Goal: Task Accomplishment & Management: Use online tool/utility

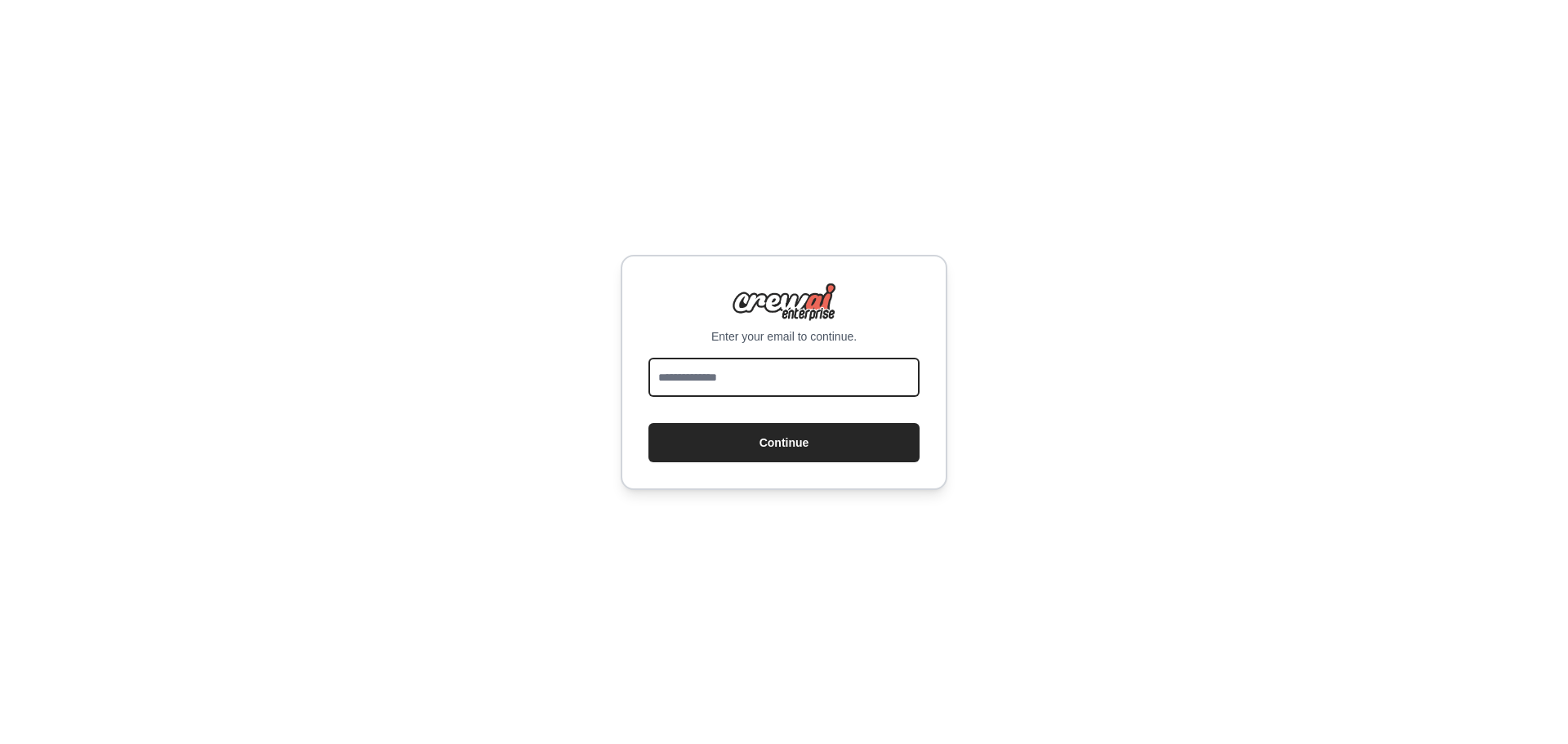
click at [862, 380] on input "email" at bounding box center [784, 378] width 272 height 39
type input "**********"
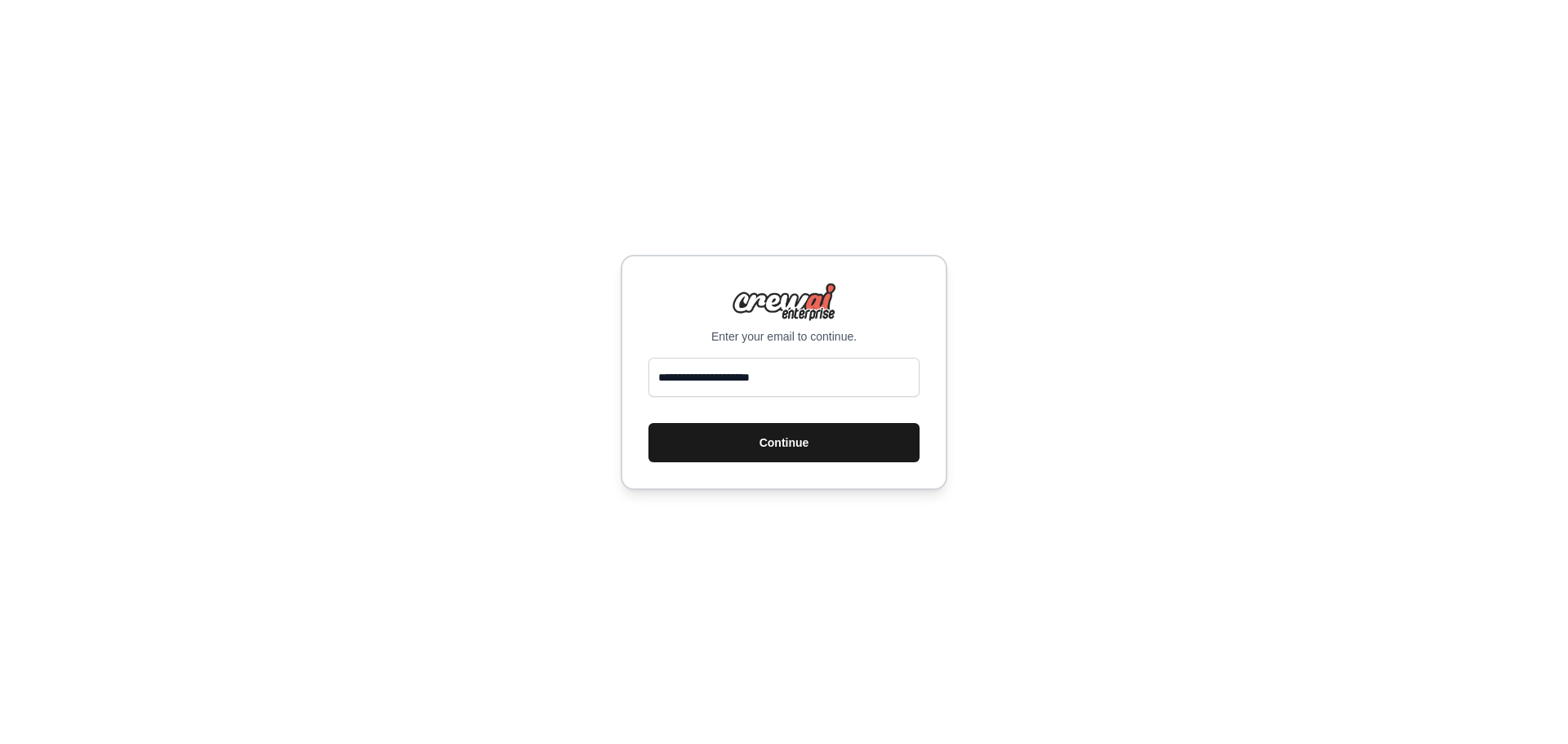
click at [809, 448] on button "Continue" at bounding box center [784, 443] width 272 height 39
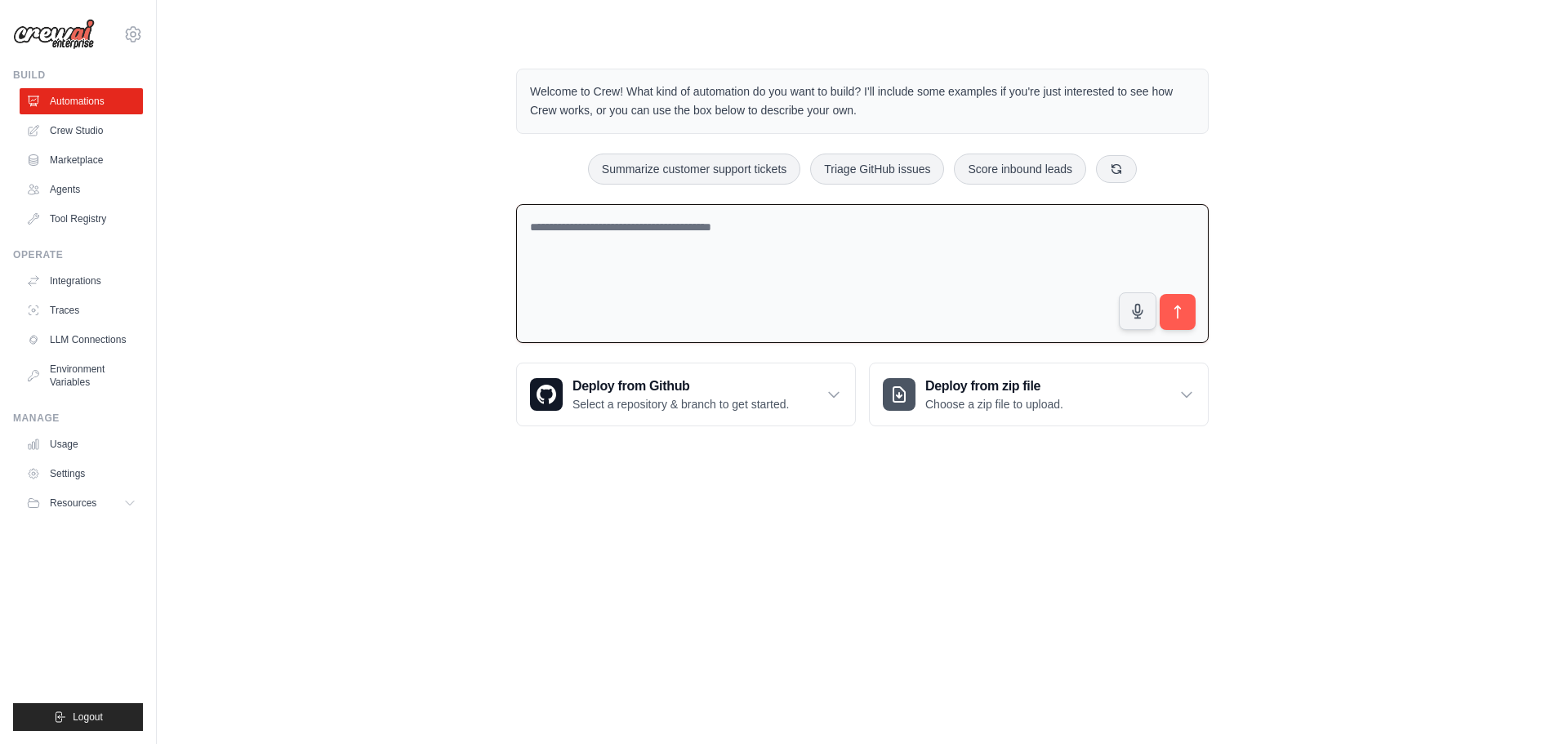
click at [749, 245] on textarea at bounding box center [862, 274] width 692 height 140
paste textarea "**********"
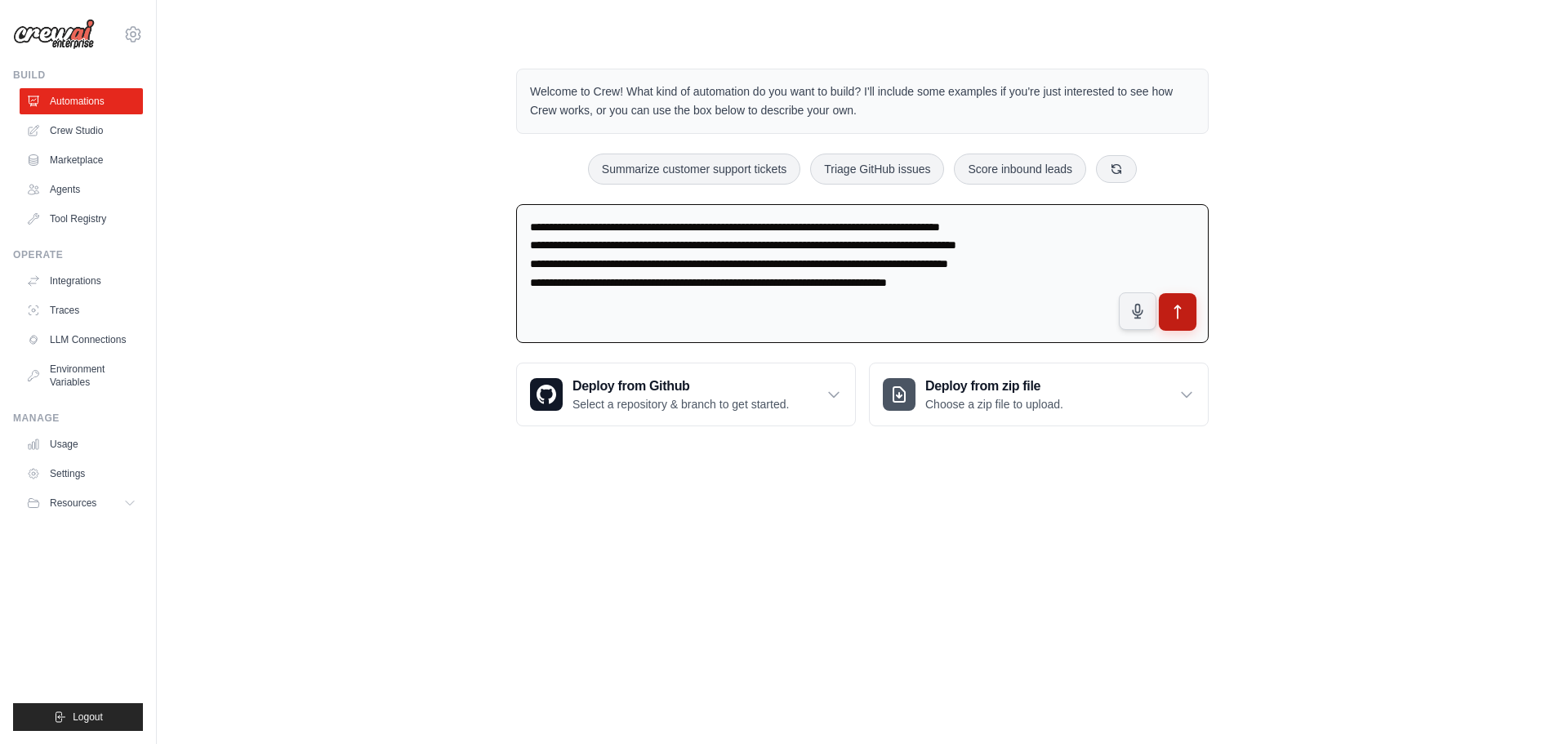
type textarea "**********"
click at [1173, 317] on icon "submit" at bounding box center [1178, 312] width 17 height 17
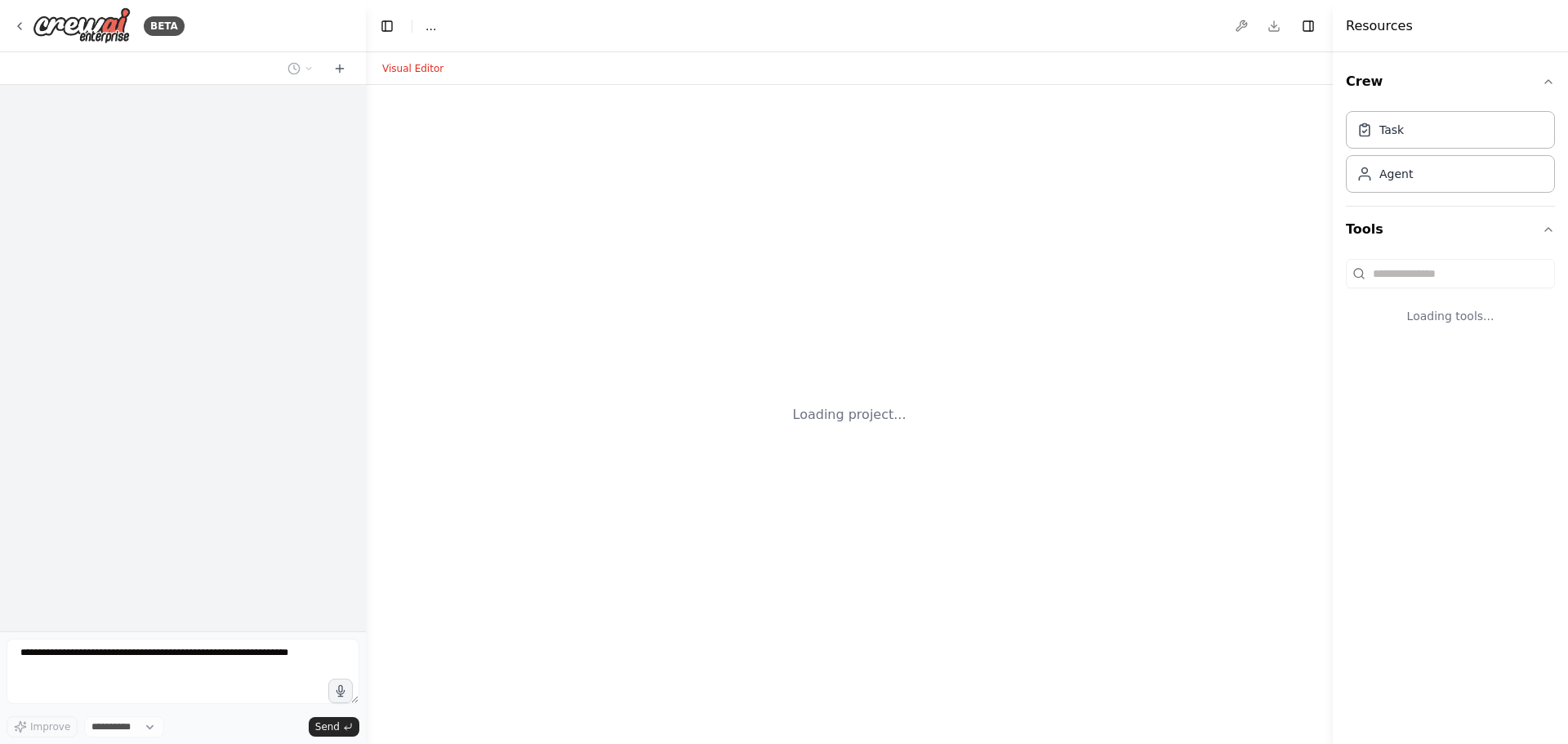
select select "****"
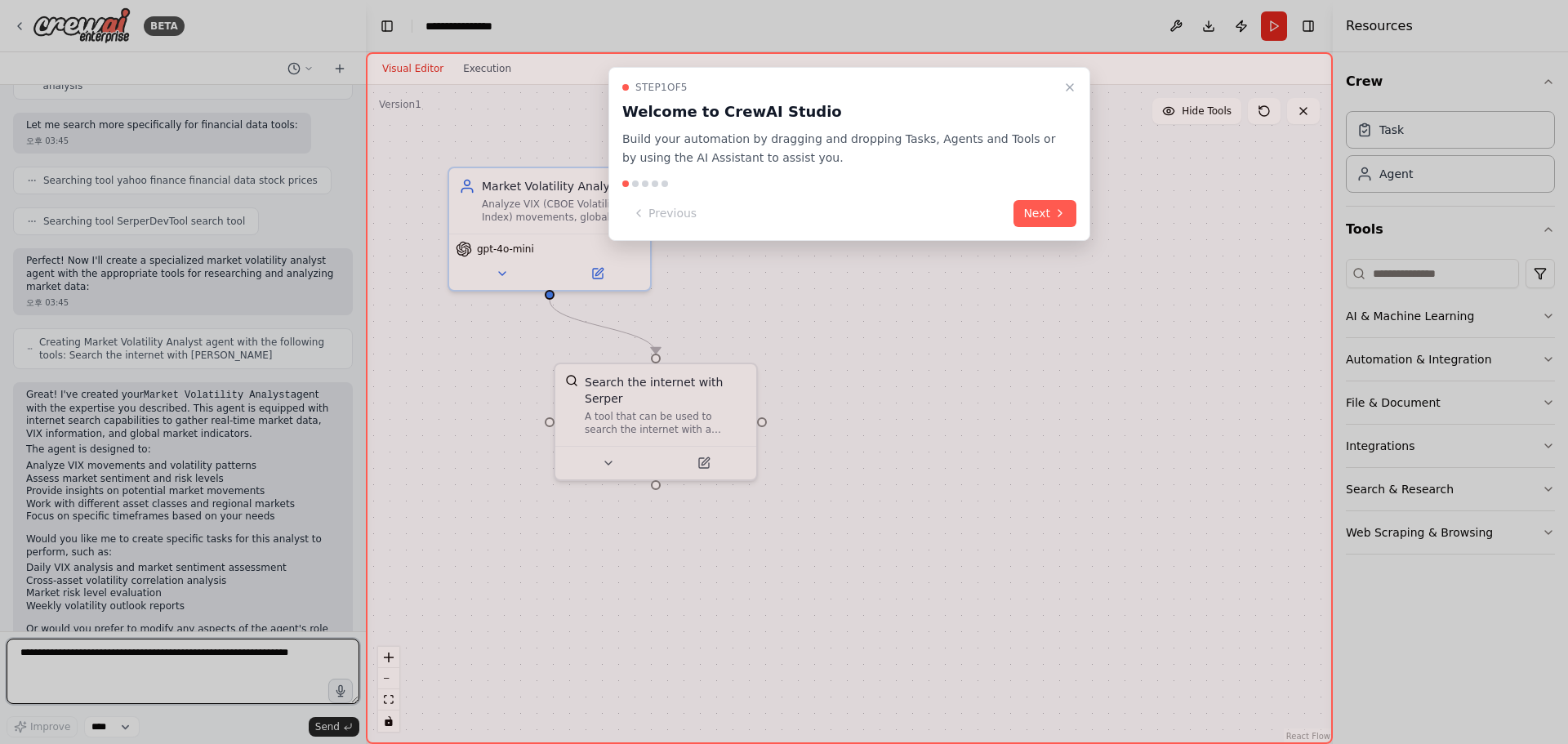
scroll to position [413, 0]
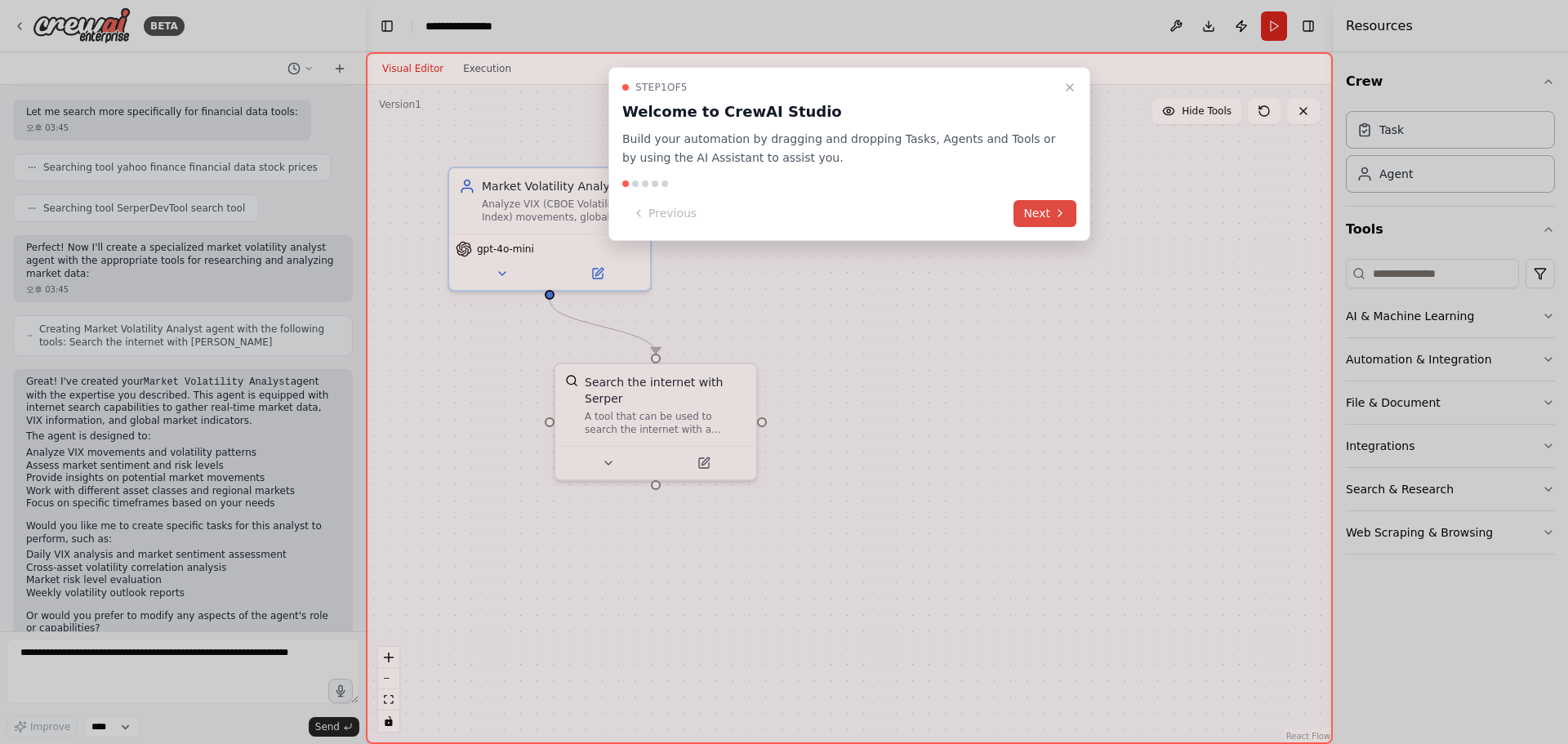
click at [1028, 216] on button "Next" at bounding box center [1044, 214] width 63 height 27
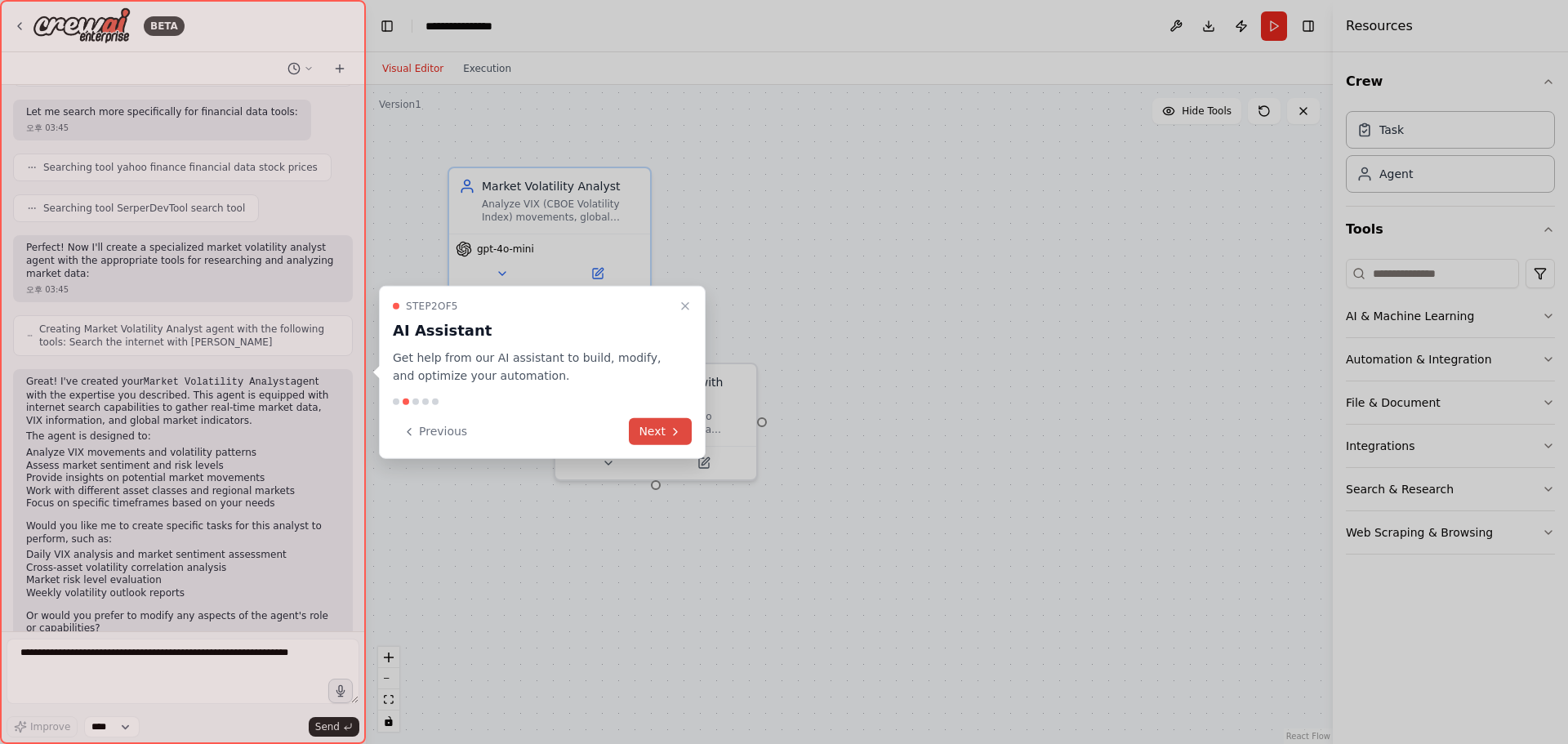
click at [666, 432] on button "Next" at bounding box center [659, 431] width 63 height 27
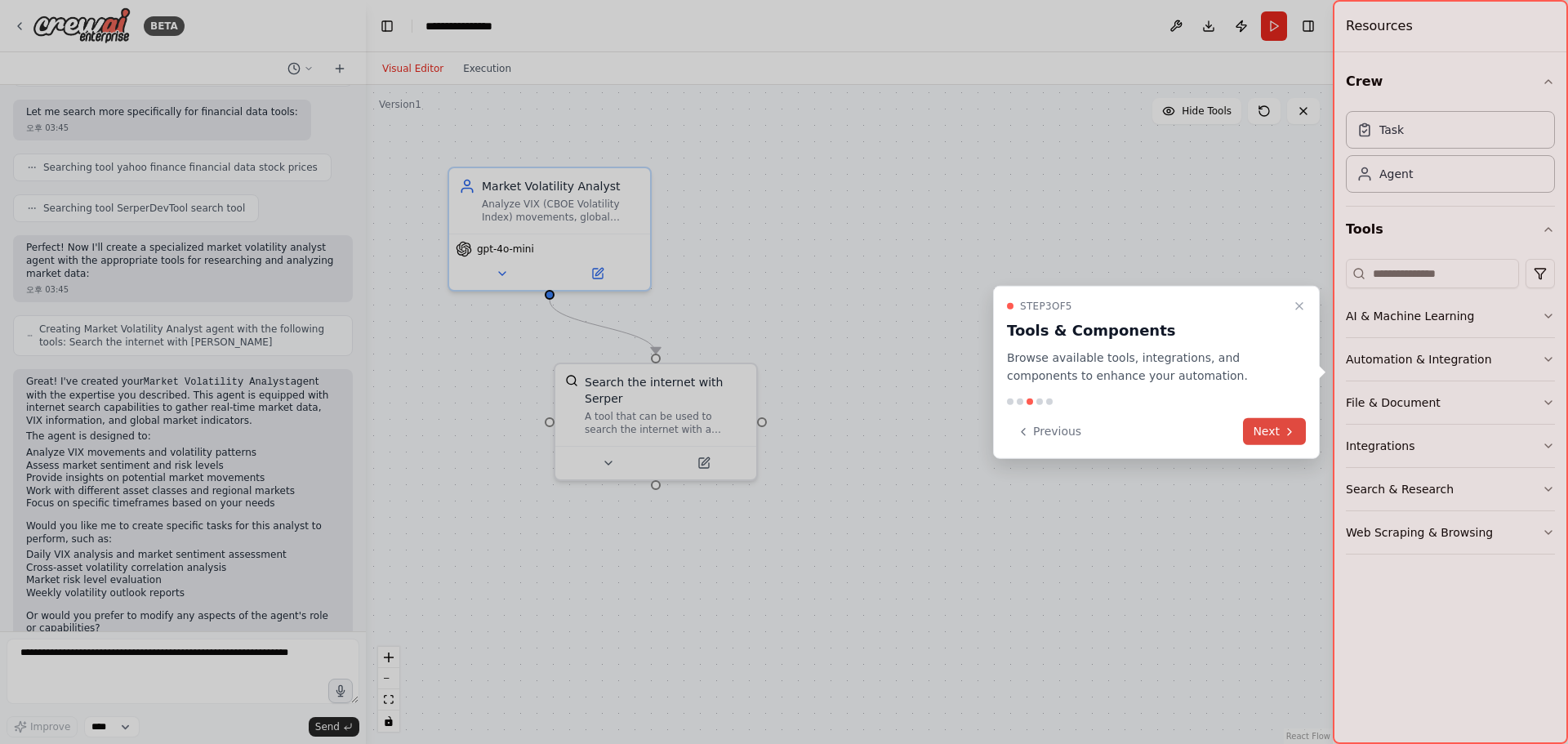
click at [1279, 428] on button "Next" at bounding box center [1274, 431] width 63 height 27
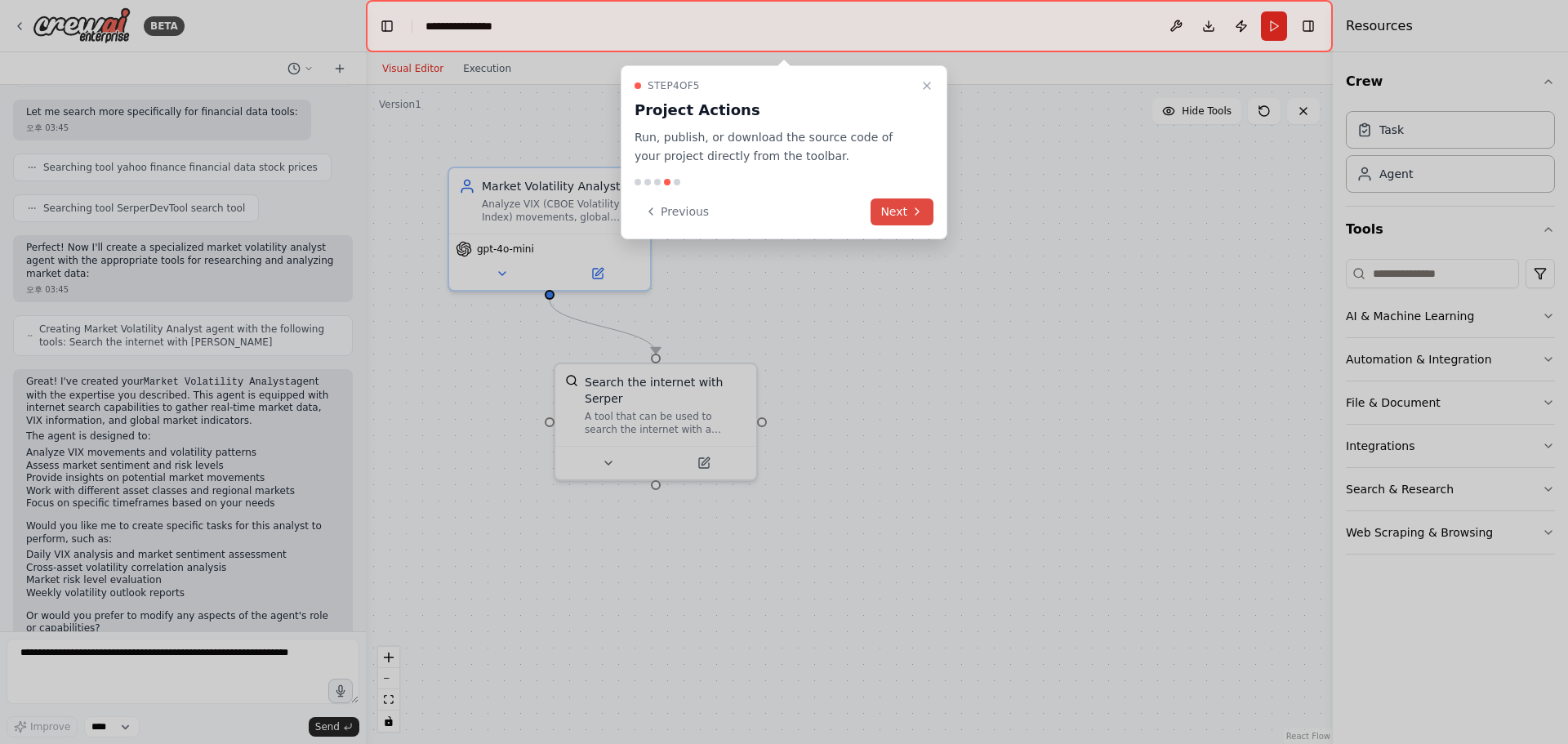
click at [902, 216] on button "Next" at bounding box center [902, 212] width 63 height 27
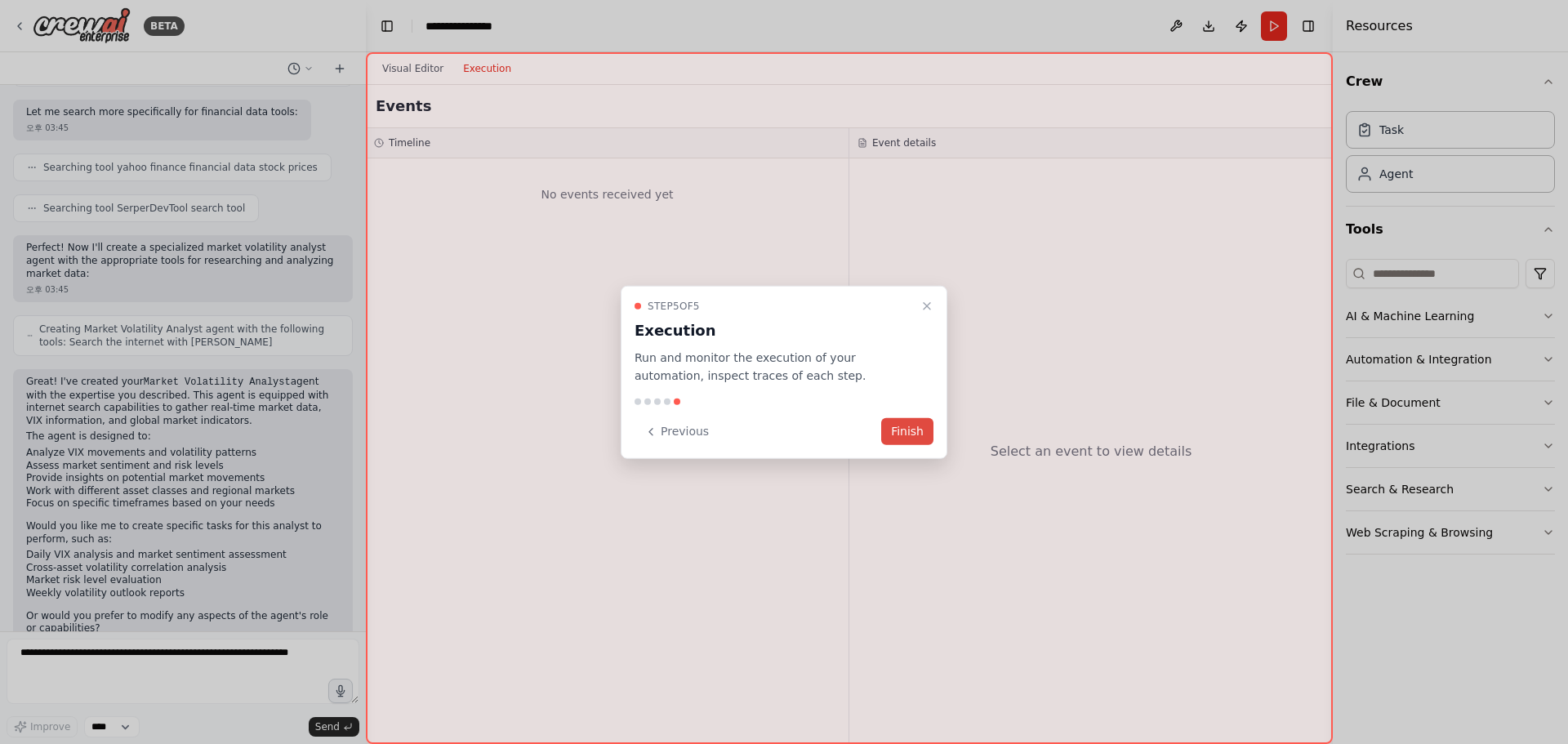
click at [906, 434] on button "Finish" at bounding box center [908, 431] width 52 height 27
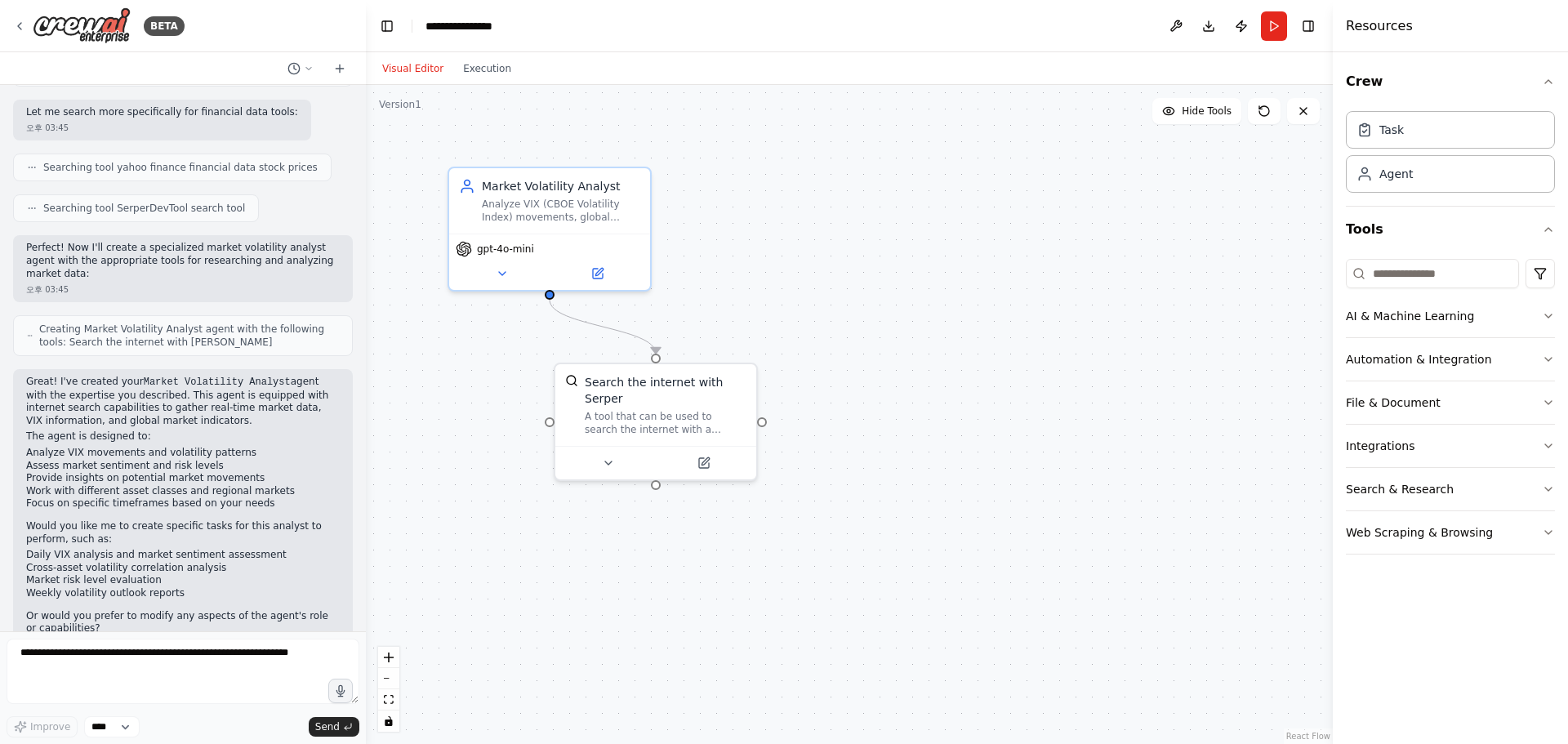
click at [878, 346] on div ".deletable-edge-delete-btn { width: 20px; height: 20px; border: 0px solid #ffff…" at bounding box center [850, 415] width 967 height 660
click at [502, 271] on icon at bounding box center [502, 270] width 7 height 3
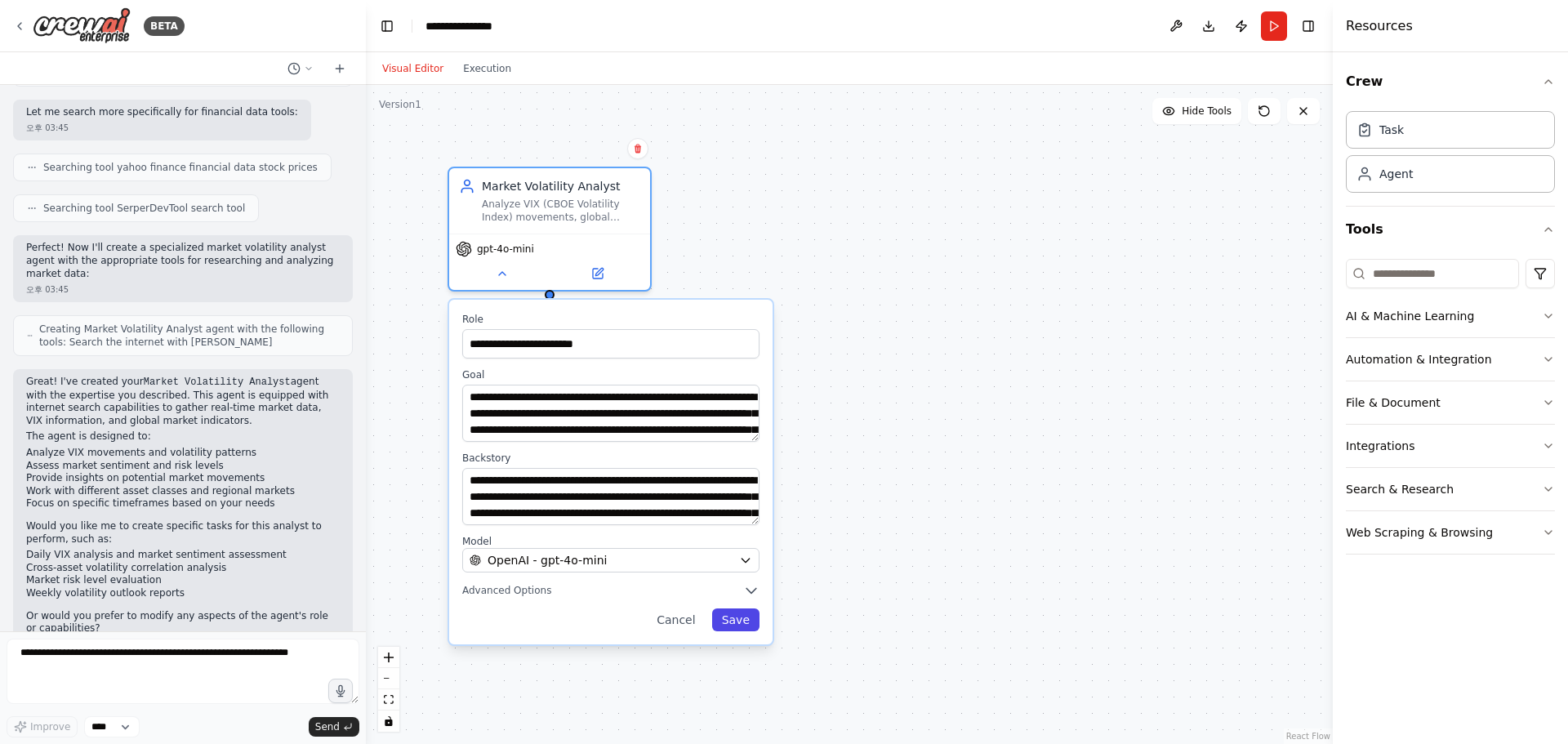
click at [739, 624] on button "Save" at bounding box center [735, 620] width 48 height 22
click at [741, 626] on button "Save" at bounding box center [735, 620] width 48 height 22
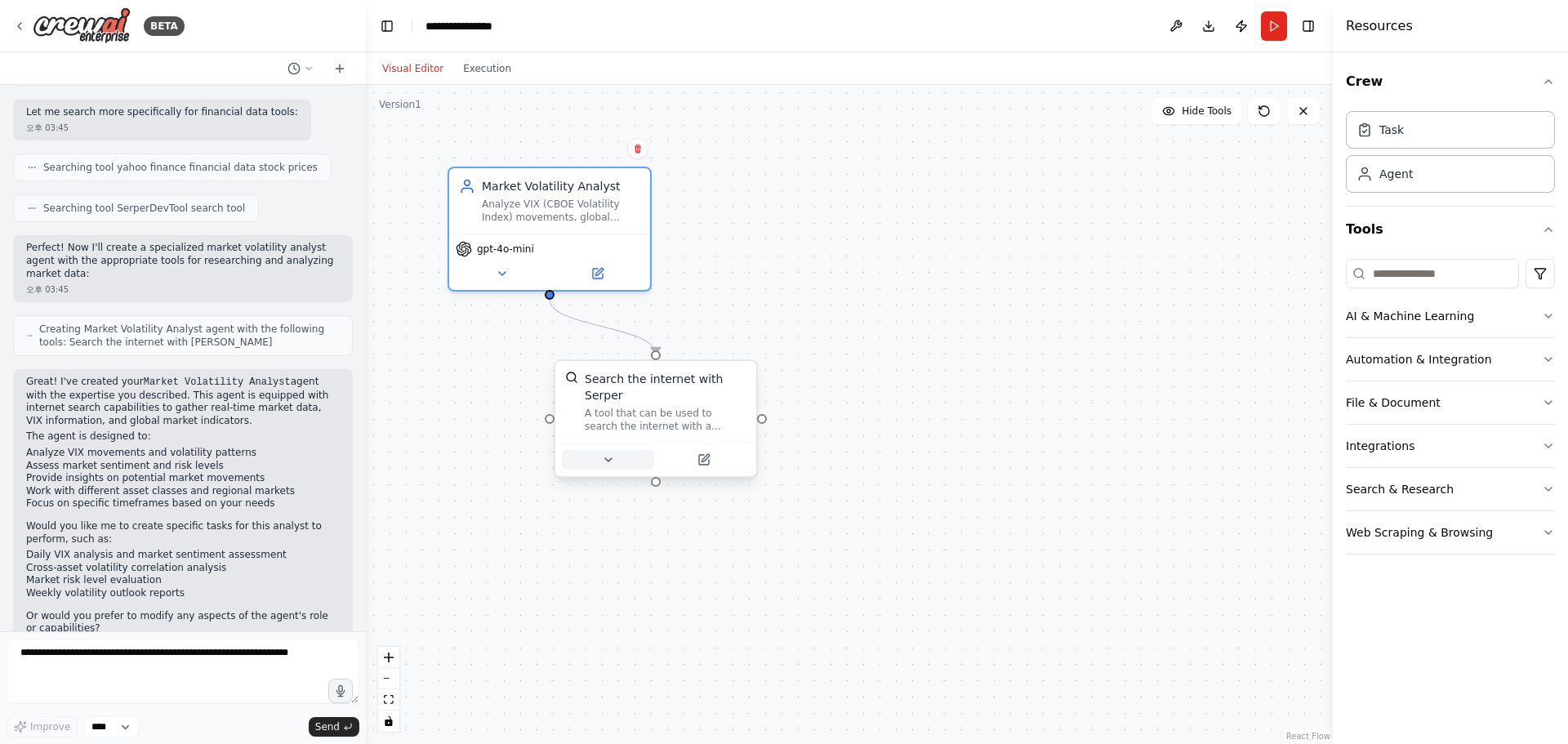
click at [609, 466] on icon at bounding box center [609, 460] width 13 height 13
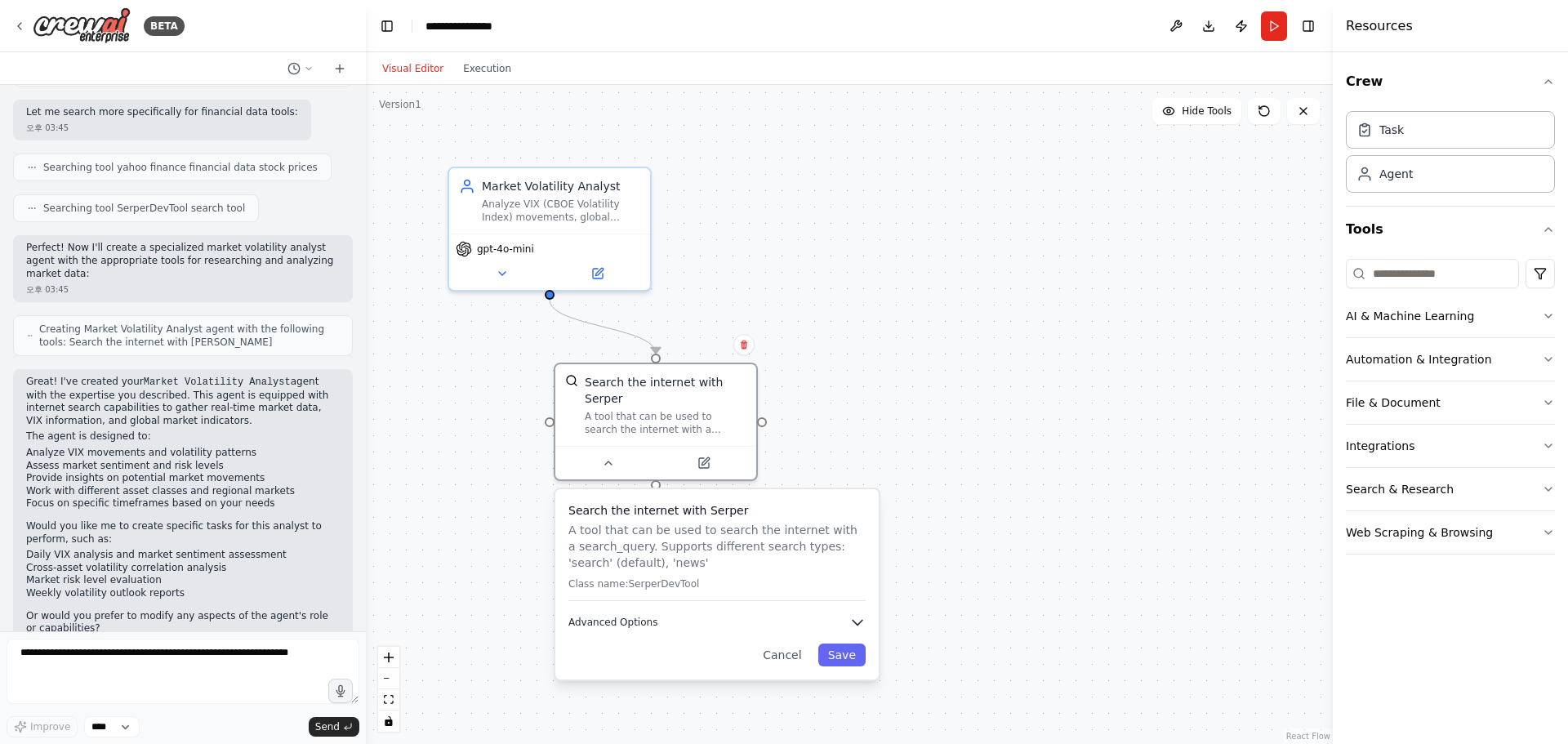
click at [858, 621] on icon "button" at bounding box center [857, 623] width 9 height 5
click at [615, 462] on icon at bounding box center [610, 460] width 13 height 13
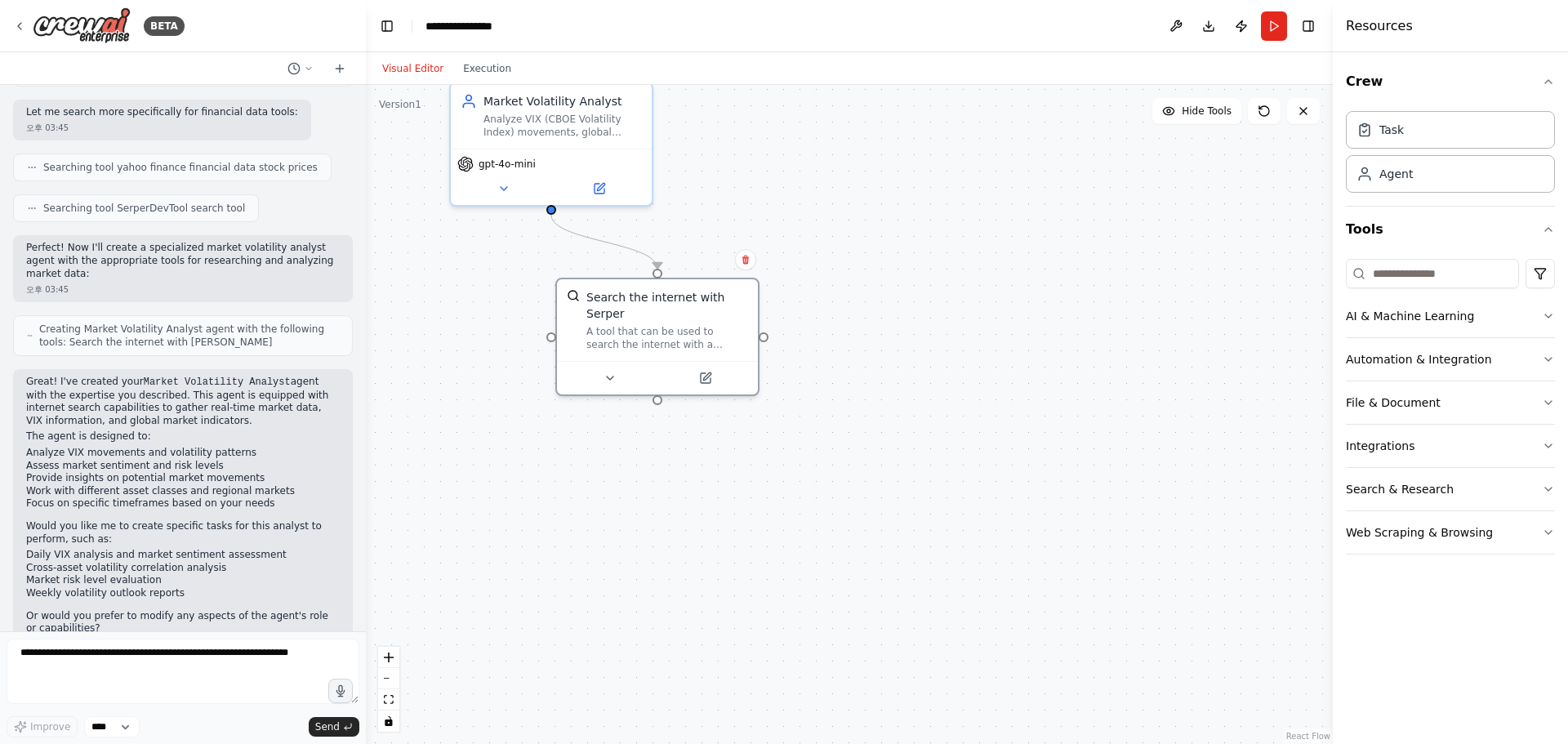
drag, startPoint x: 495, startPoint y: 396, endPoint x: 496, endPoint y: 311, distance: 85.0
click at [496, 311] on div ".deletable-edge-delete-btn { width: 20px; height: 20px; border: 0px solid #ffff…" at bounding box center [850, 415] width 967 height 660
click at [613, 379] on icon at bounding box center [610, 375] width 13 height 13
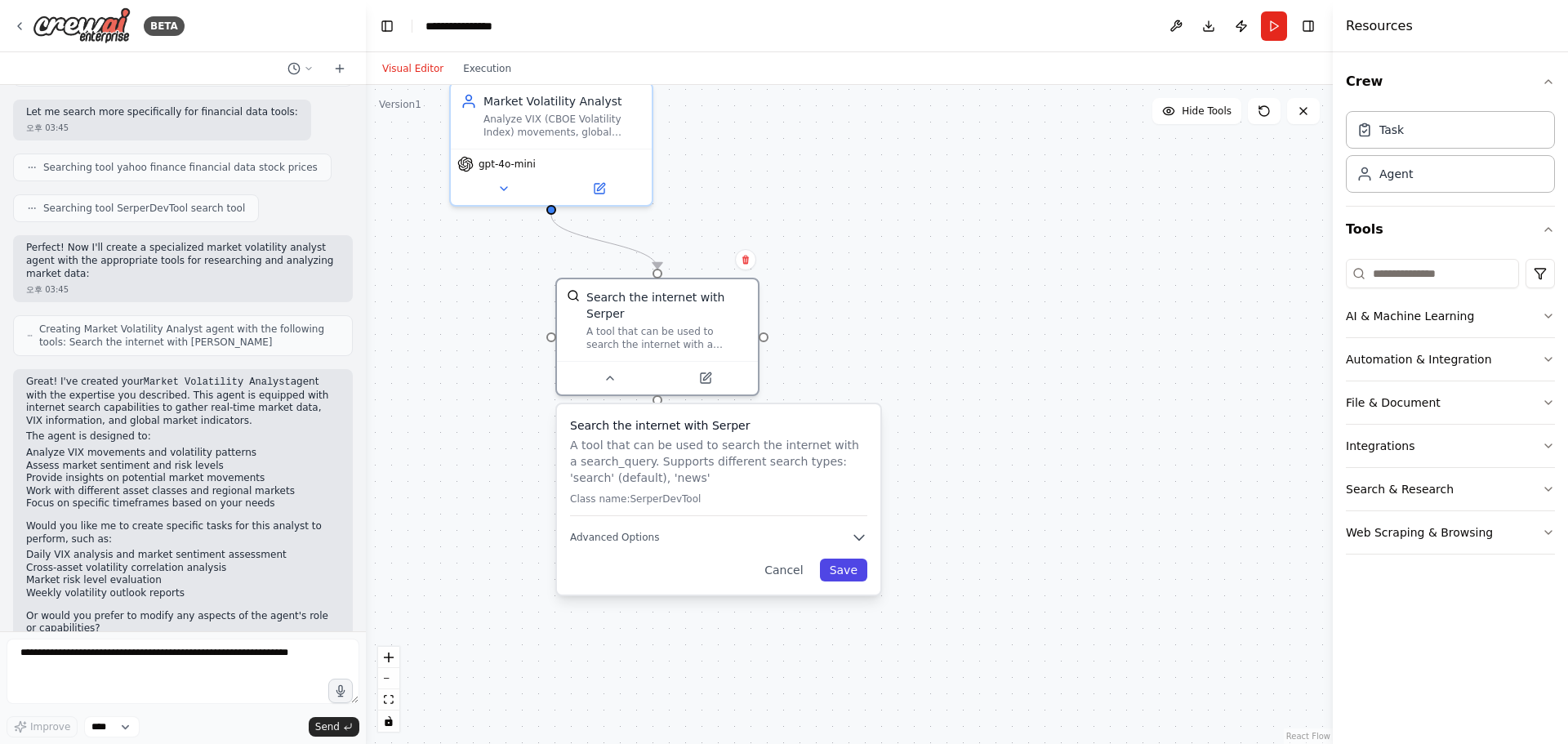
click at [845, 579] on button "Save" at bounding box center [843, 570] width 48 height 22
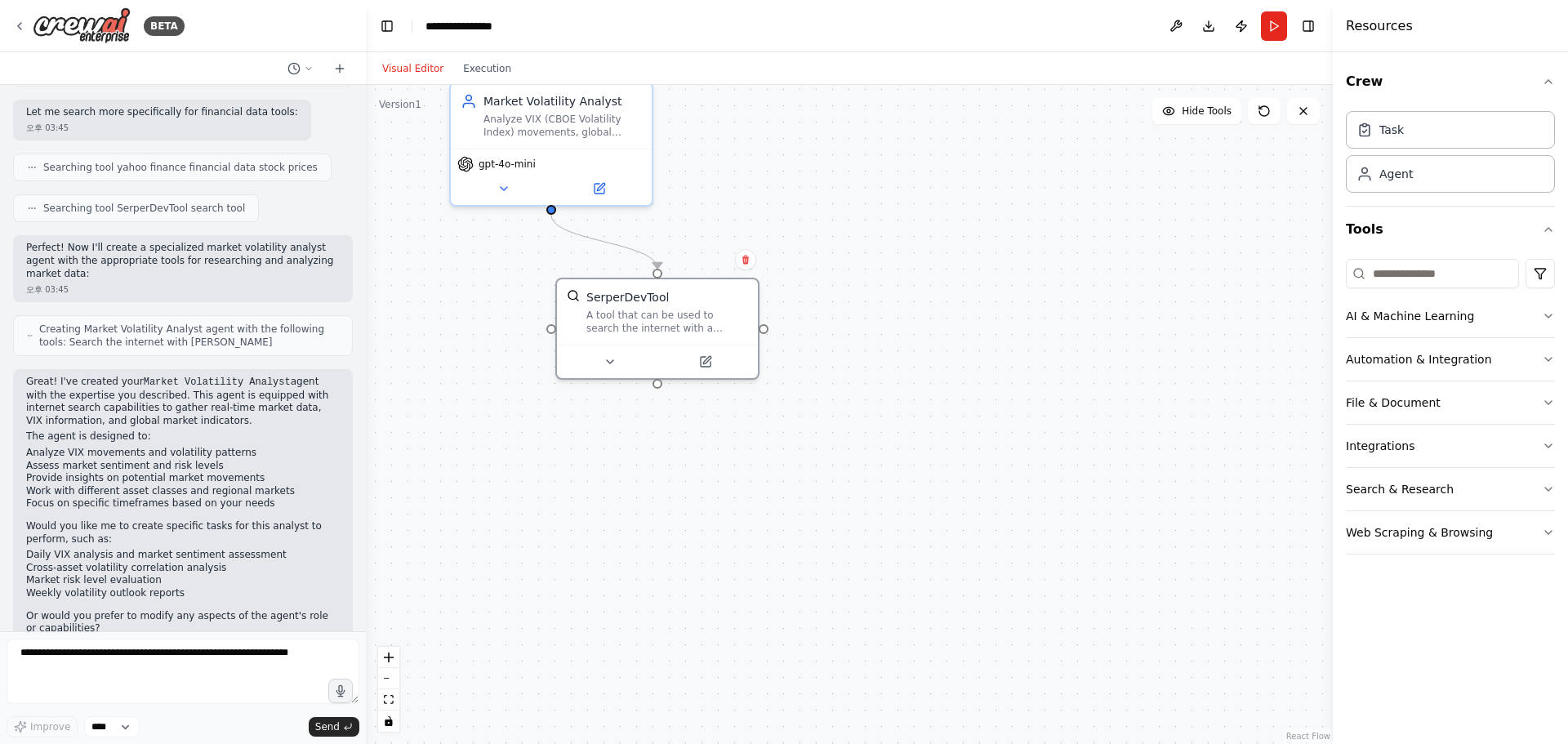
click at [845, 563] on div ".deletable-edge-delete-btn { width: 20px; height: 20px; border: 0px solid #ffff…" at bounding box center [850, 415] width 967 height 660
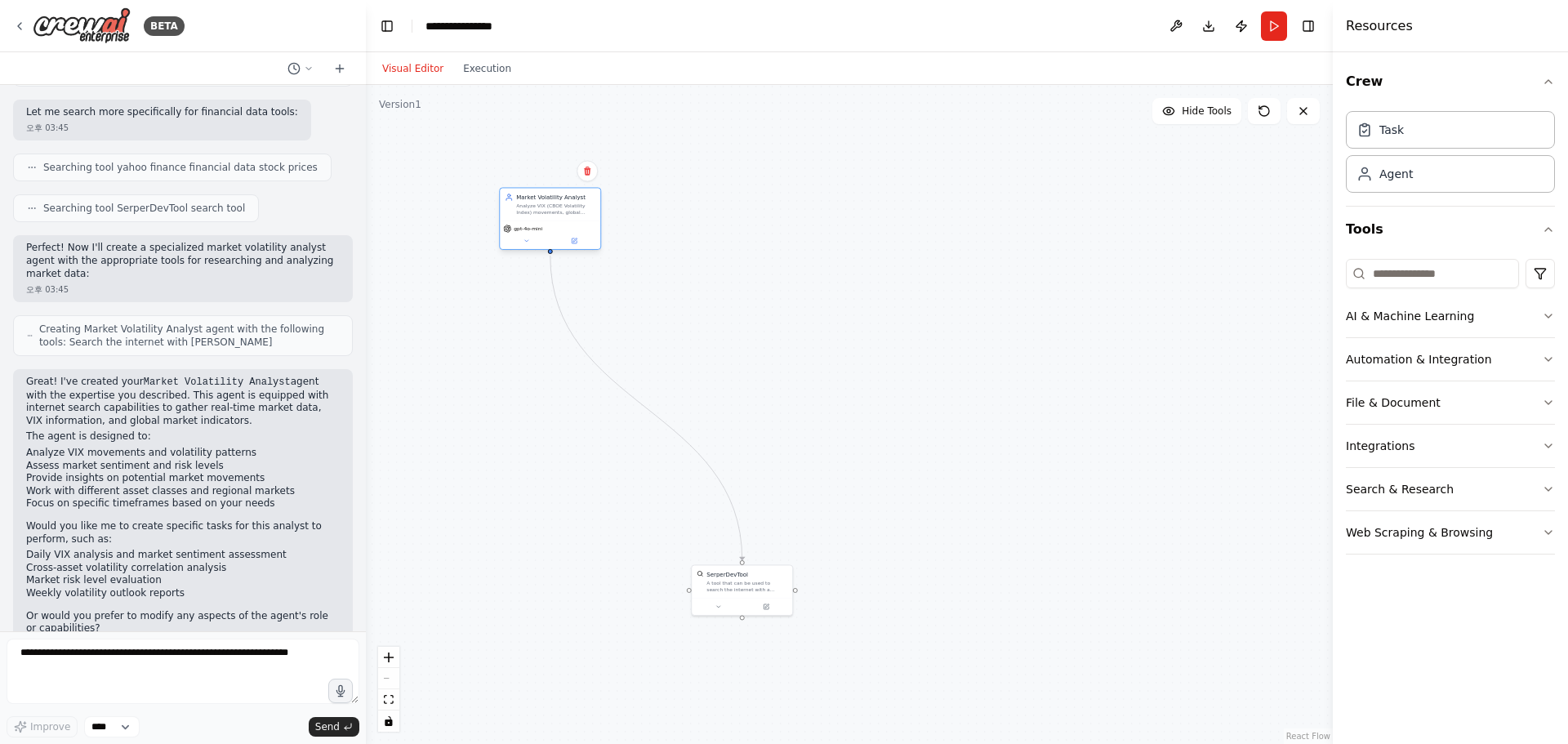
drag, startPoint x: 679, startPoint y: 335, endPoint x: 540, endPoint y: 213, distance: 184.9
click at [540, 213] on div "Analyze VIX (CBOE Volatility Index) movements, global market indicators, and vo…" at bounding box center [555, 209] width 80 height 13
drag, startPoint x: 731, startPoint y: 590, endPoint x: 656, endPoint y: 319, distance: 281.2
click at [632, 312] on div "A tool that can be used to search the internet with a search_query. Supports di…" at bounding box center [653, 307] width 81 height 13
drag, startPoint x: 814, startPoint y: 368, endPoint x: 908, endPoint y: 414, distance: 104.7
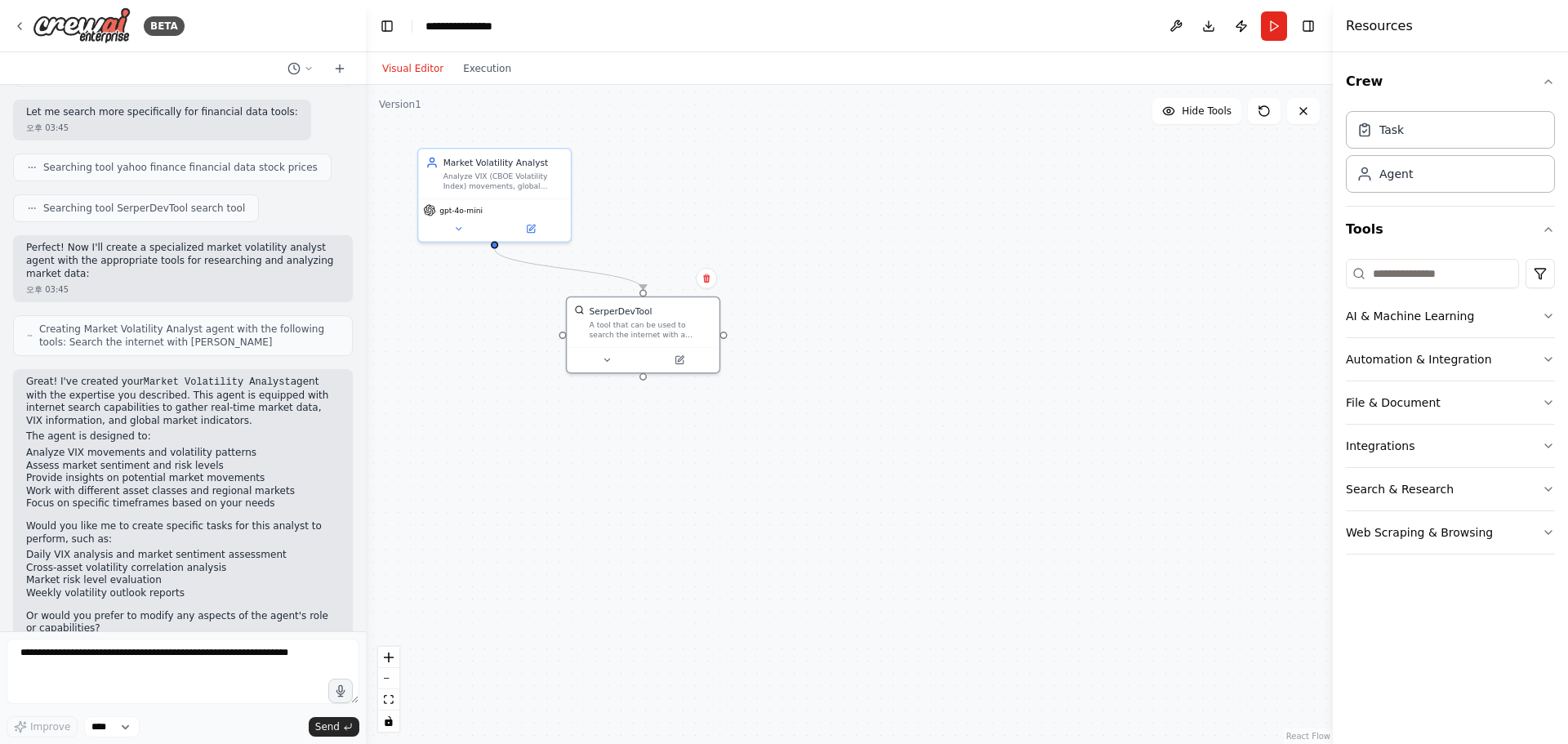
click at [908, 414] on div ".deletable-edge-delete-btn { width: 20px; height: 20px; border: 0px solid #ffff…" at bounding box center [850, 415] width 967 height 660
click at [500, 29] on div "**********" at bounding box center [466, 25] width 81 height 16
click at [1262, 22] on button "Run" at bounding box center [1274, 25] width 26 height 29
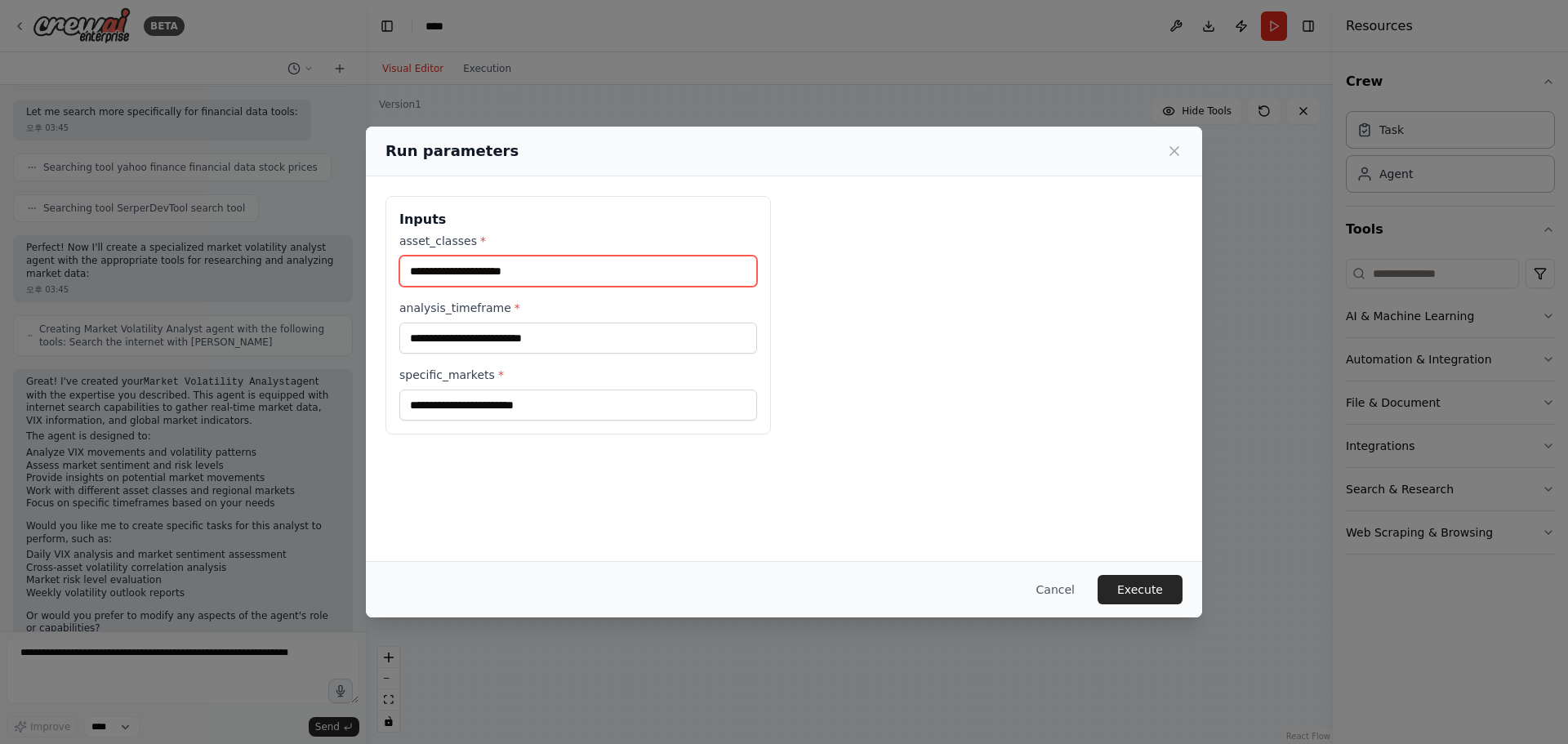
click at [552, 272] on input "asset_classes *" at bounding box center [578, 271] width 358 height 31
click at [534, 276] on input "asset_classes *" at bounding box center [578, 271] width 358 height 31
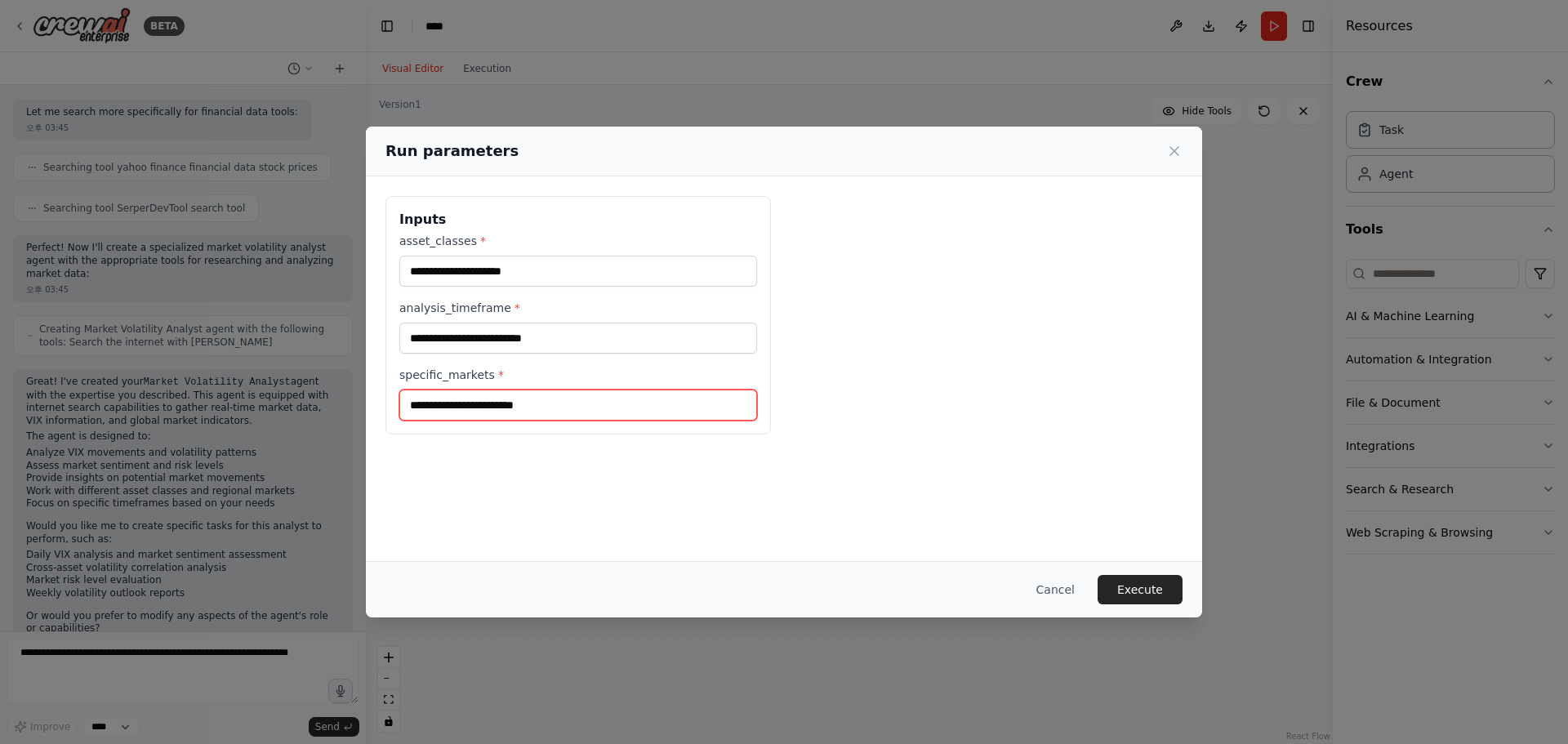
click at [533, 406] on input "specific_markets *" at bounding box center [578, 405] width 358 height 31
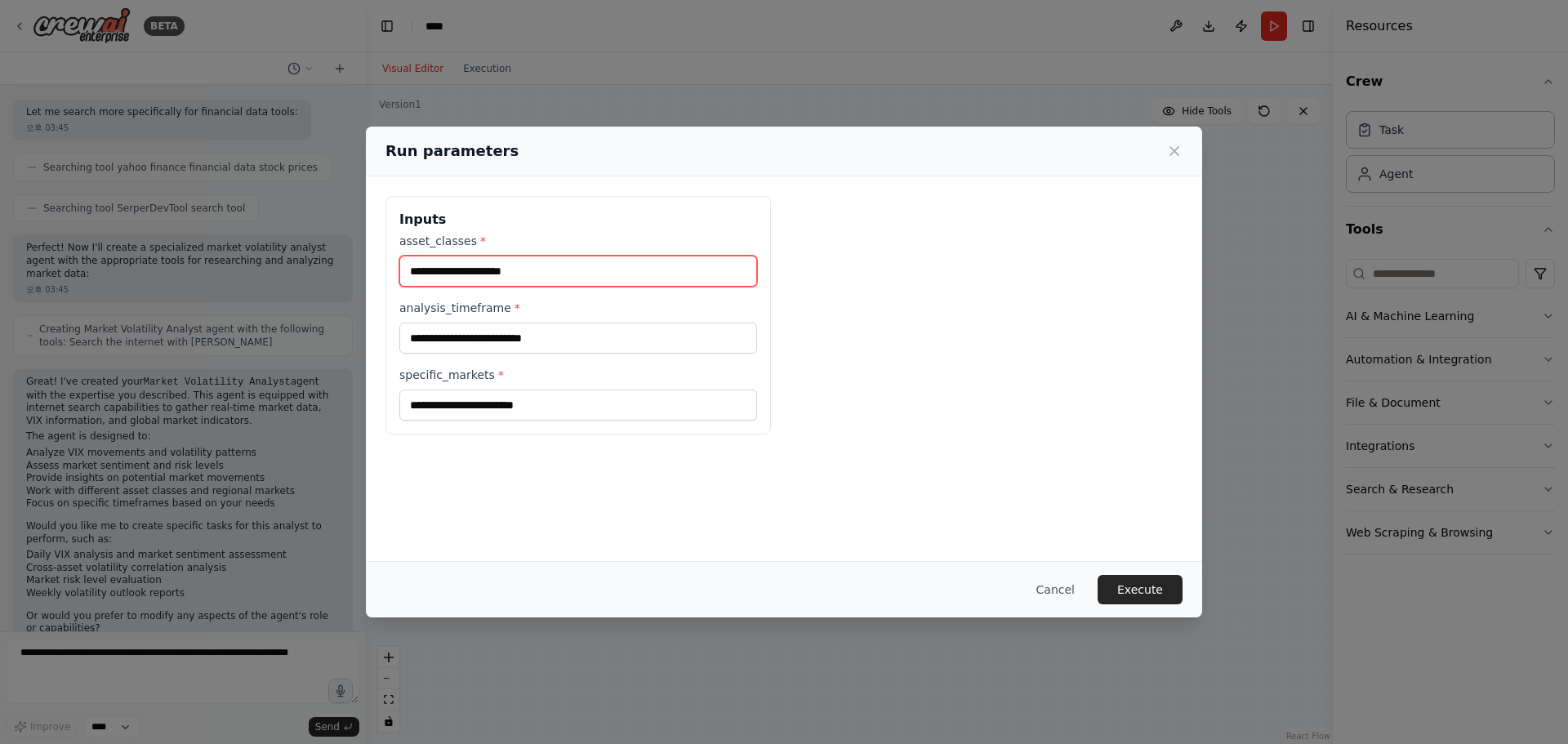
click at [510, 265] on input "asset_classes *" at bounding box center [578, 271] width 358 height 31
type input "*"
type input "***"
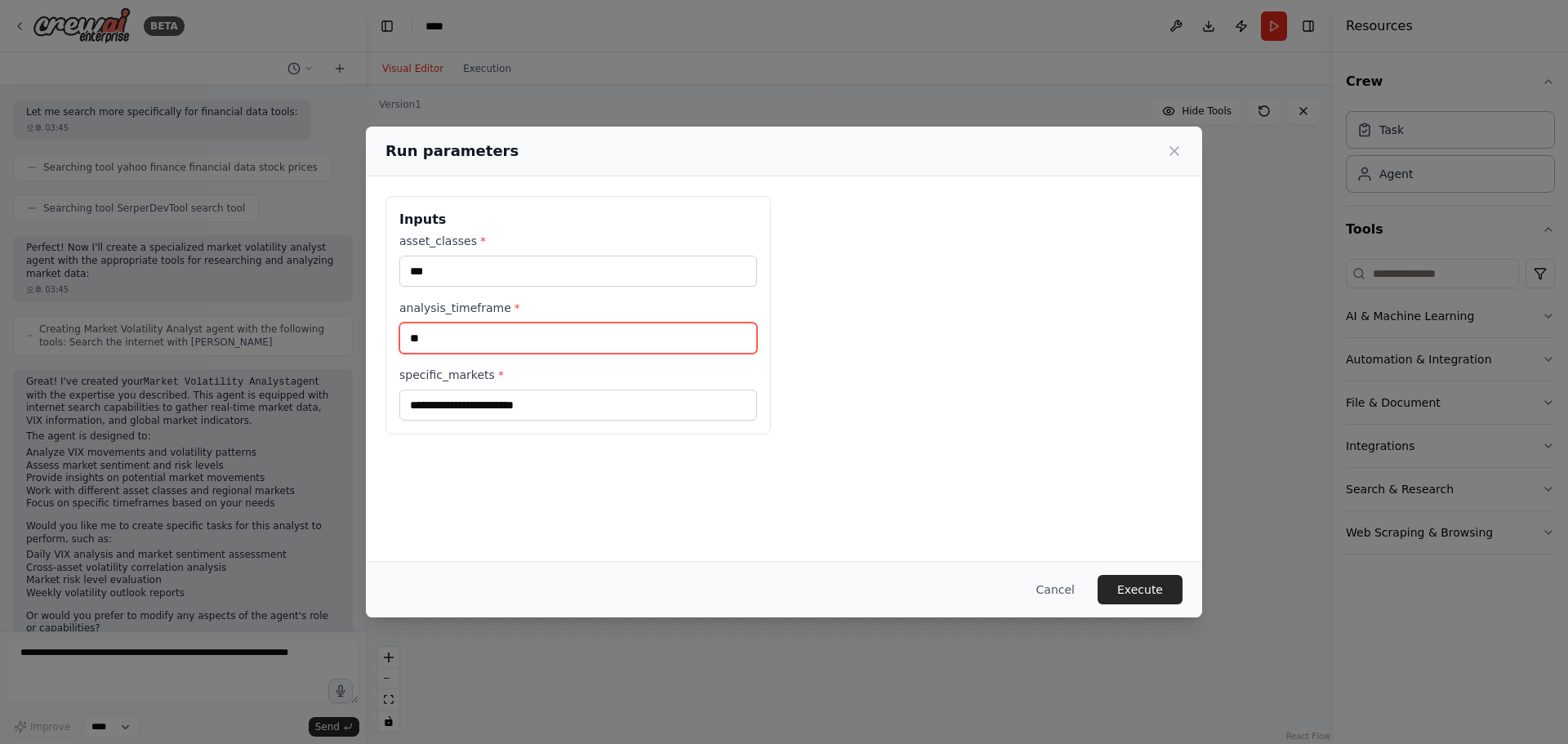
type input "*"
type input "*****"
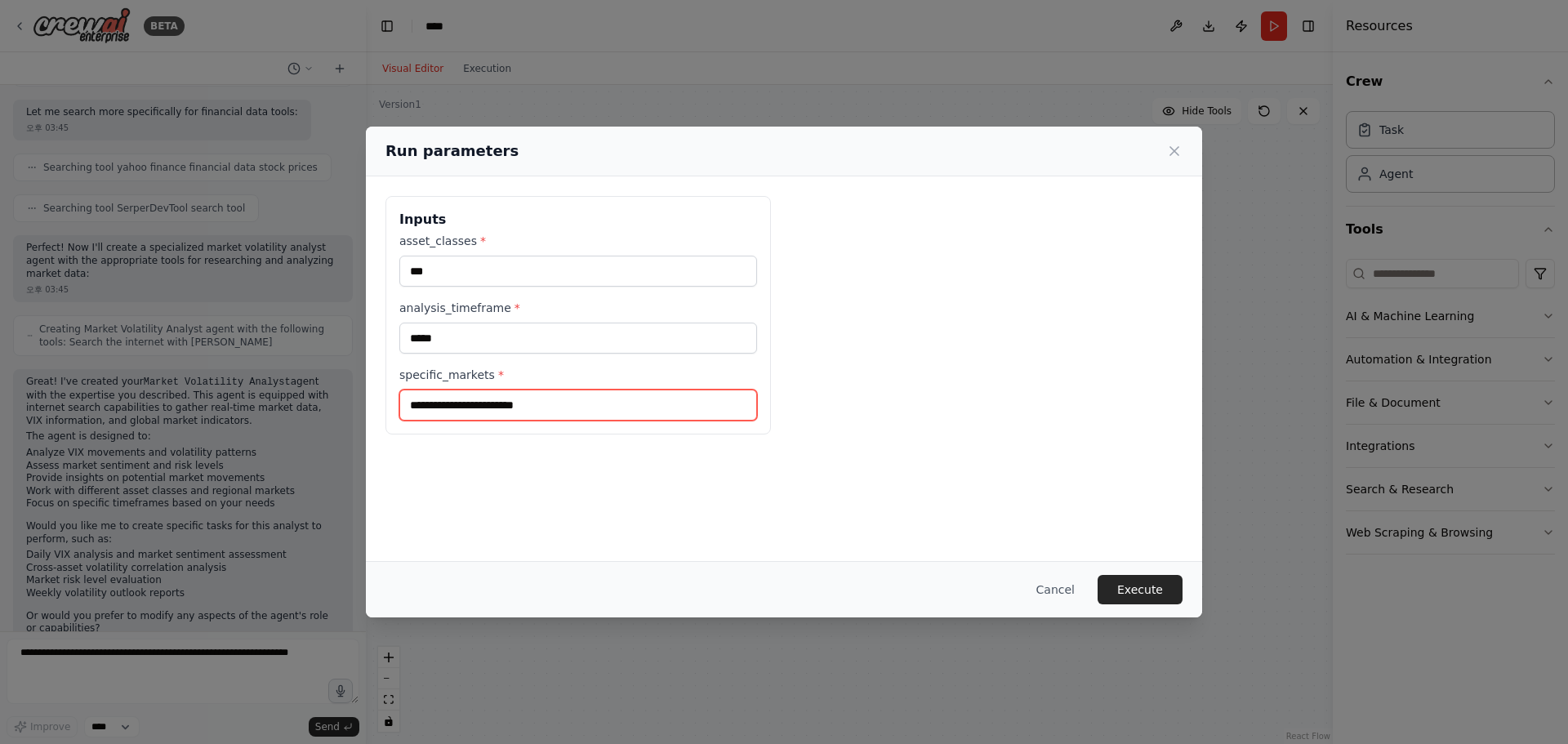
click at [536, 413] on input "specific_markets *" at bounding box center [578, 405] width 358 height 31
type input "*"
type input "******"
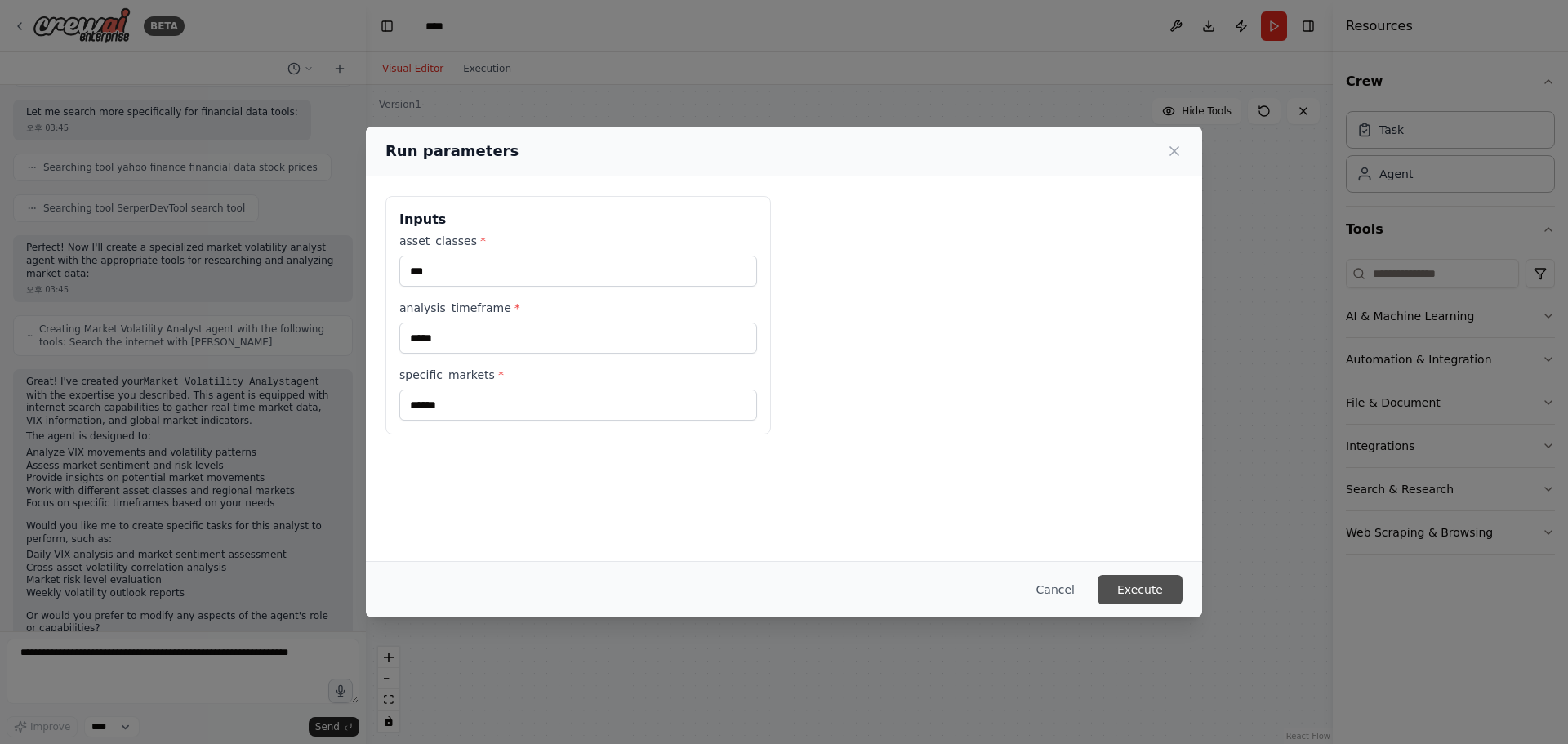
click at [1139, 589] on button "Execute" at bounding box center [1140, 589] width 85 height 29
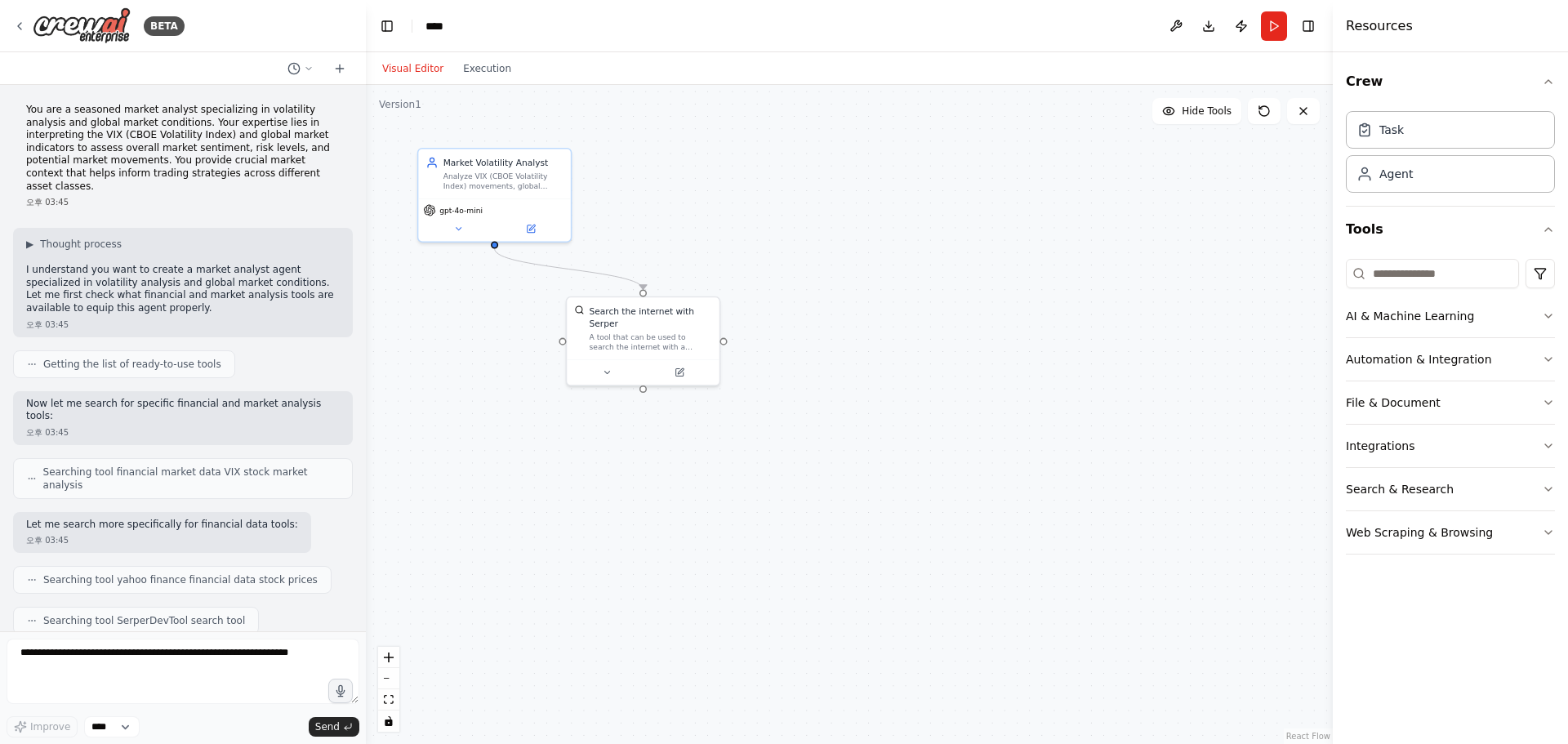
scroll to position [0, 0]
click at [501, 73] on button "Execution" at bounding box center [487, 68] width 67 height 20
click at [395, 72] on button "Visual Editor" at bounding box center [413, 68] width 81 height 20
click at [467, 191] on div "Market Volatility Analyst Analyze VIX (CBOE Volatility Index) movements, global…" at bounding box center [494, 171] width 152 height 50
click at [1282, 30] on button "Run" at bounding box center [1274, 25] width 26 height 29
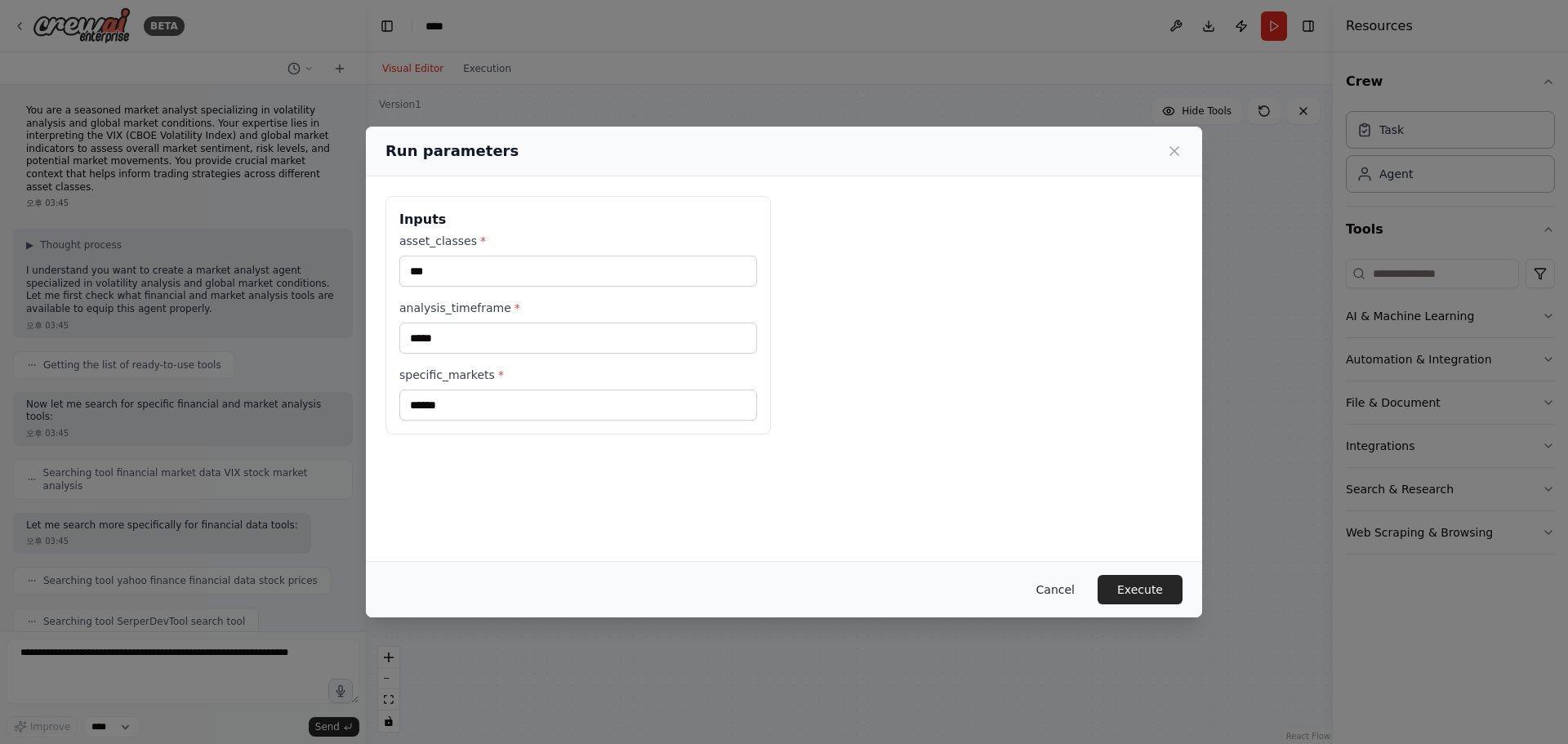
click at [1075, 591] on button "Cancel" at bounding box center [1056, 589] width 65 height 29
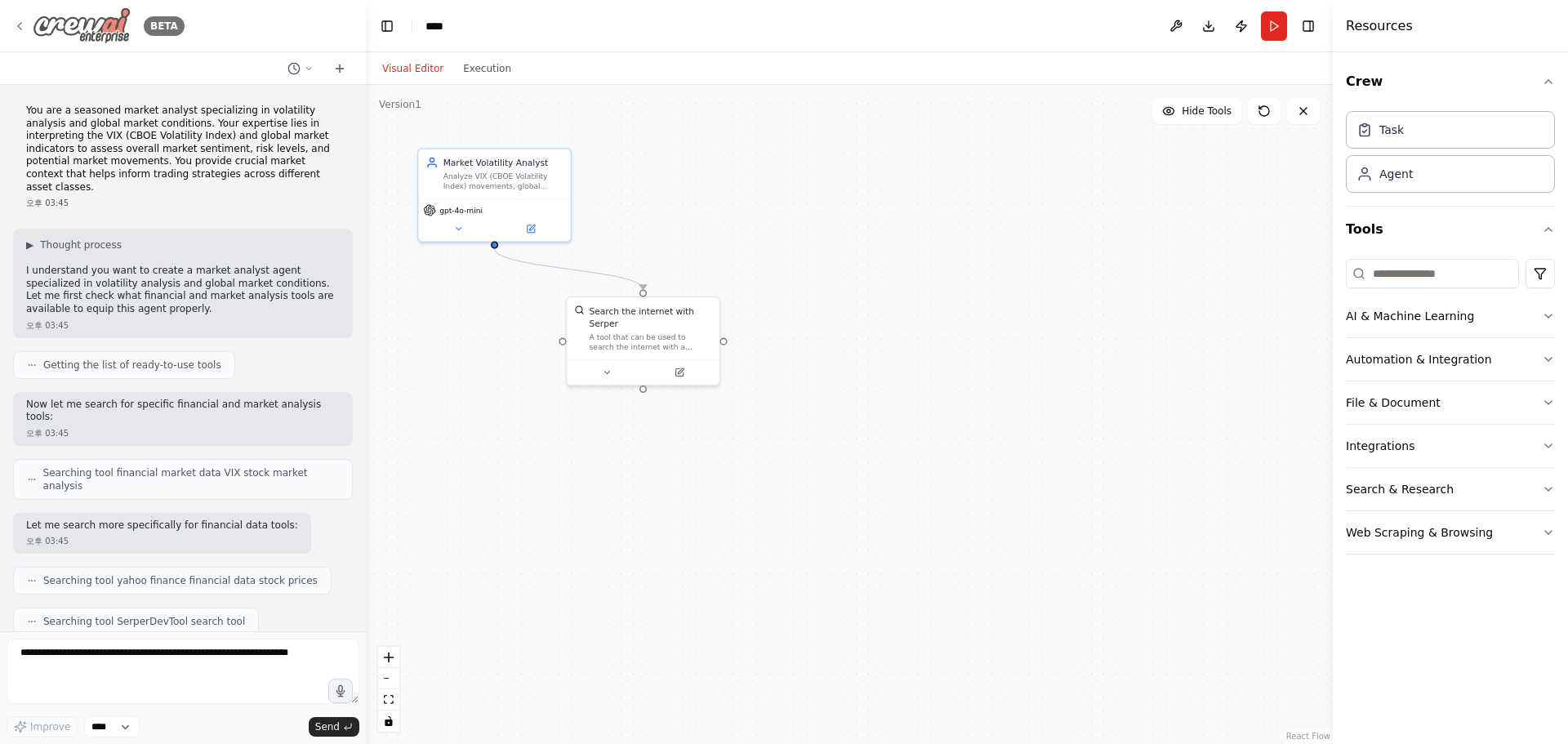
click at [120, 32] on img at bounding box center [81, 25] width 98 height 37
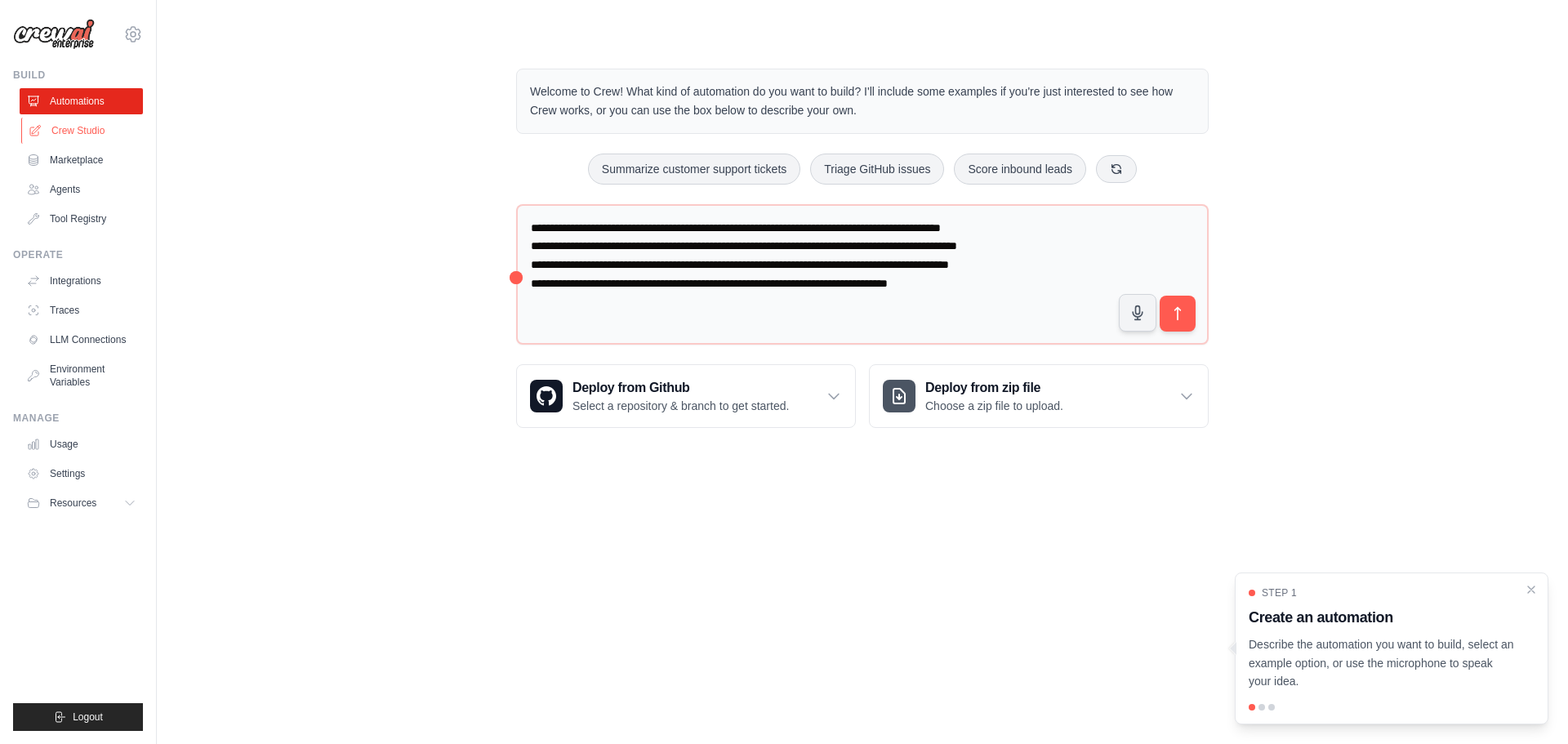
click at [98, 138] on link "Crew Studio" at bounding box center [83, 131] width 124 height 26
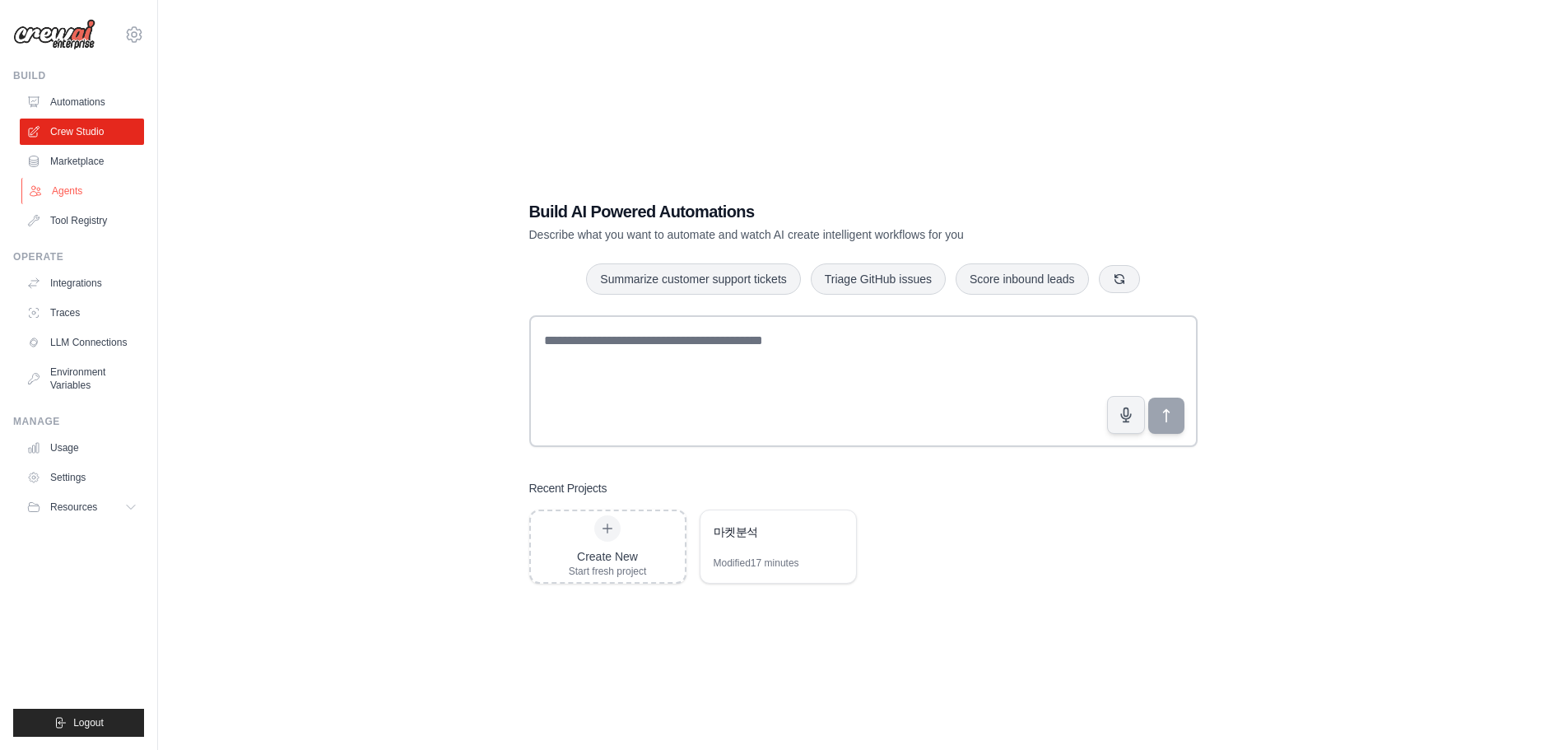
click at [82, 187] on link "Agents" at bounding box center [84, 191] width 125 height 26
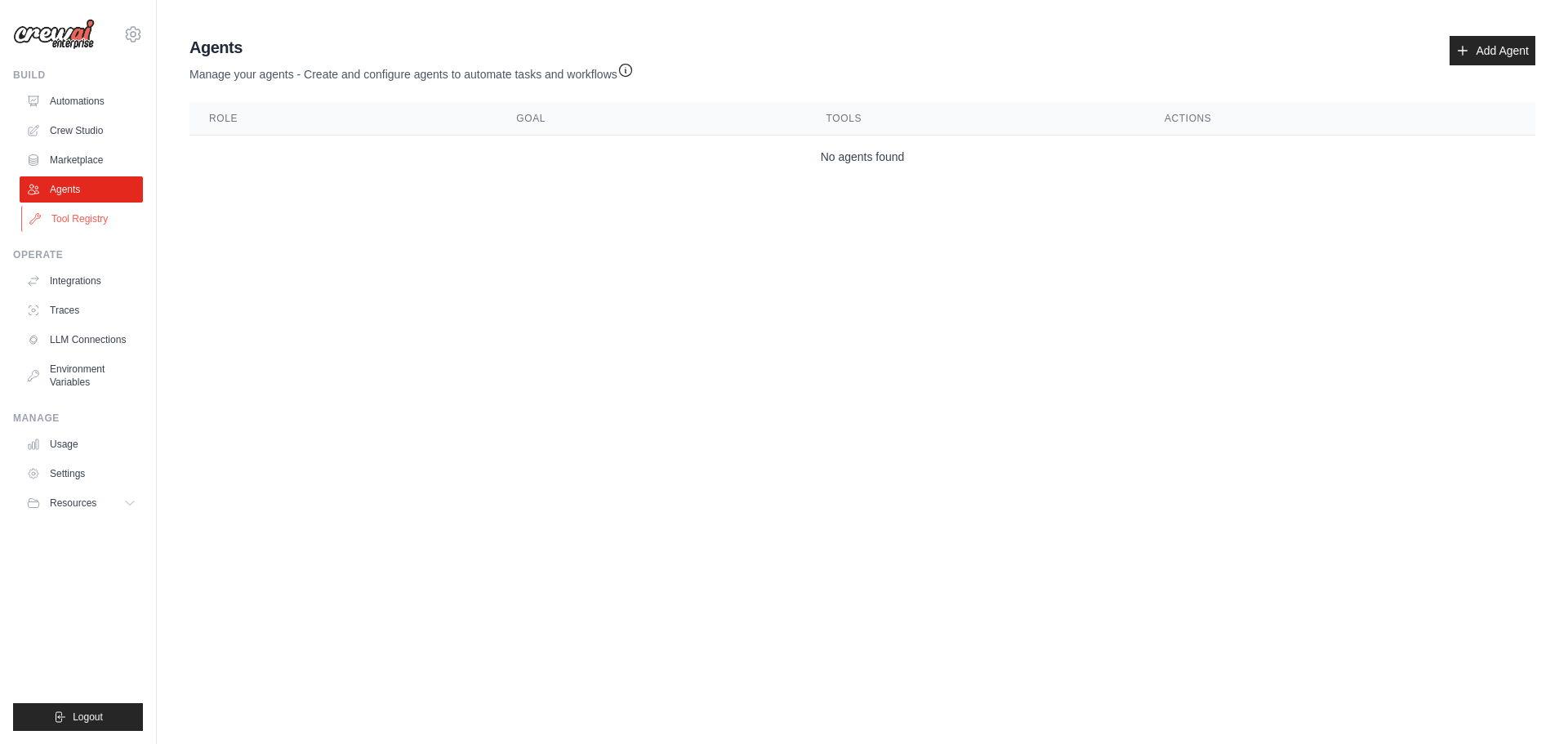
click at [83, 219] on link "Tool Registry" at bounding box center [83, 219] width 124 height 26
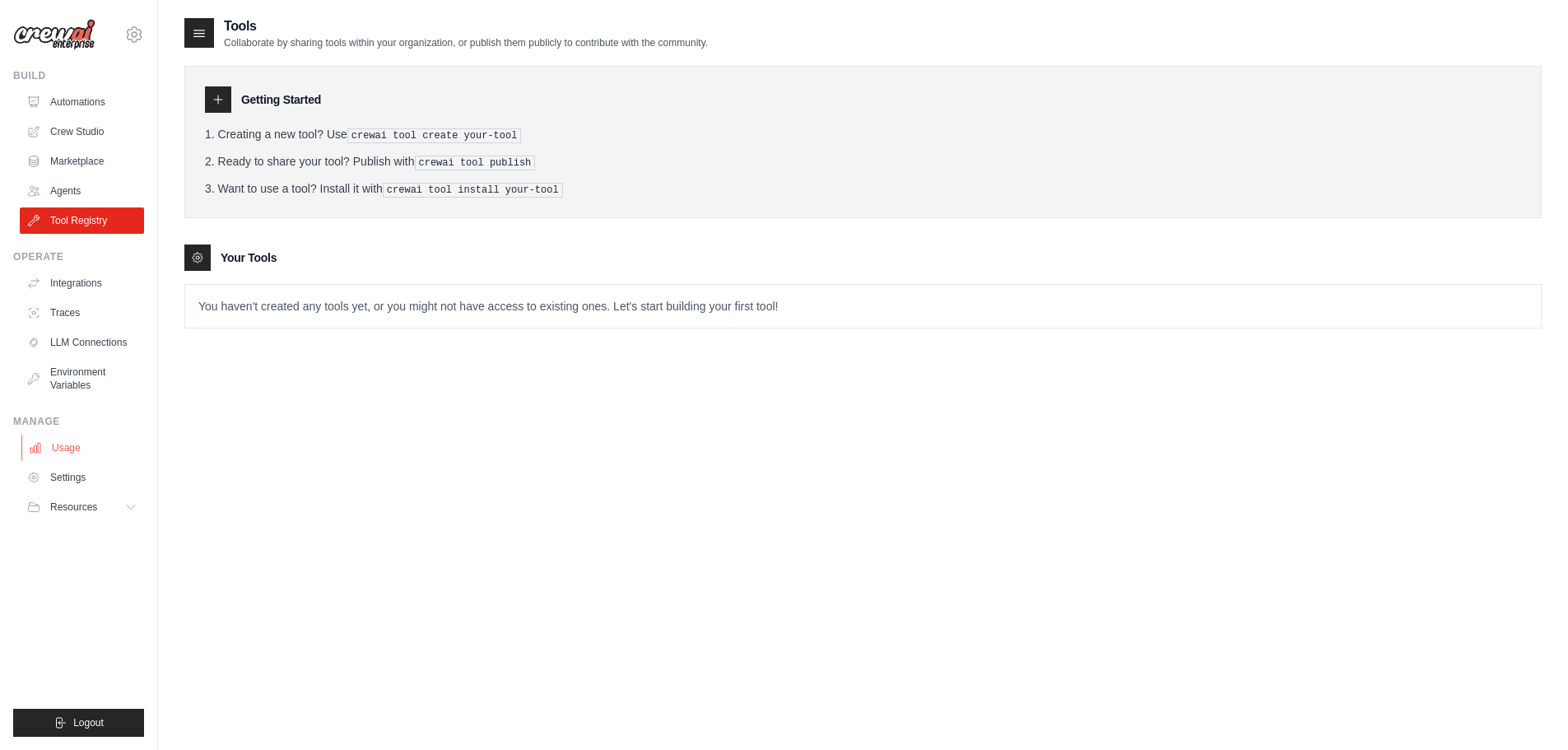
click at [74, 449] on link "Usage" at bounding box center [84, 448] width 125 height 26
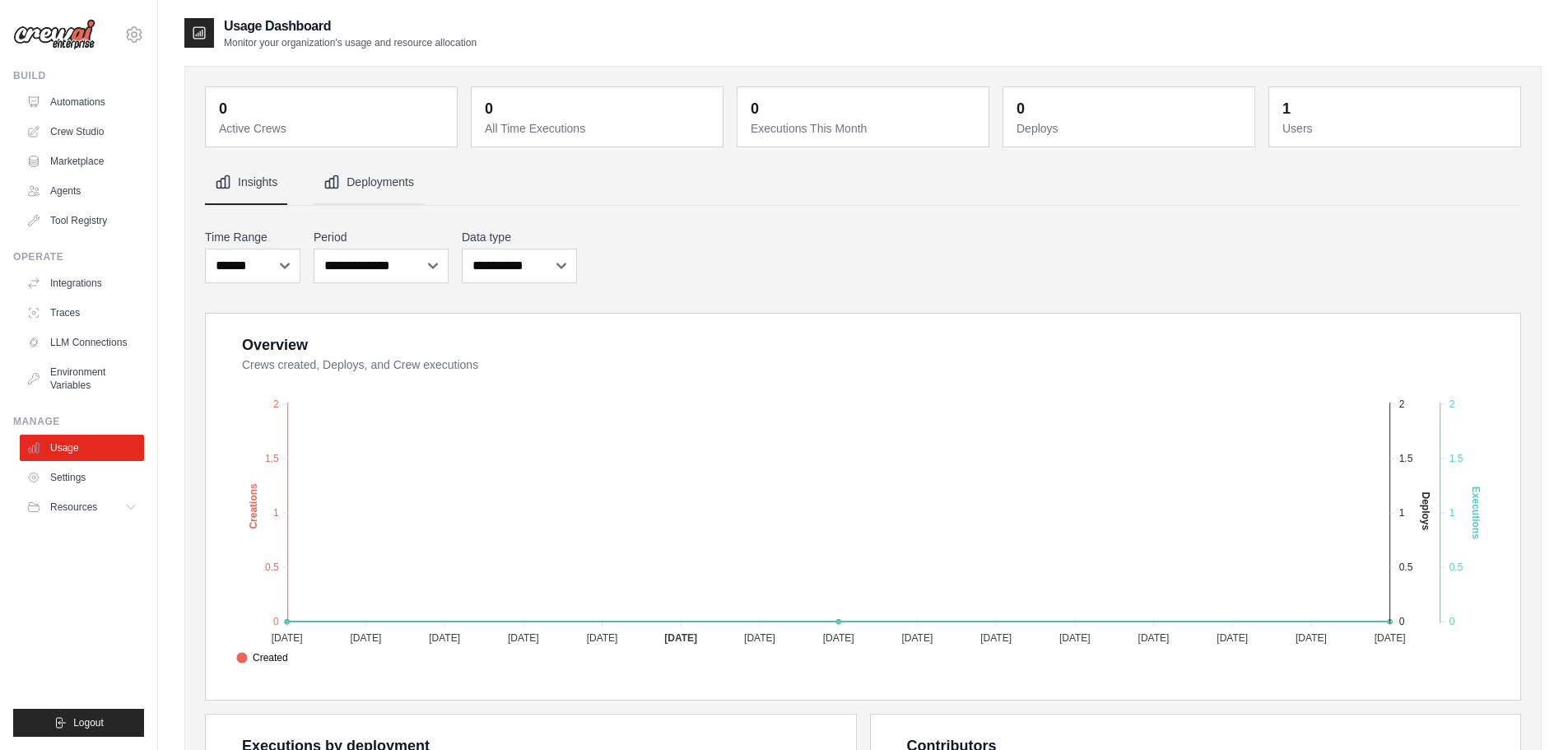
click at [402, 196] on button "Deployments" at bounding box center [368, 182] width 110 height 44
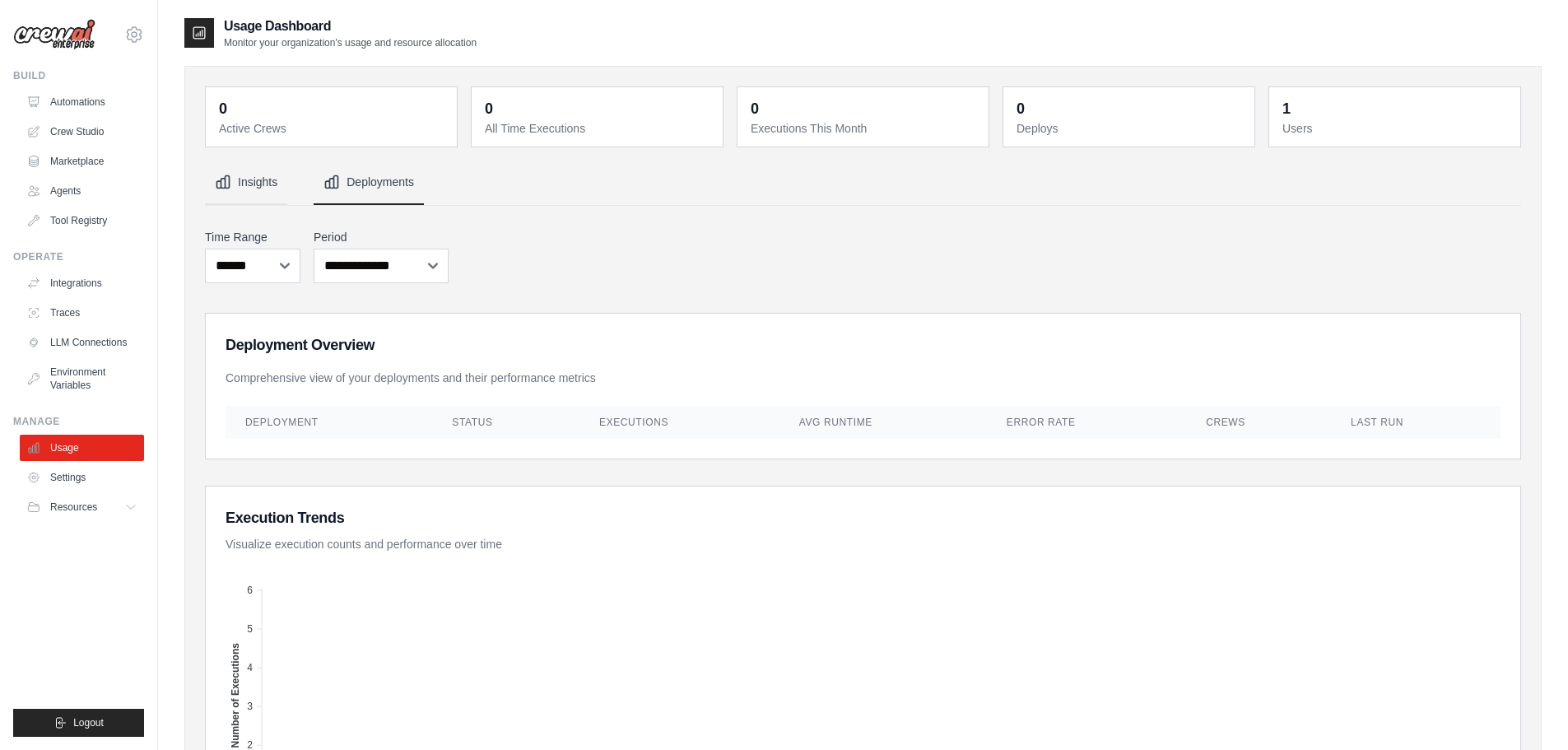
click at [286, 190] on button "Insights" at bounding box center [245, 182] width 82 height 44
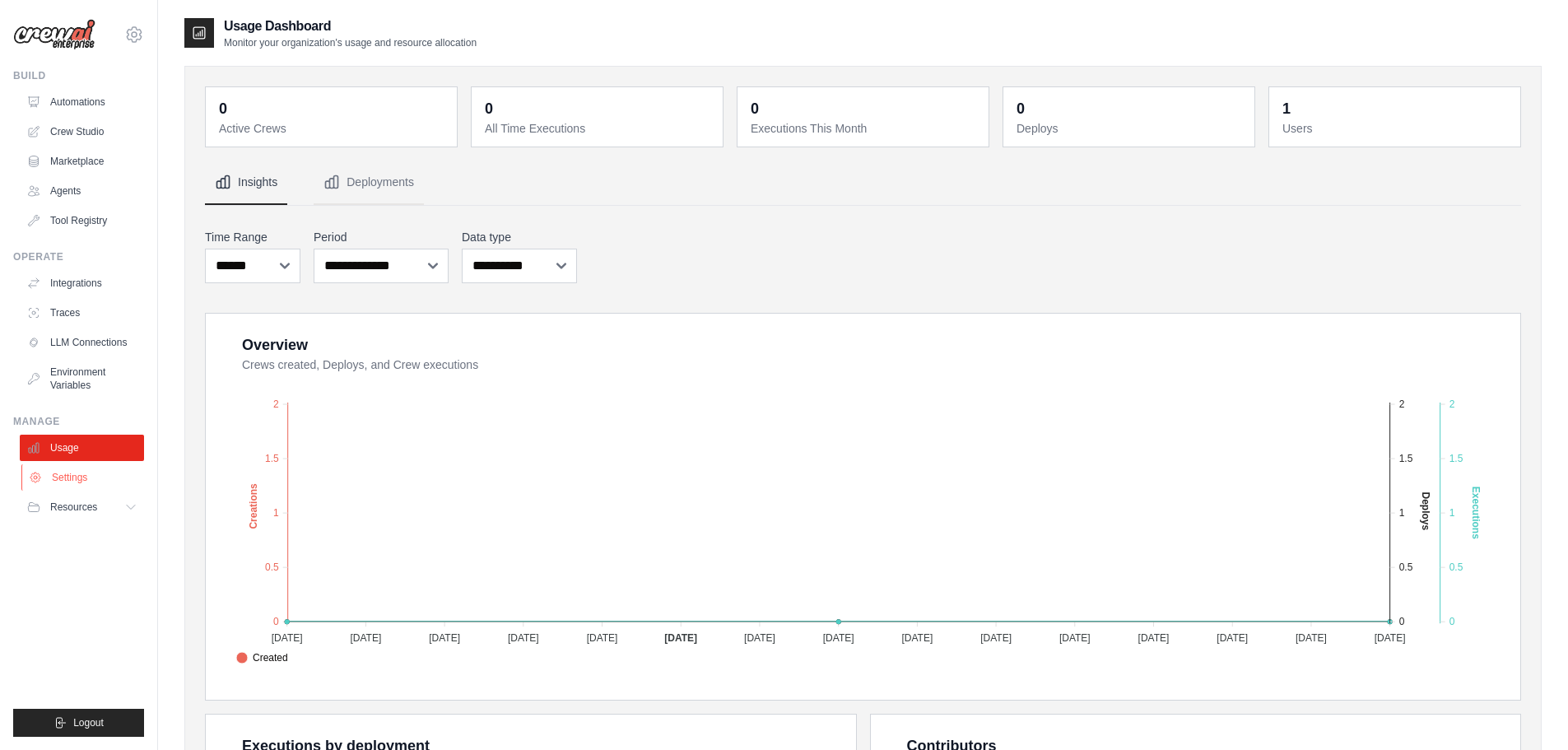
click at [83, 484] on link "Settings" at bounding box center [84, 478] width 125 height 26
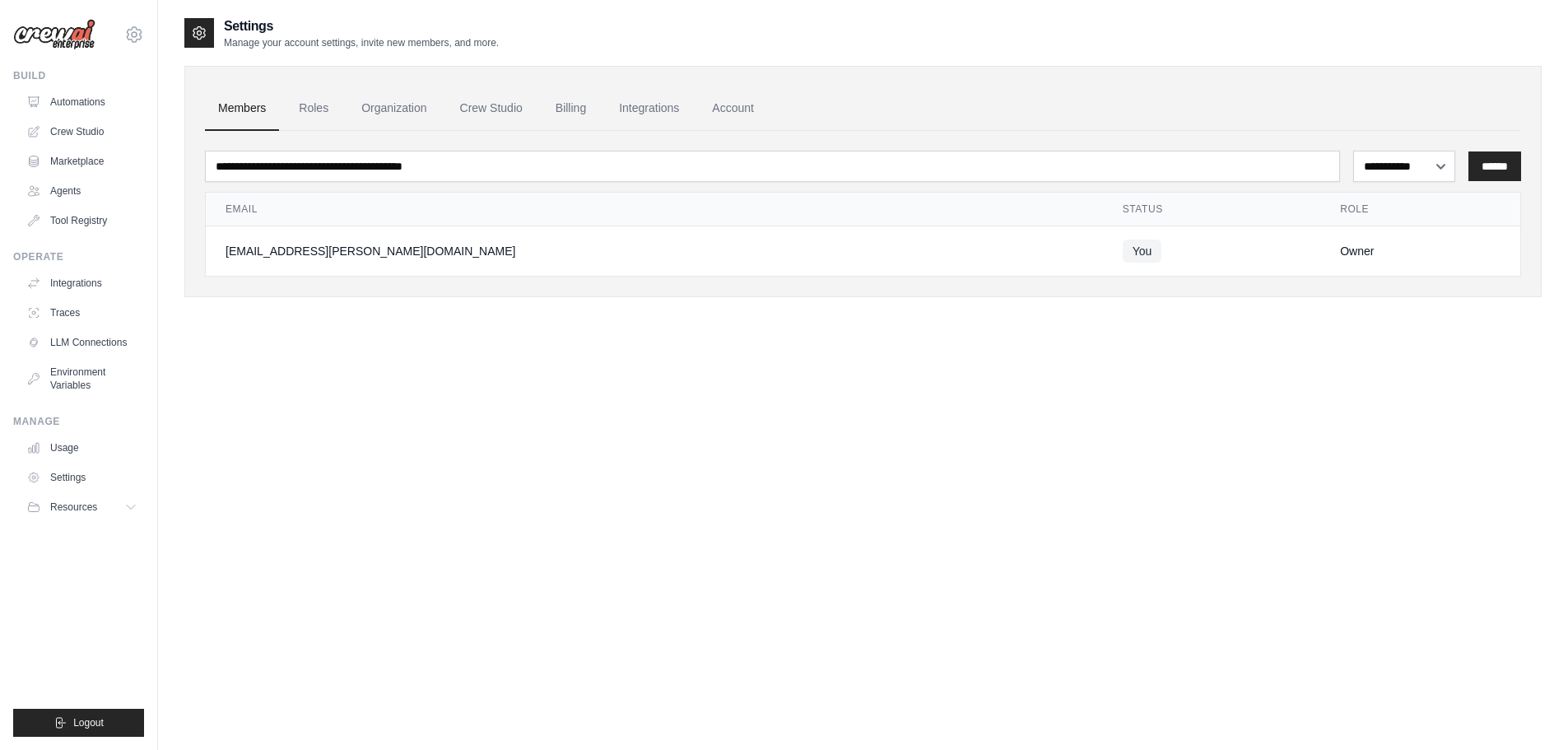
click at [85, 37] on img at bounding box center [54, 34] width 82 height 31
click at [71, 43] on img at bounding box center [54, 34] width 82 height 31
click at [70, 100] on link "Automations" at bounding box center [84, 102] width 125 height 26
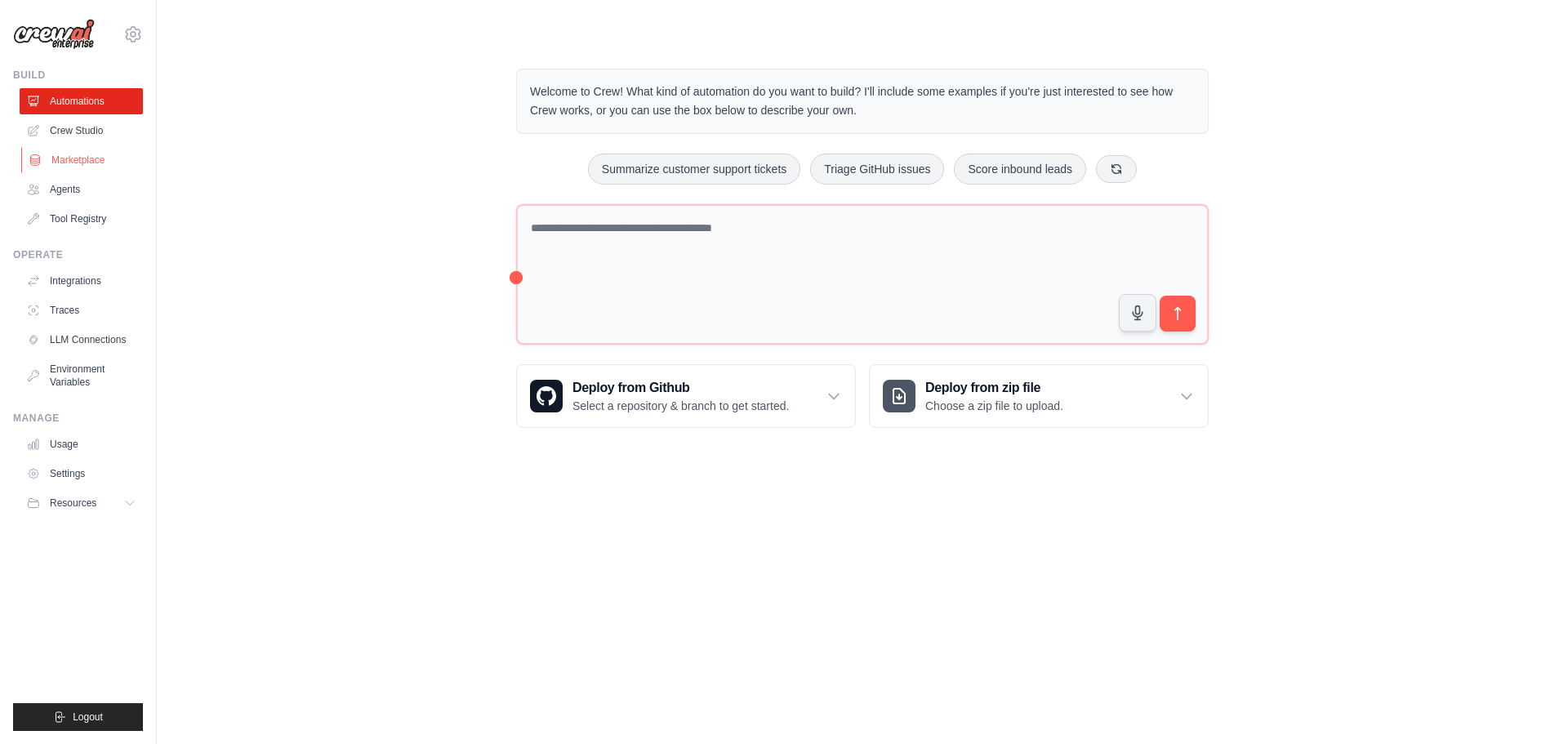
click at [104, 160] on link "Marketplace" at bounding box center [83, 160] width 124 height 26
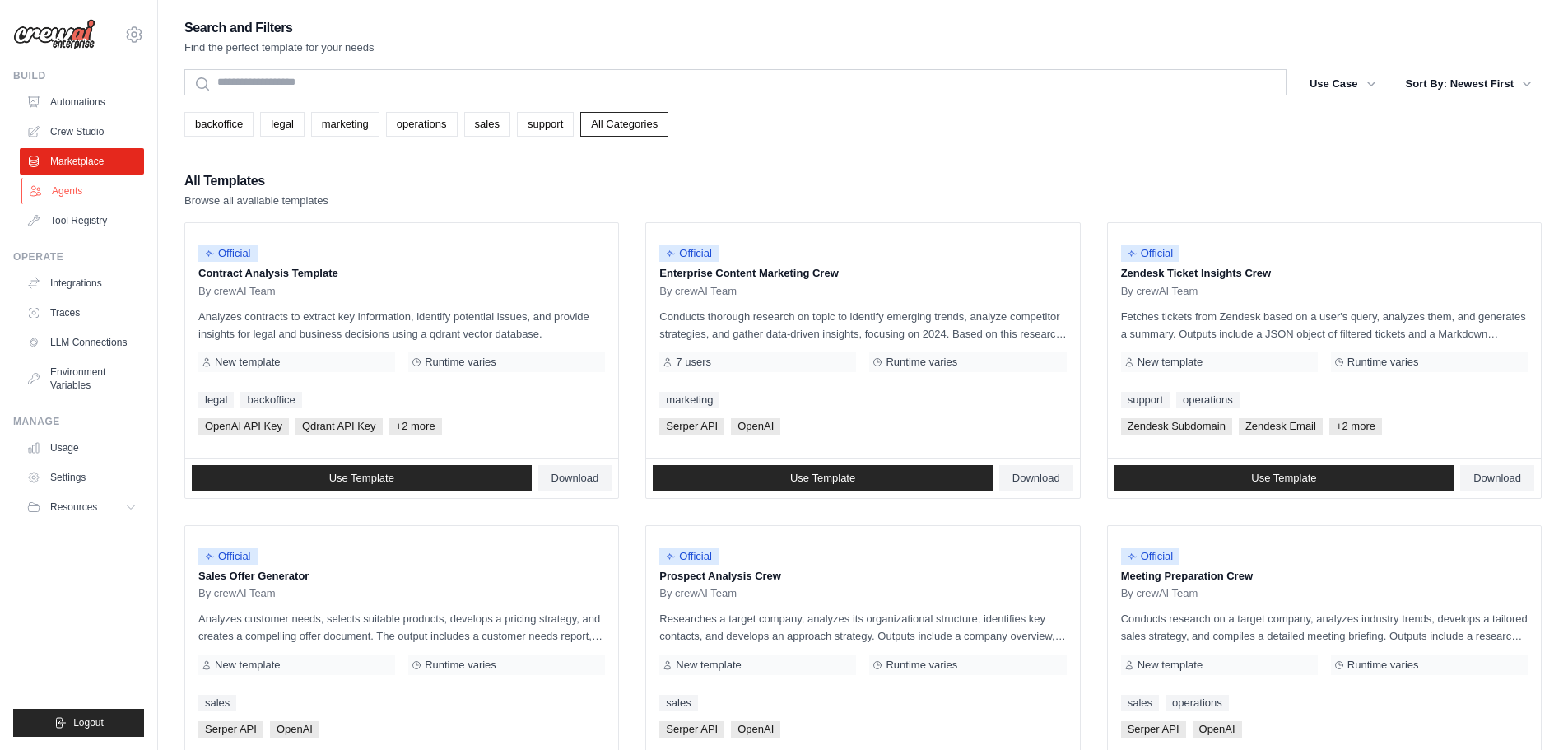
click at [75, 198] on link "Agents" at bounding box center [84, 191] width 125 height 26
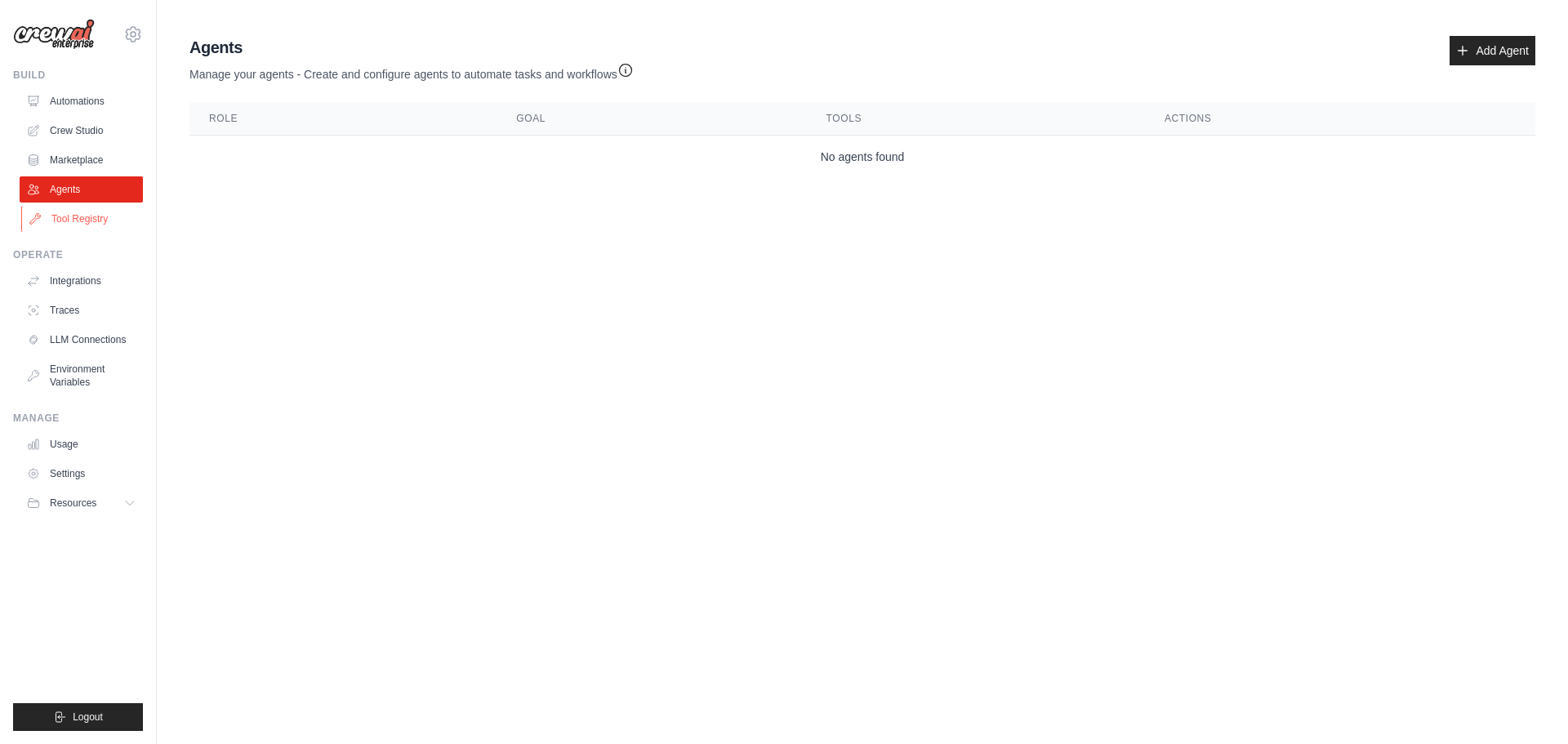
click at [99, 216] on link "Tool Registry" at bounding box center [83, 219] width 124 height 26
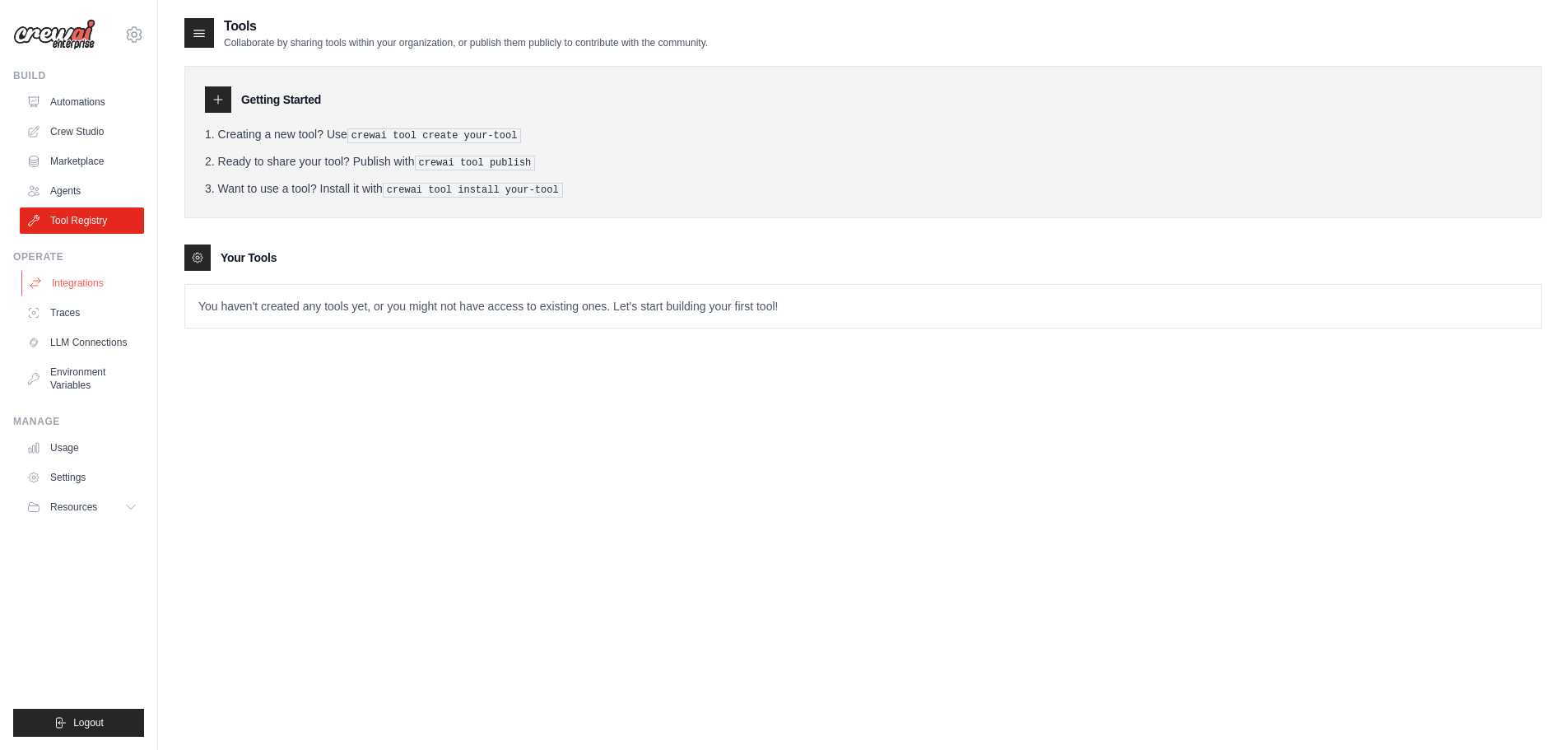
click at [88, 291] on link "Integrations" at bounding box center [84, 283] width 125 height 26
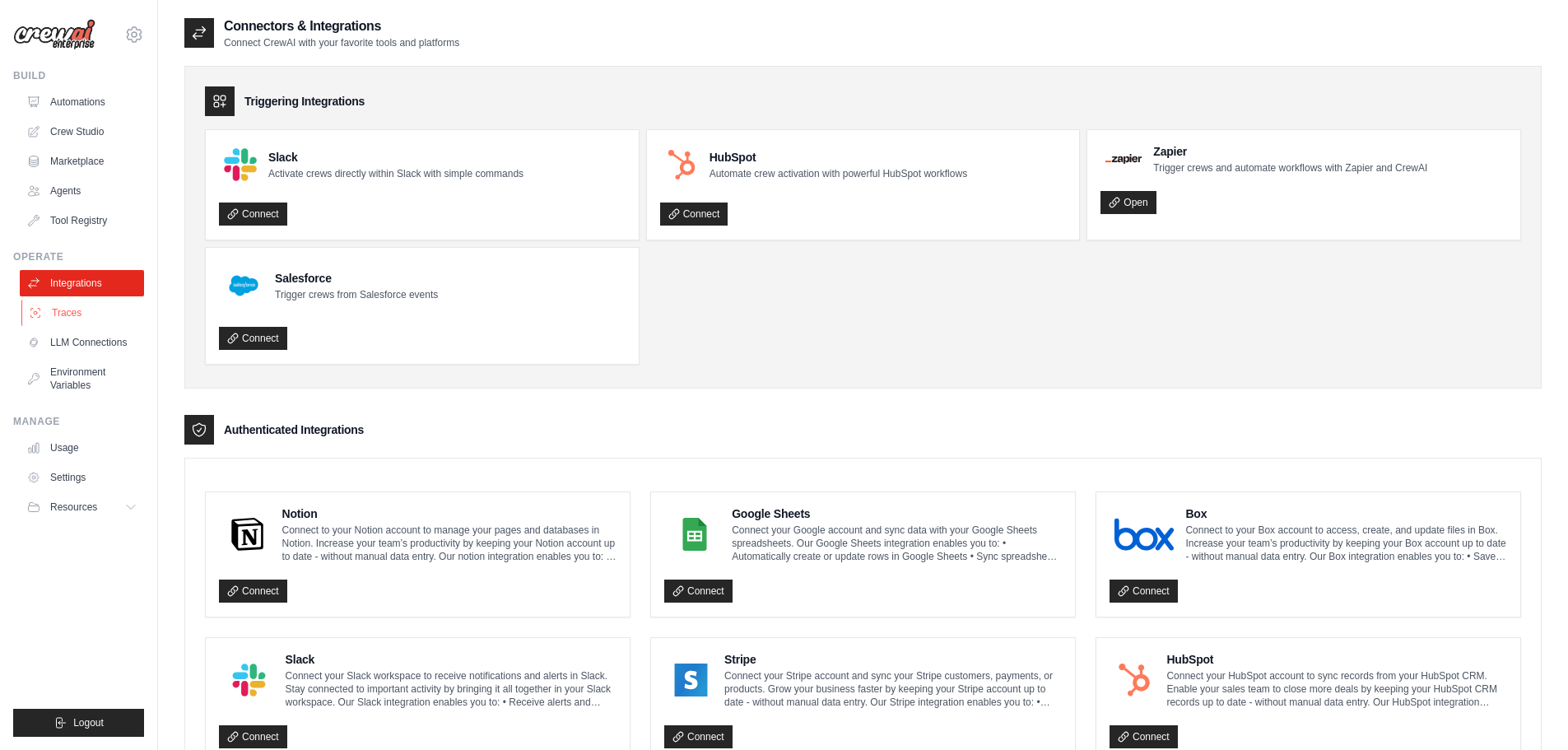
click at [75, 315] on link "Traces" at bounding box center [84, 313] width 125 height 26
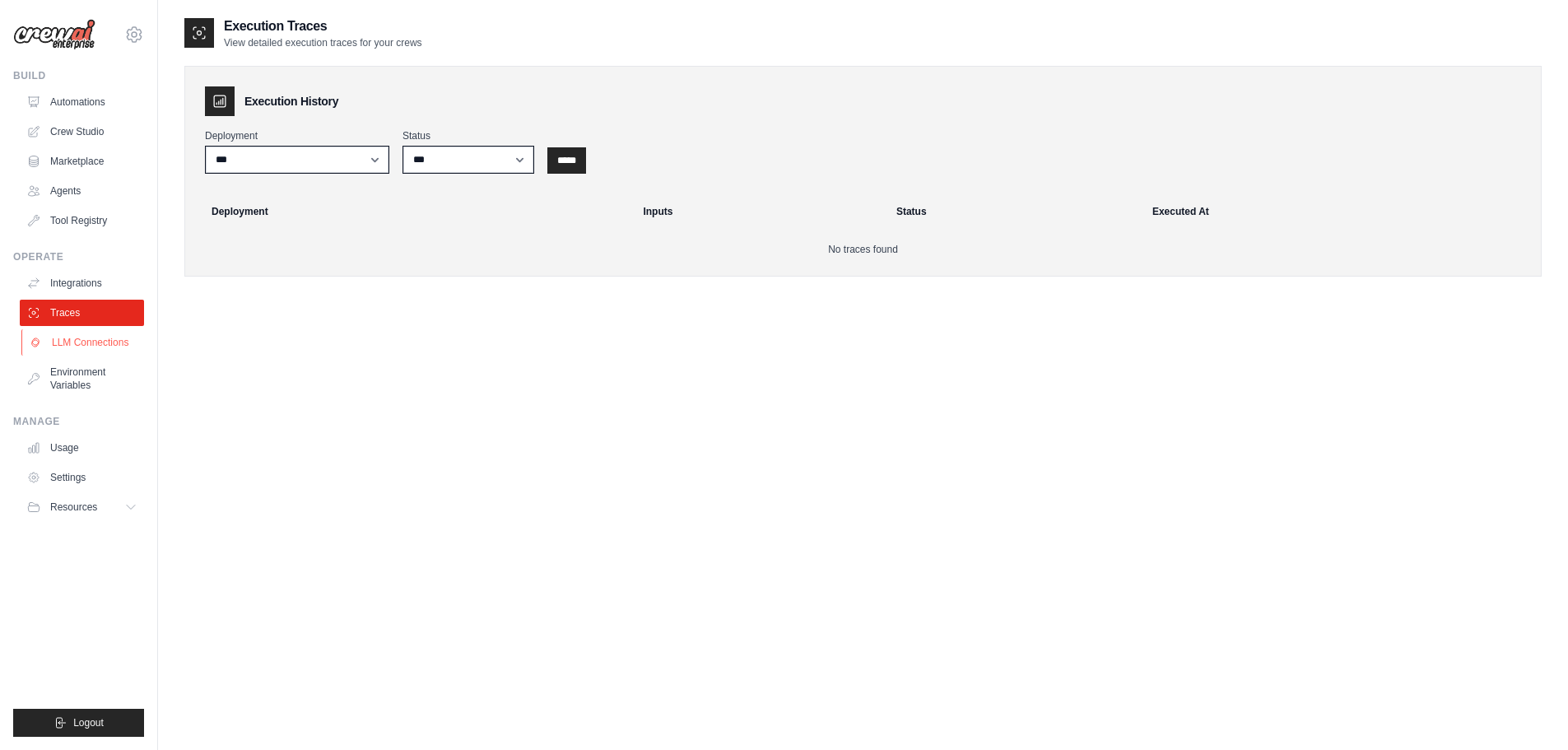
click at [98, 351] on link "LLM Connections" at bounding box center [84, 343] width 125 height 26
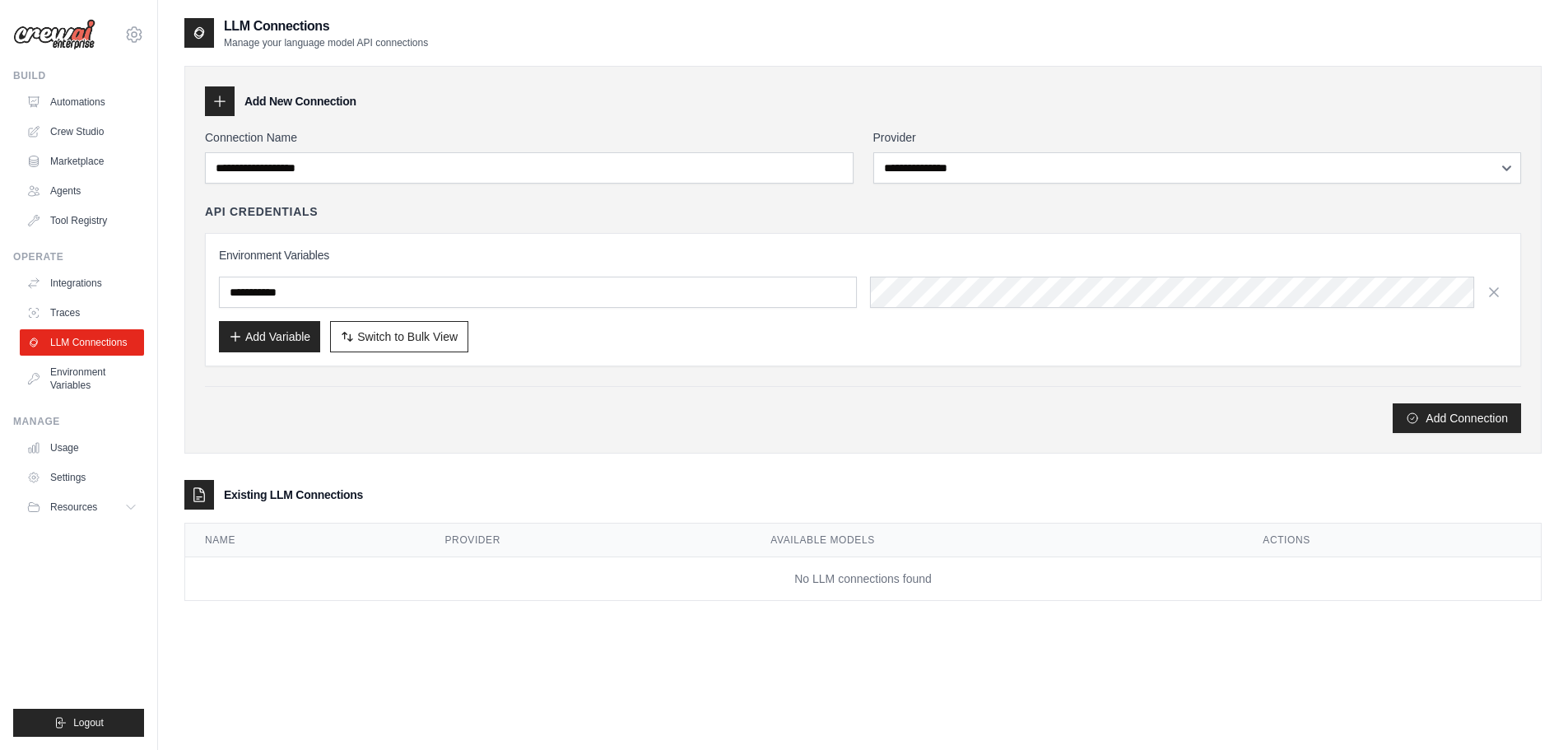
drag, startPoint x: 659, startPoint y: 0, endPoint x: 550, endPoint y: 249, distance: 271.8
click at [550, 249] on h3 "Environment Variables" at bounding box center [863, 255] width 1289 height 16
click at [53, 111] on link "Automations" at bounding box center [84, 102] width 125 height 26
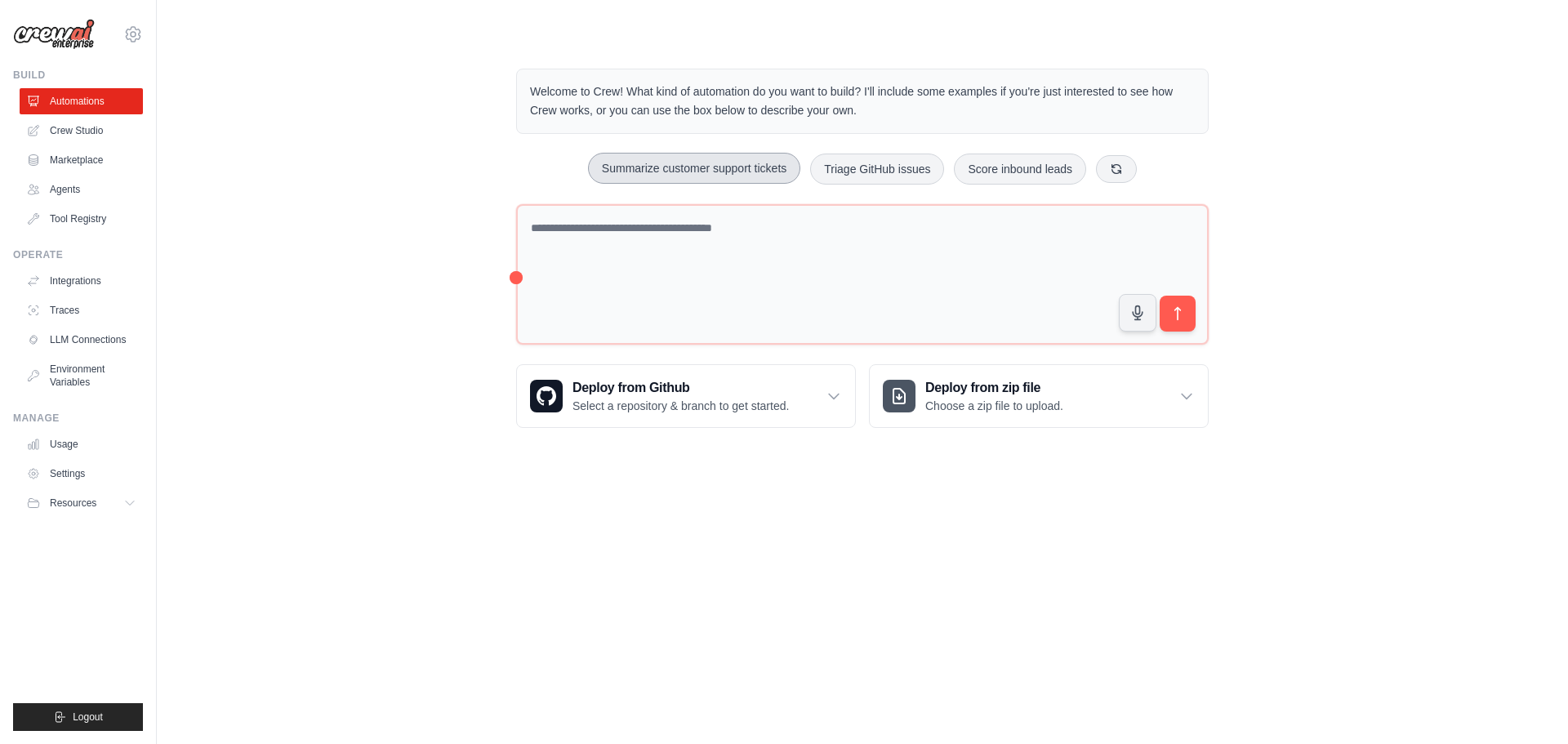
click at [602, 172] on button "Summarize customer support tickets" at bounding box center [694, 168] width 213 height 31
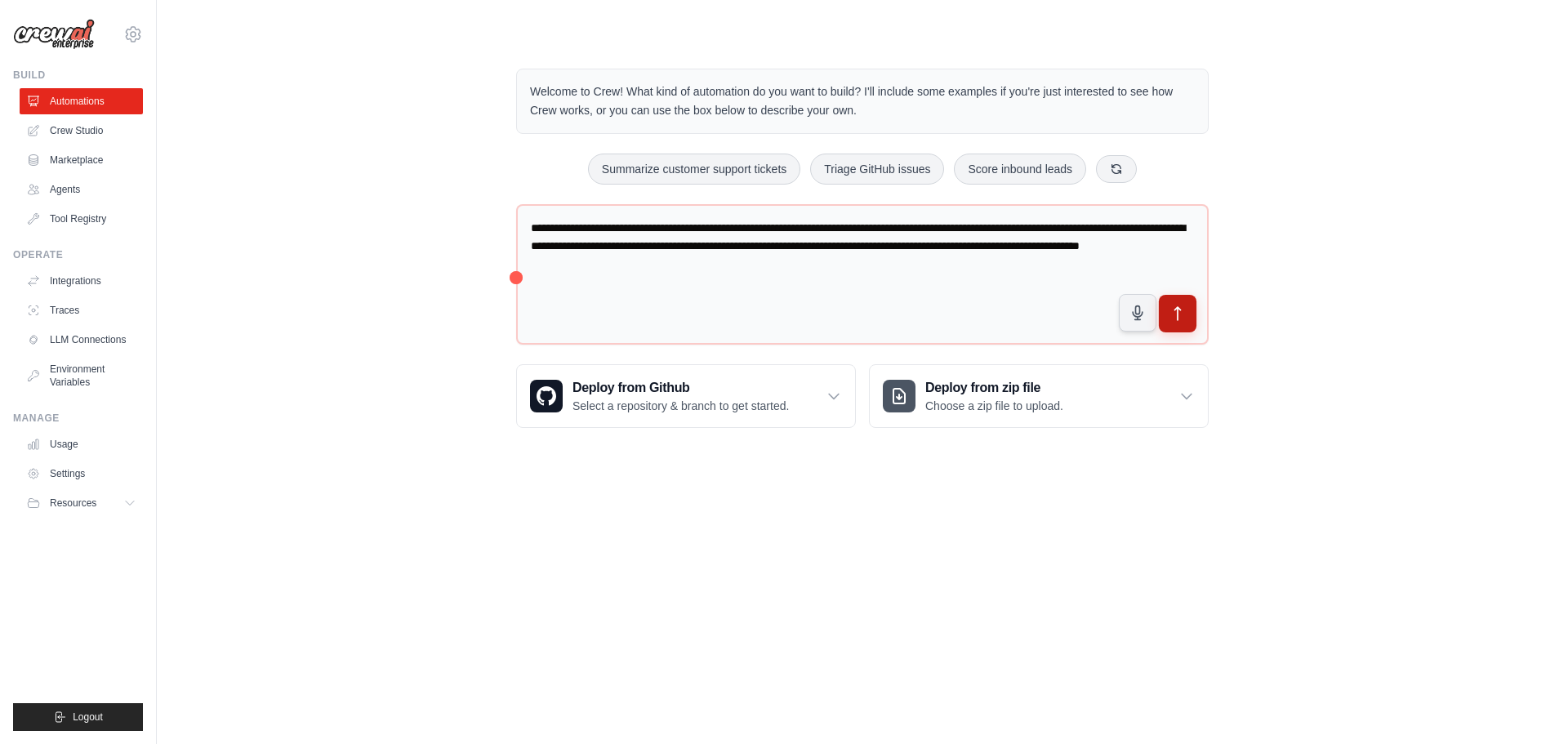
click at [1191, 317] on button "submit" at bounding box center [1177, 314] width 37 height 37
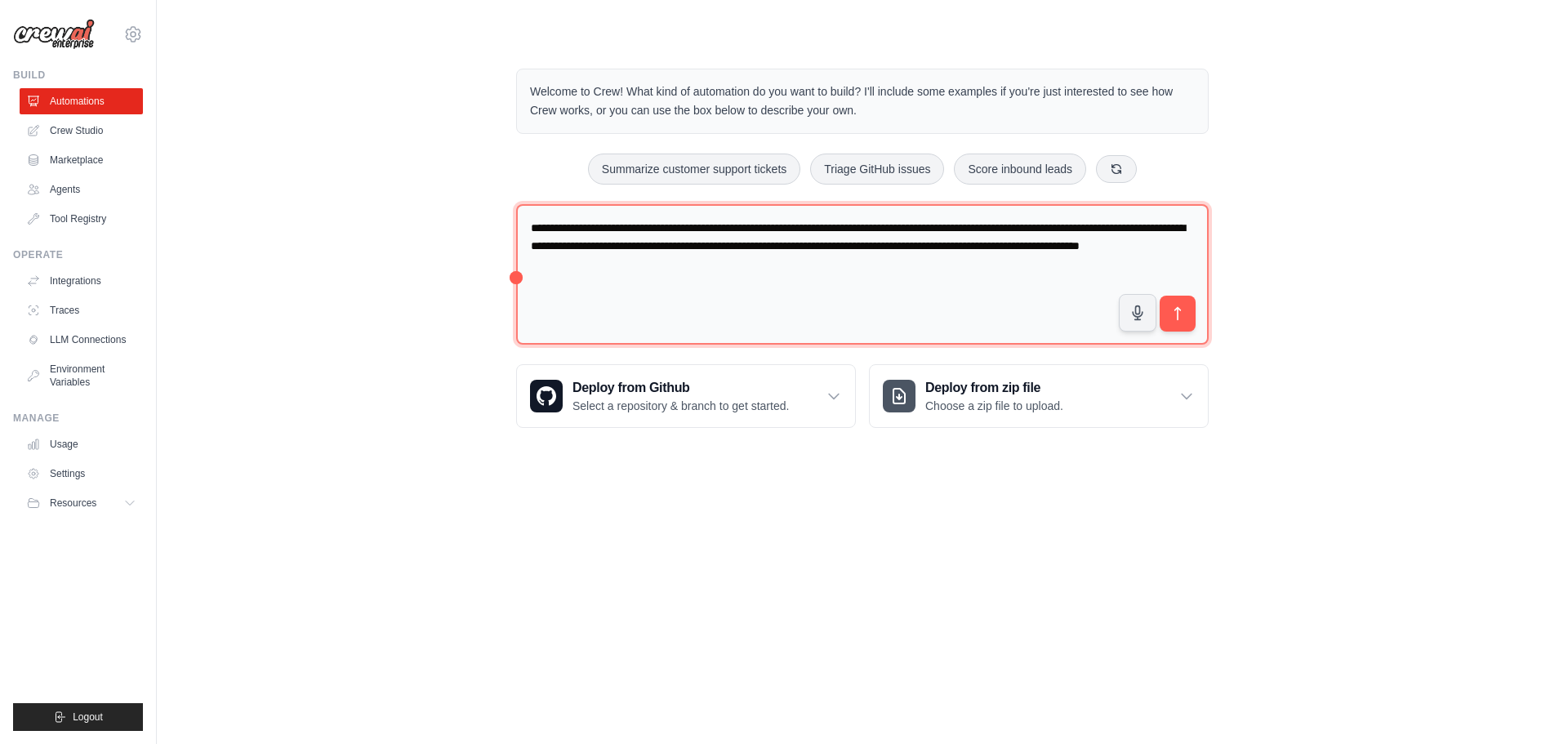
click at [670, 235] on textarea "**********" at bounding box center [862, 275] width 692 height 141
paste textarea "**********"
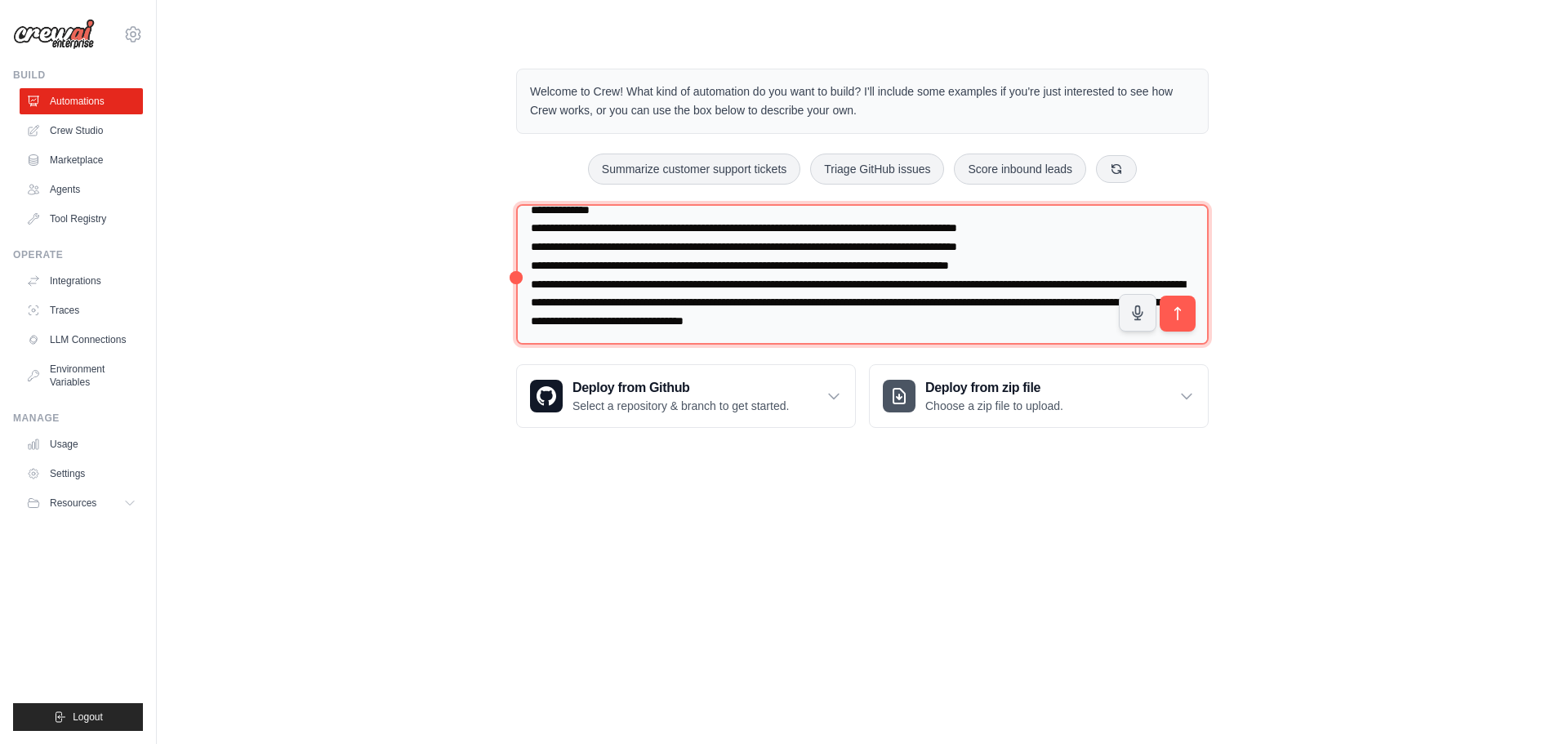
scroll to position [112, 0]
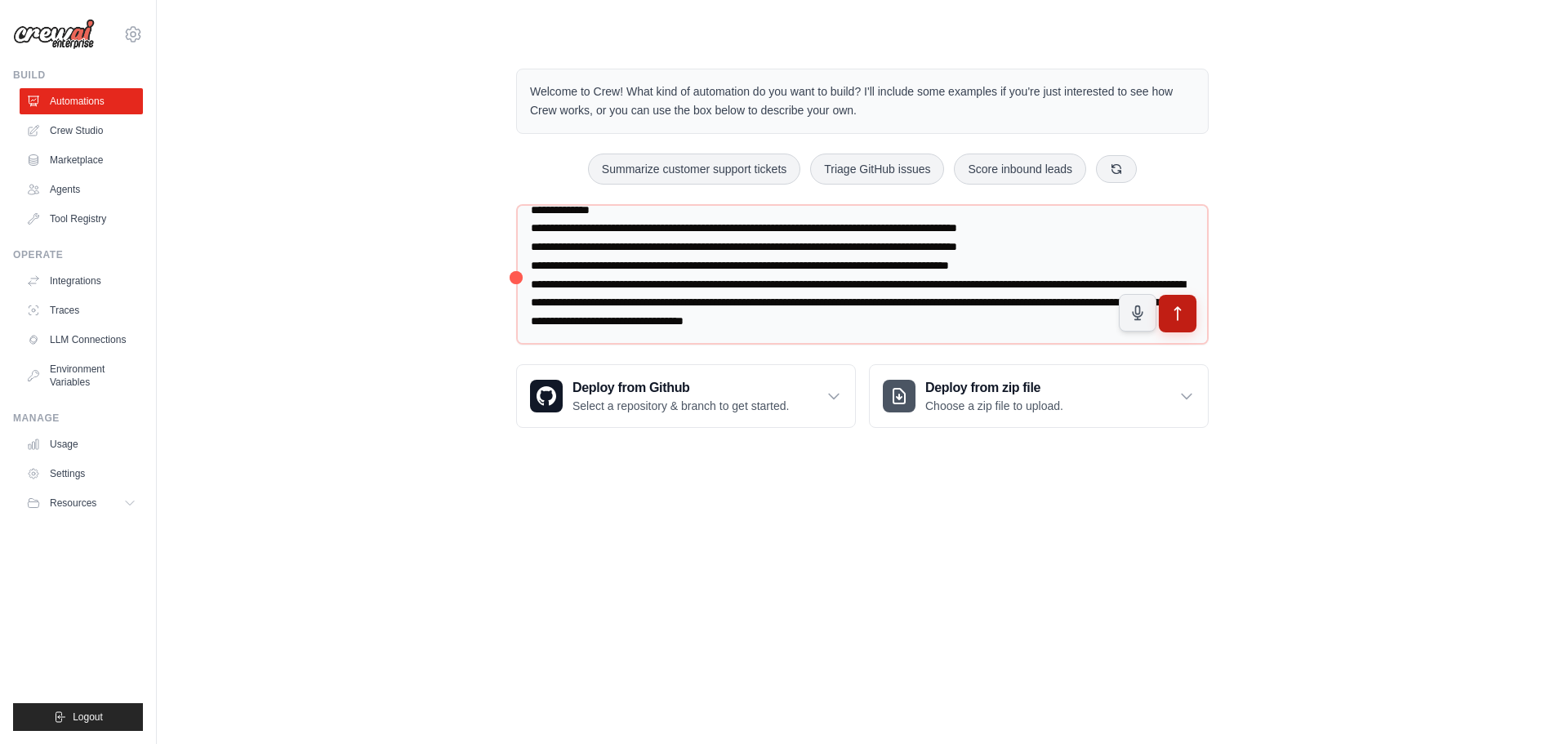
click at [1187, 310] on button "submit" at bounding box center [1177, 314] width 37 height 37
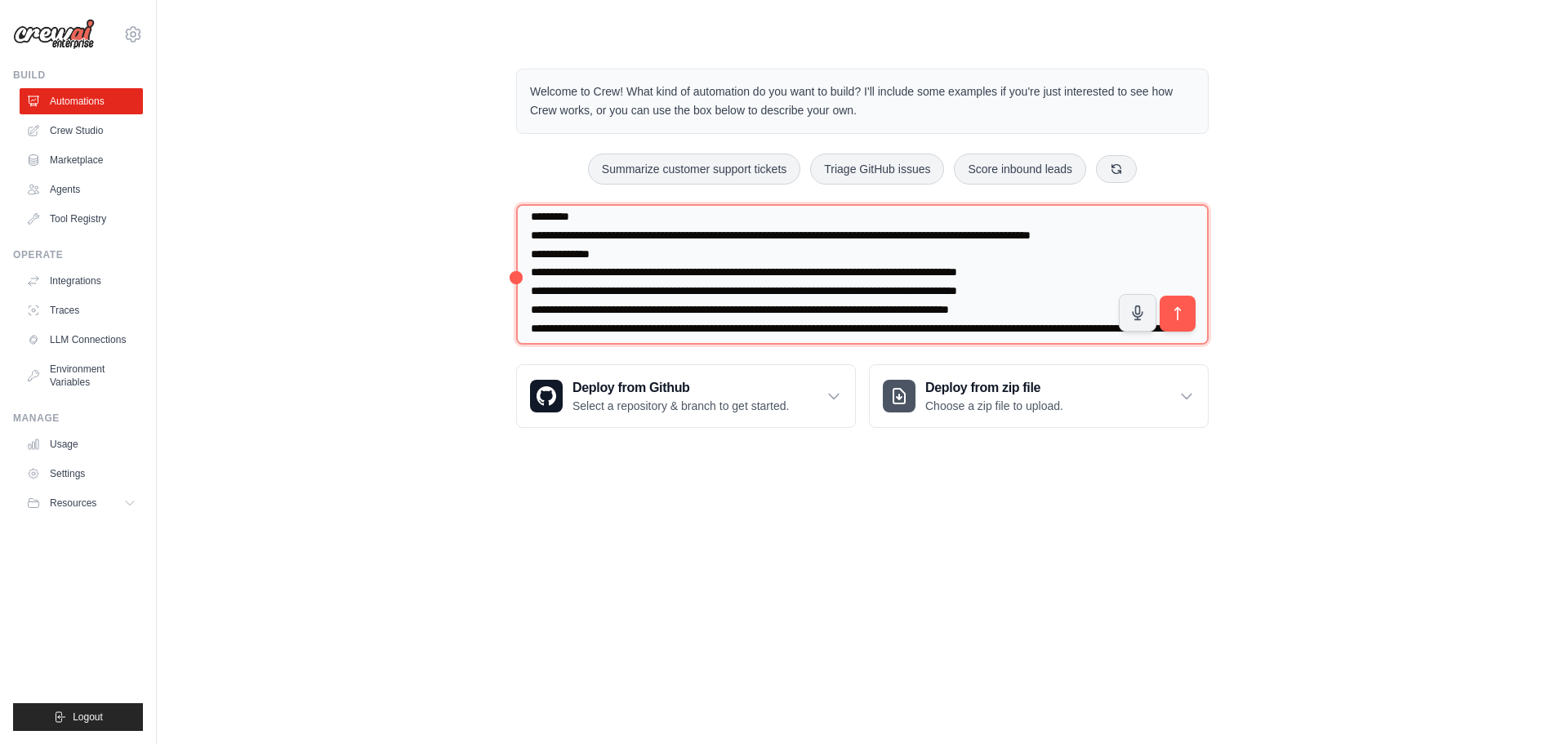
scroll to position [0, 0]
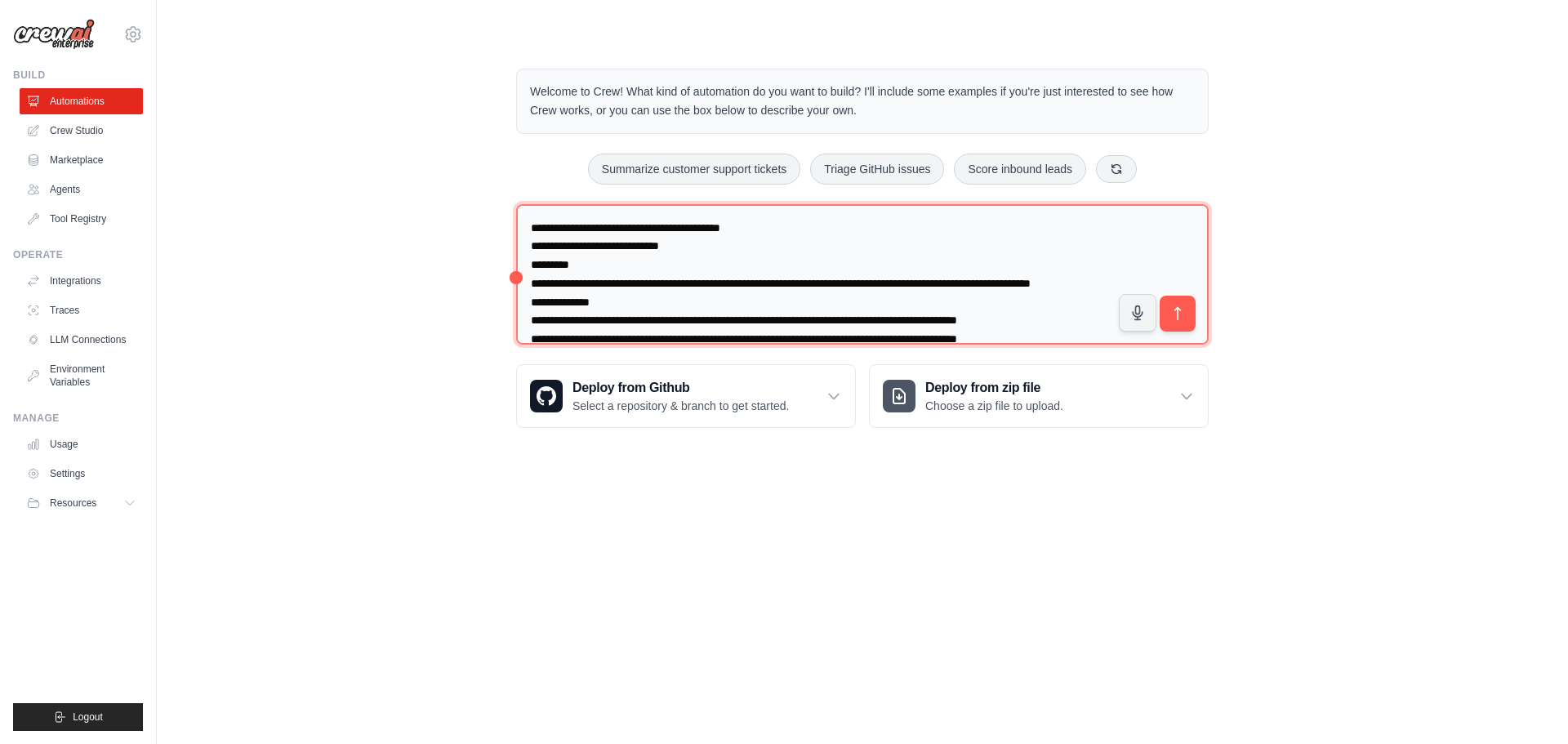
drag, startPoint x: 624, startPoint y: 303, endPoint x: 495, endPoint y: 220, distance: 153.4
click at [495, 220] on div "Welcome to Crew! What kind of automation do you want to build? I'll include som…" at bounding box center [862, 247] width 1359 height 411
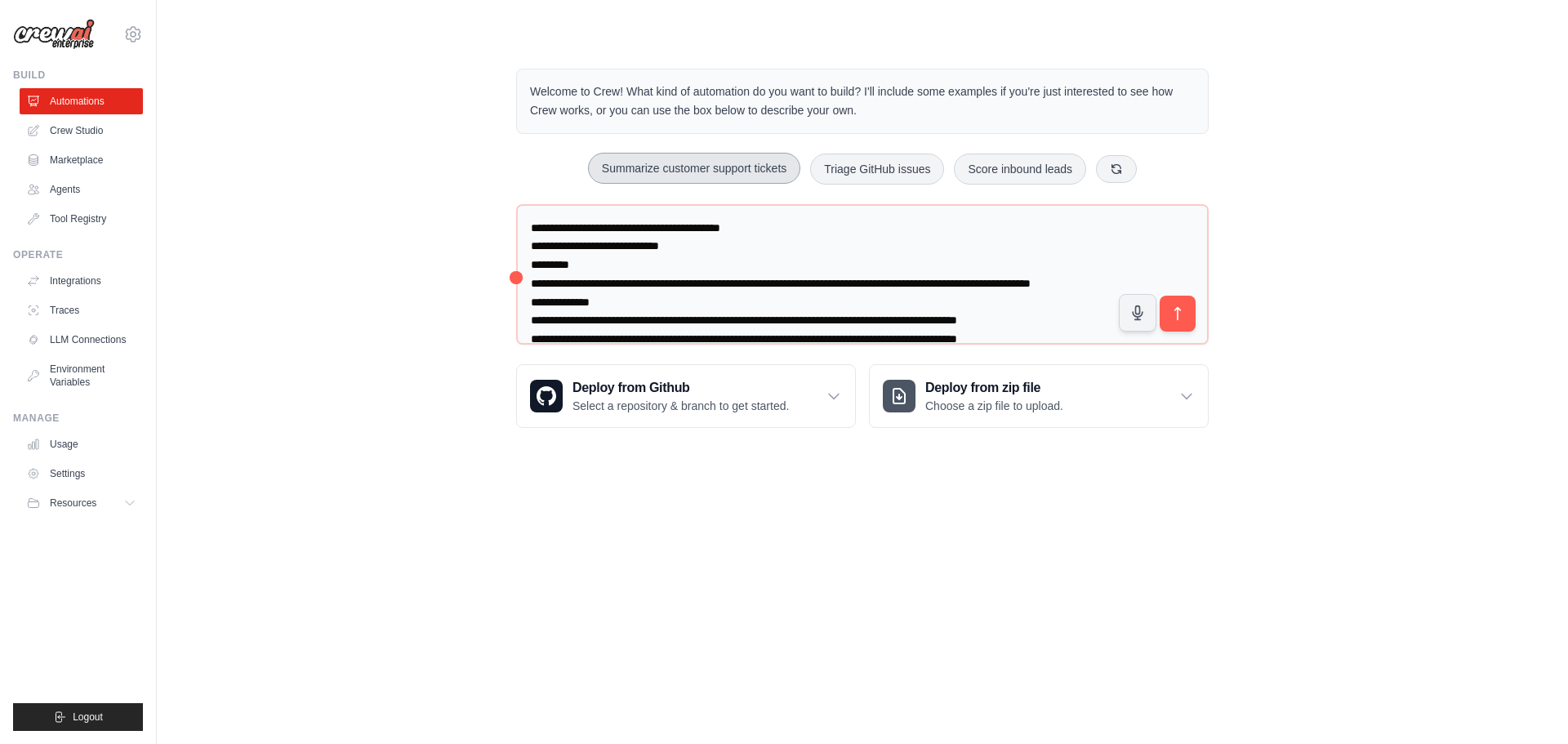
click at [729, 176] on button "Summarize customer support tickets" at bounding box center [694, 168] width 213 height 31
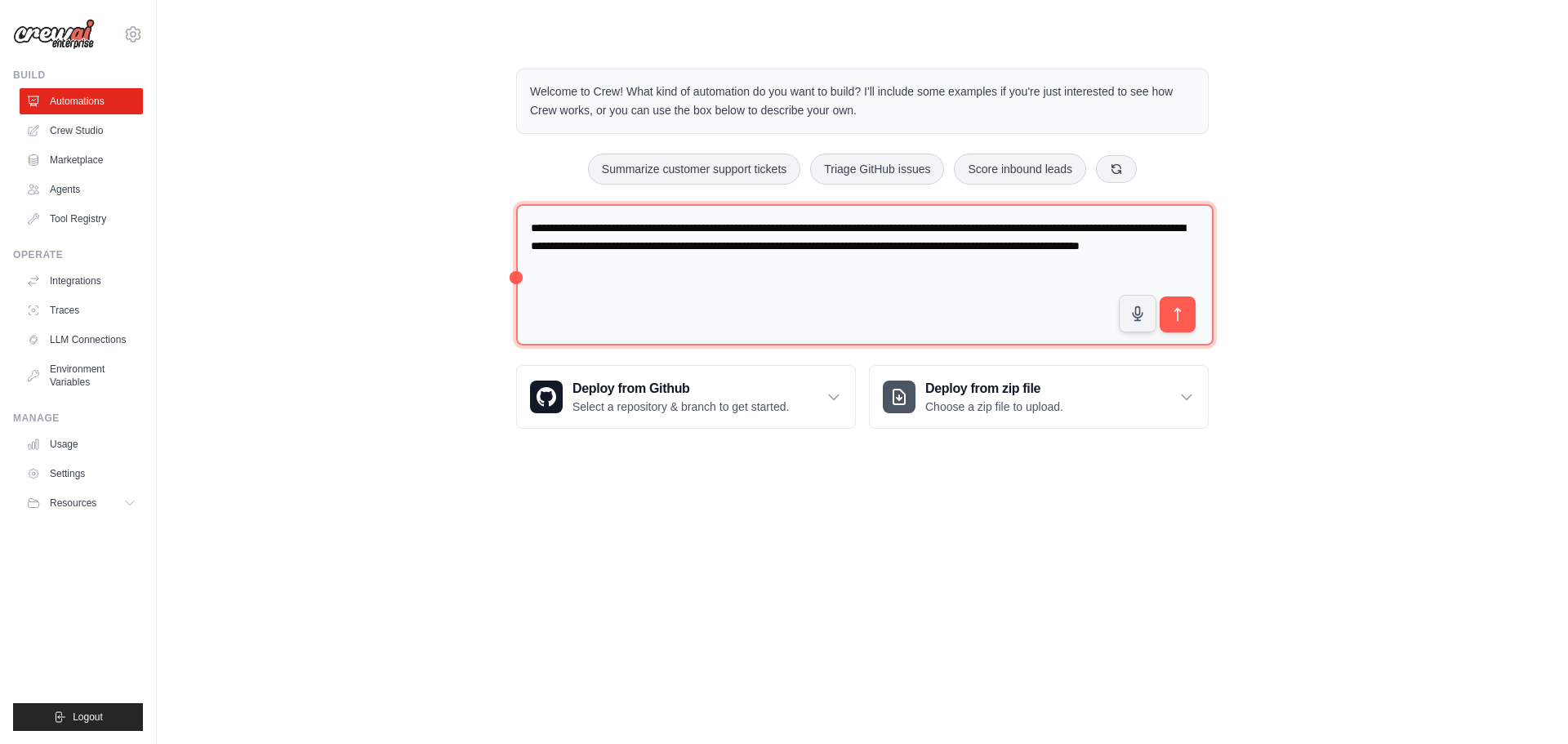
drag, startPoint x: 884, startPoint y: 275, endPoint x: 510, endPoint y: 205, distance: 380.5
click at [510, 205] on div "**********" at bounding box center [862, 248] width 732 height 412
drag, startPoint x: 889, startPoint y: 273, endPoint x: 508, endPoint y: 219, distance: 384.8
click at [508, 219] on div "**********" at bounding box center [862, 248] width 732 height 412
paste textarea "**********"
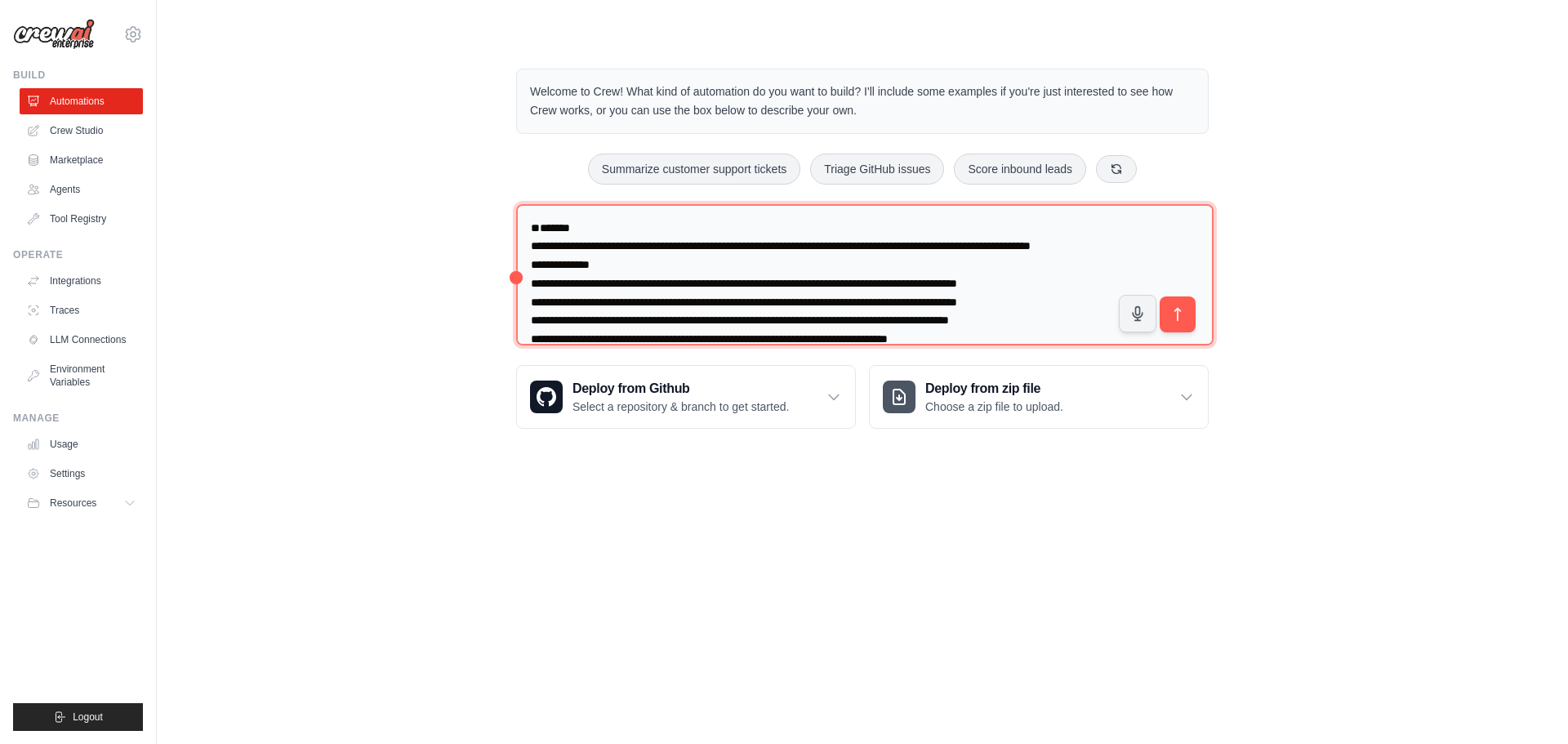
scroll to position [4, 0]
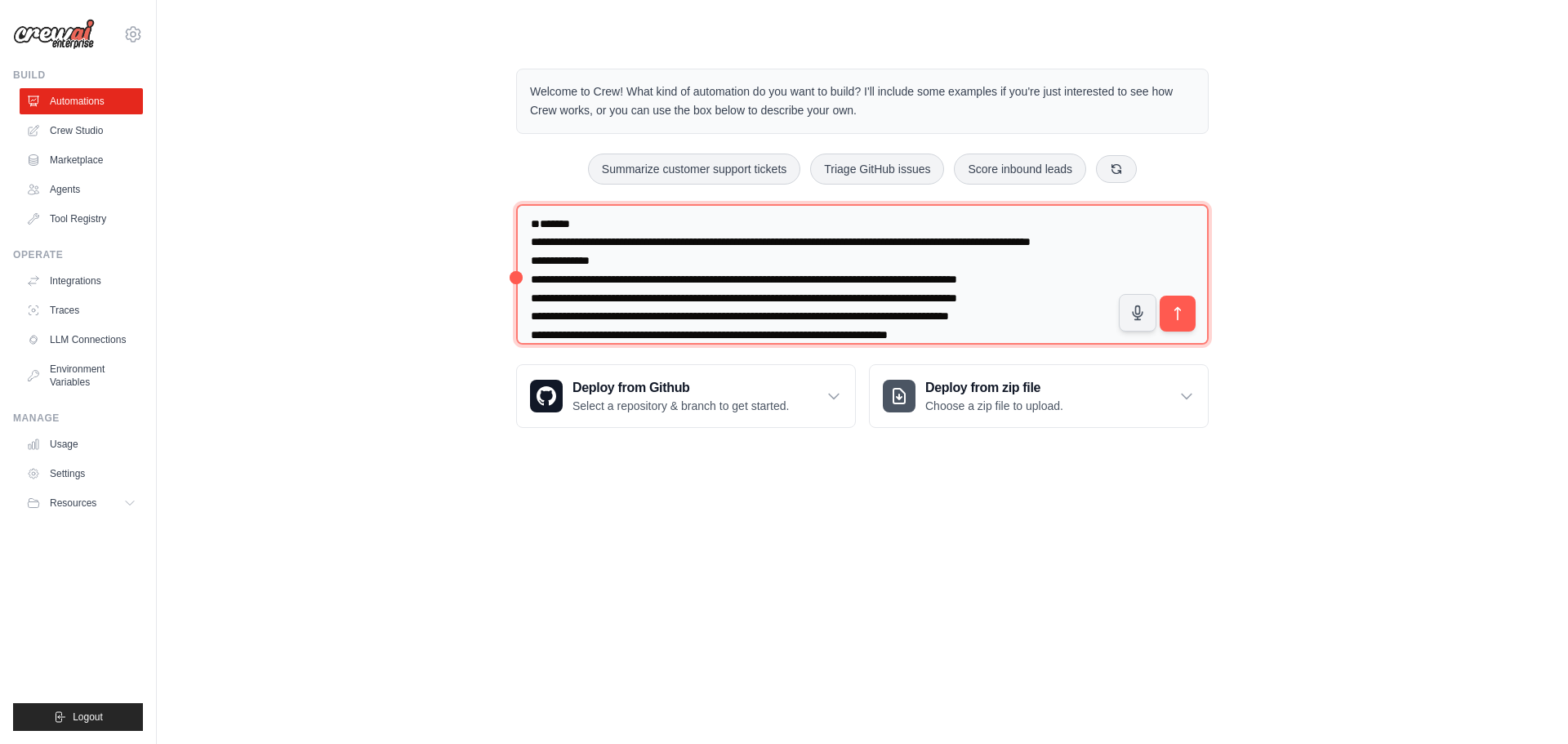
drag, startPoint x: 627, startPoint y: 262, endPoint x: 450, endPoint y: 253, distance: 177.2
click at [450, 253] on div "Welcome to Crew! What kind of automation do you want to build? I'll include som…" at bounding box center [862, 247] width 1359 height 411
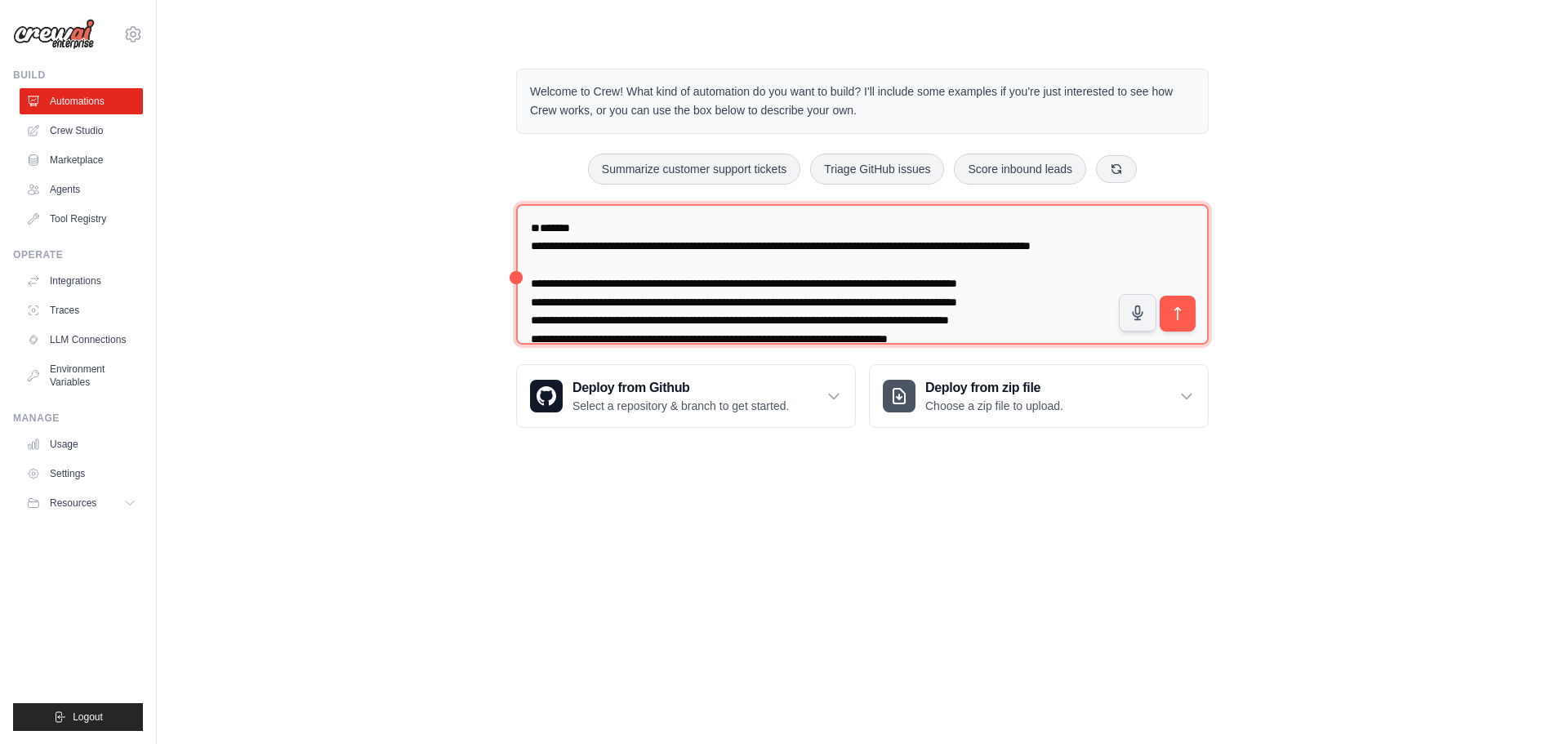
drag, startPoint x: 609, startPoint y: 229, endPoint x: 451, endPoint y: 212, distance: 158.9
click at [451, 212] on div "Welcome to Crew! What kind of automation do you want to build? I'll include som…" at bounding box center [862, 247] width 1359 height 411
click at [570, 263] on textarea "**********" at bounding box center [862, 275] width 692 height 141
type textarea "**********"
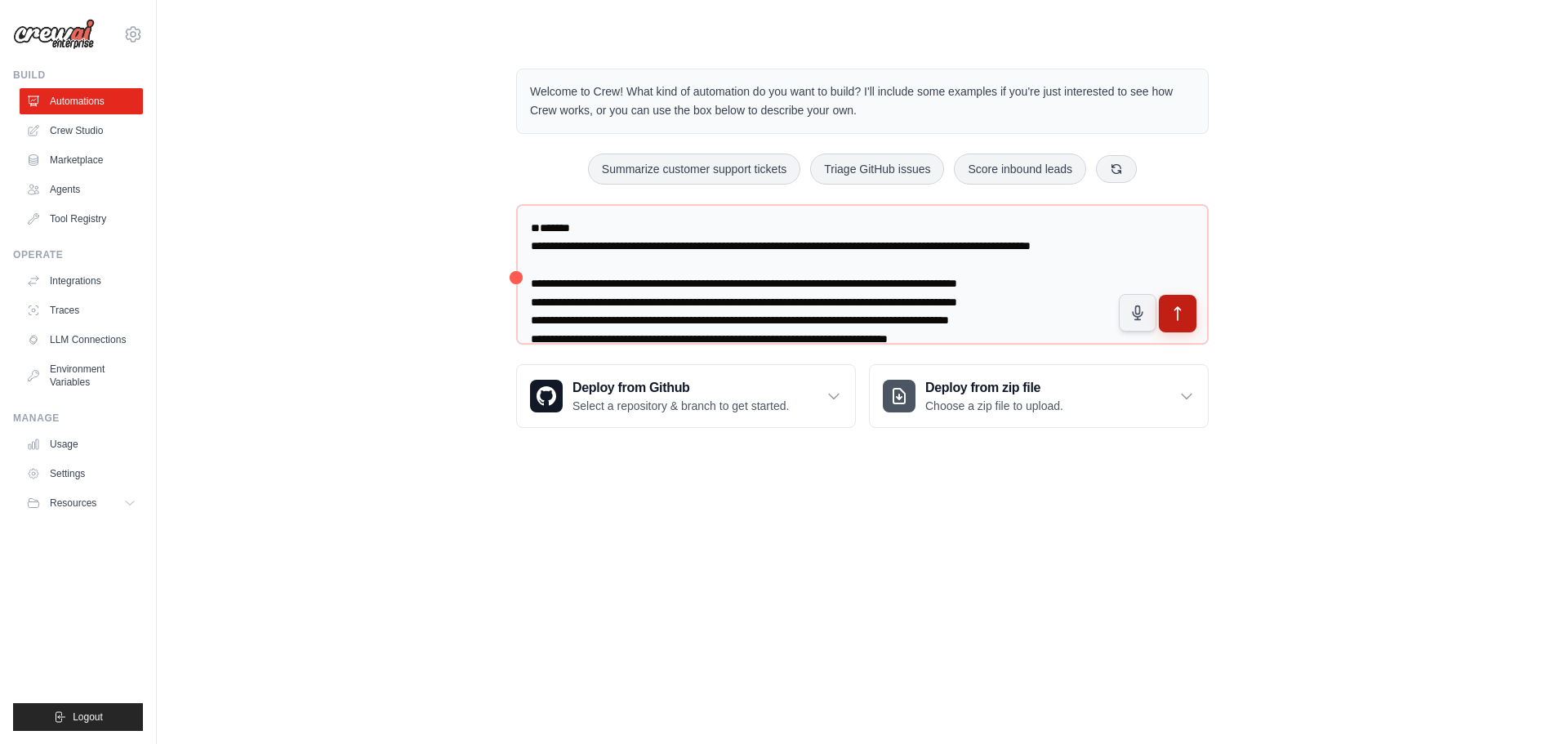
click at [1182, 317] on icon "submit" at bounding box center [1178, 314] width 17 height 17
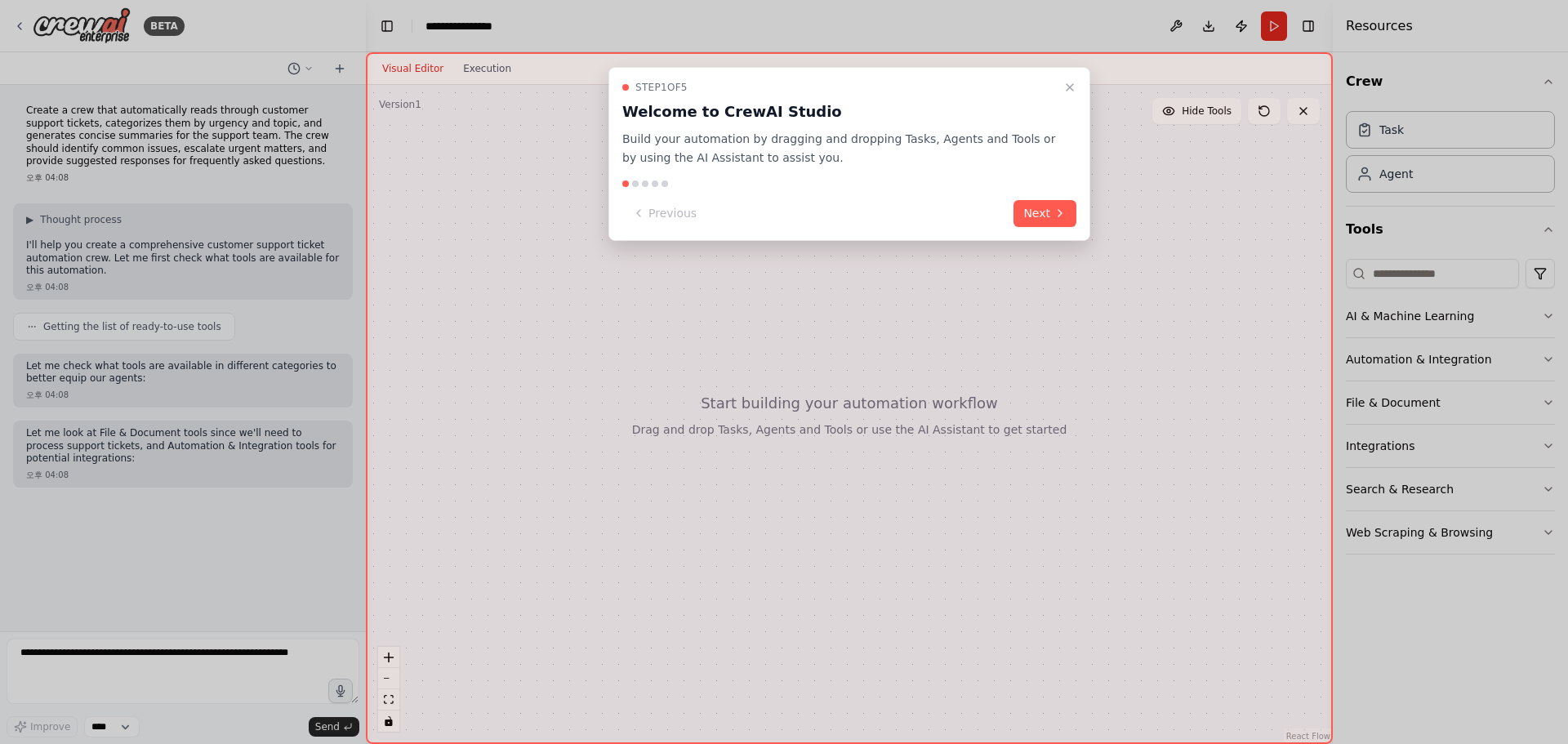
click at [1050, 208] on button "Next" at bounding box center [1044, 214] width 63 height 27
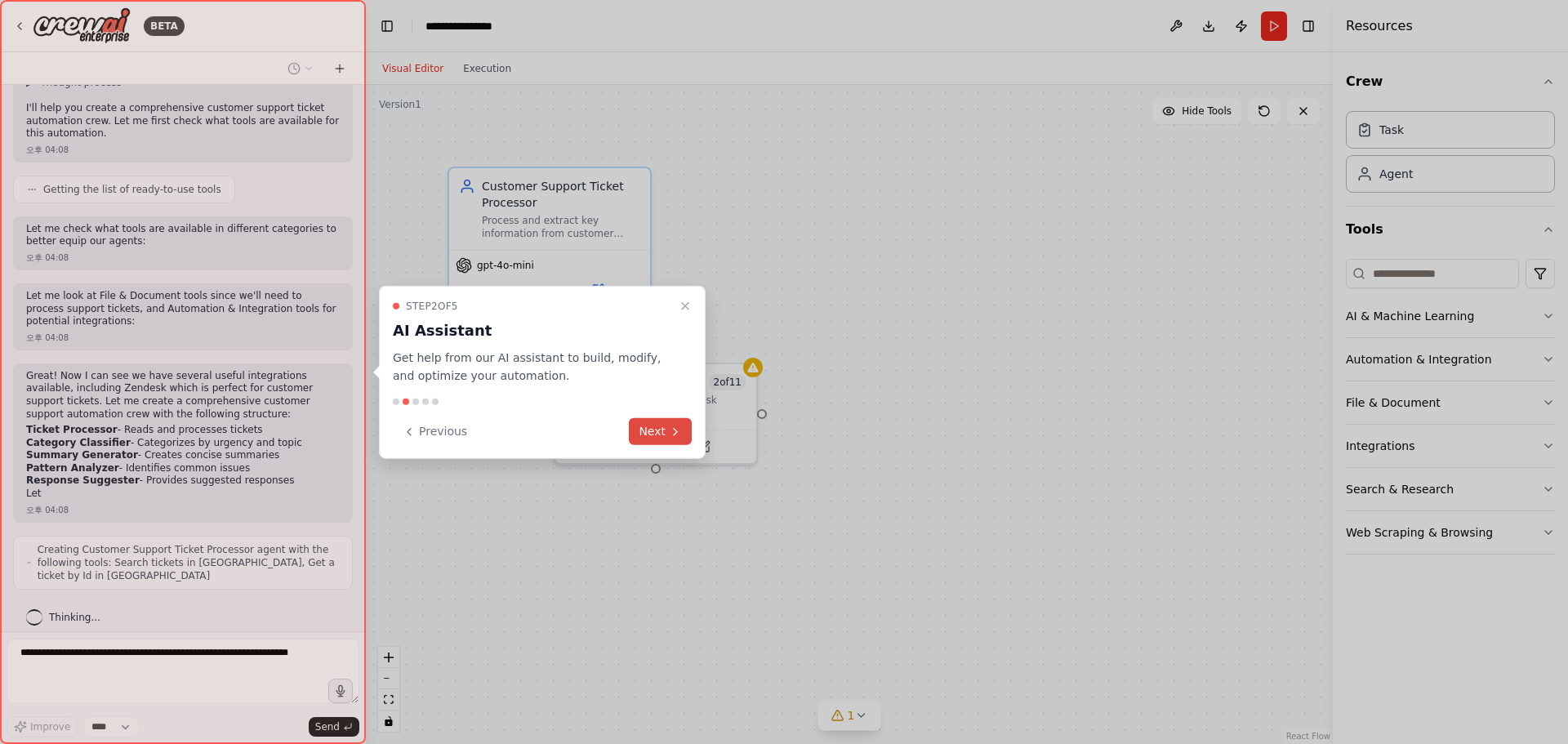
scroll to position [150, 0]
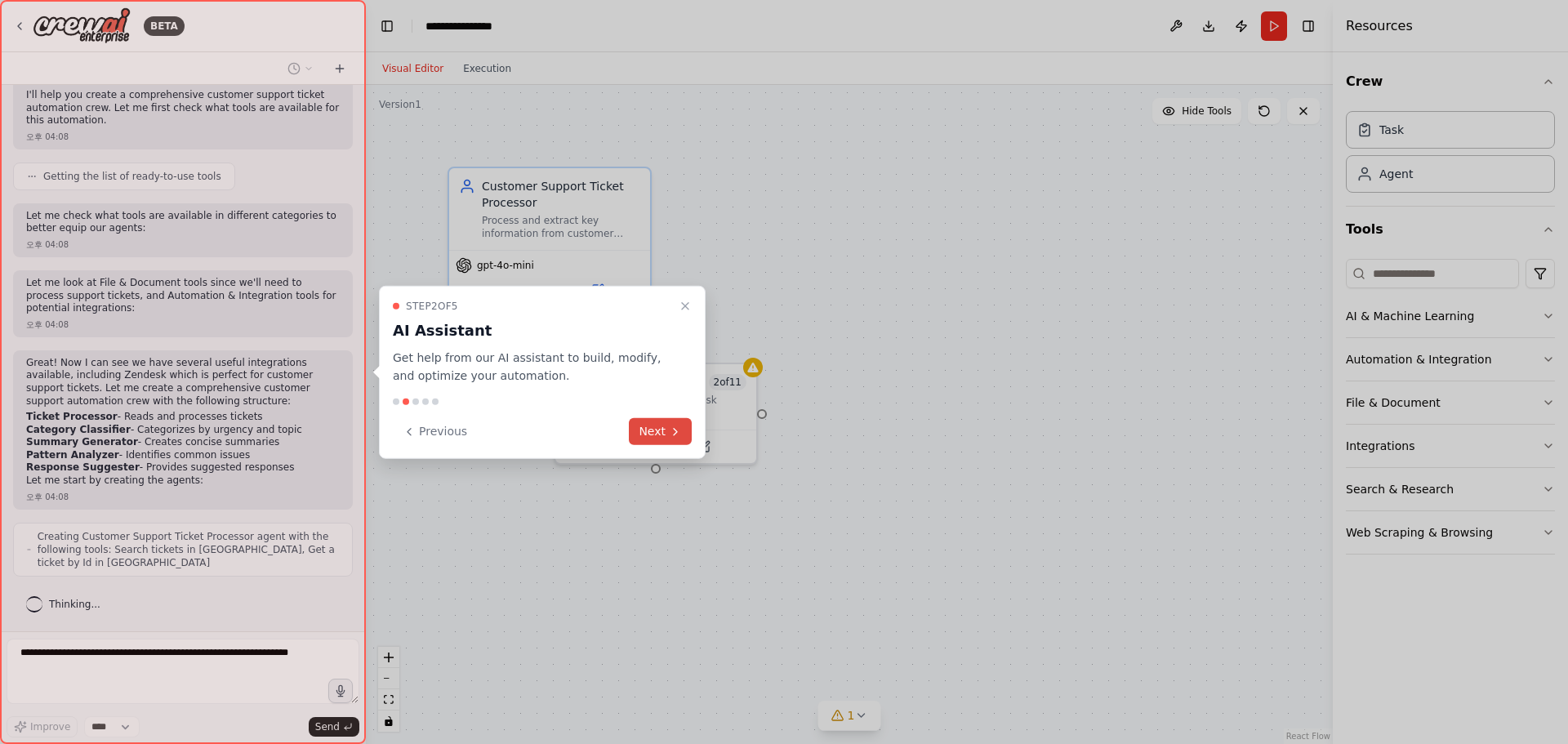
click at [656, 436] on button "Next" at bounding box center [659, 431] width 63 height 27
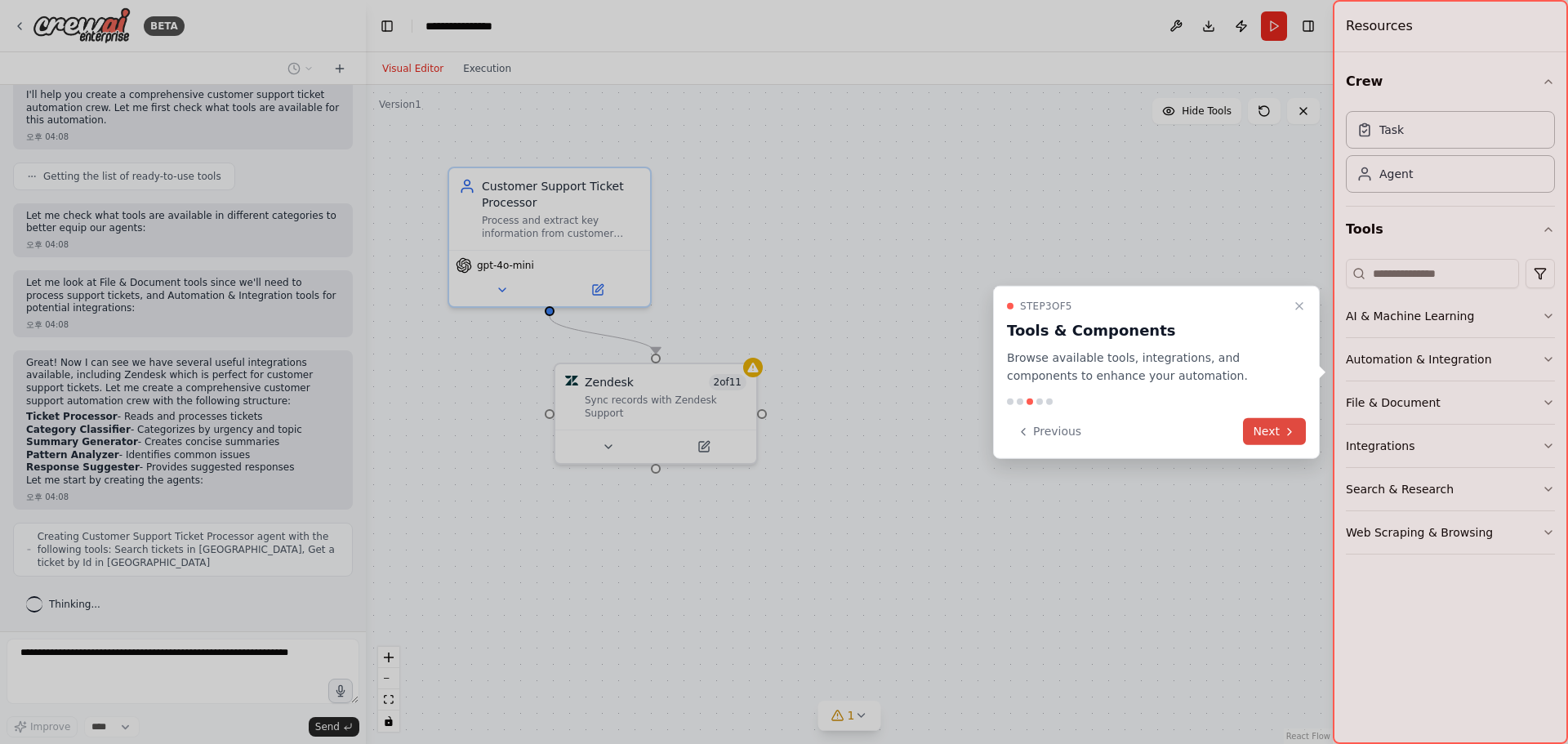
click at [1262, 431] on button "Next" at bounding box center [1274, 431] width 63 height 27
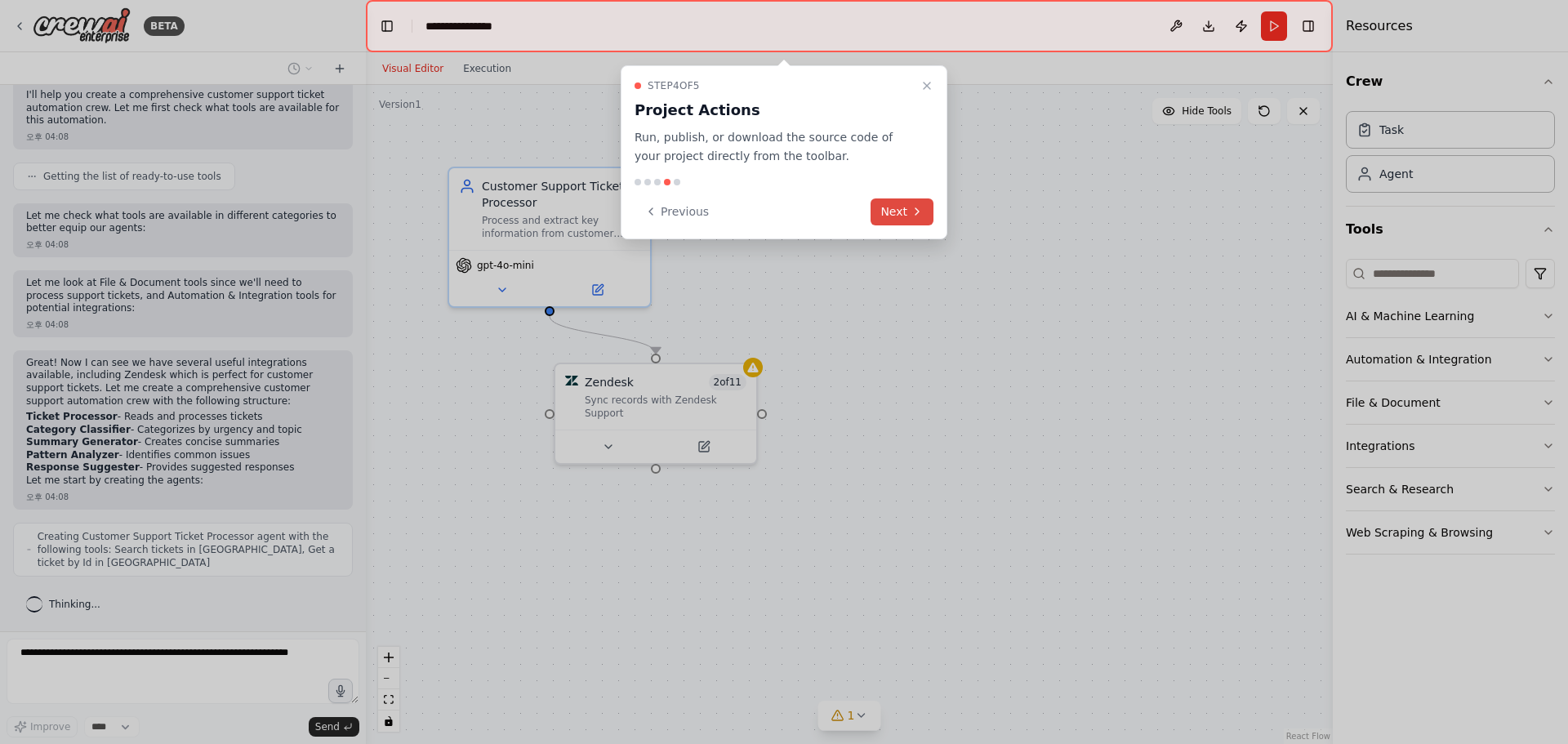
click at [899, 214] on button "Next" at bounding box center [902, 212] width 63 height 27
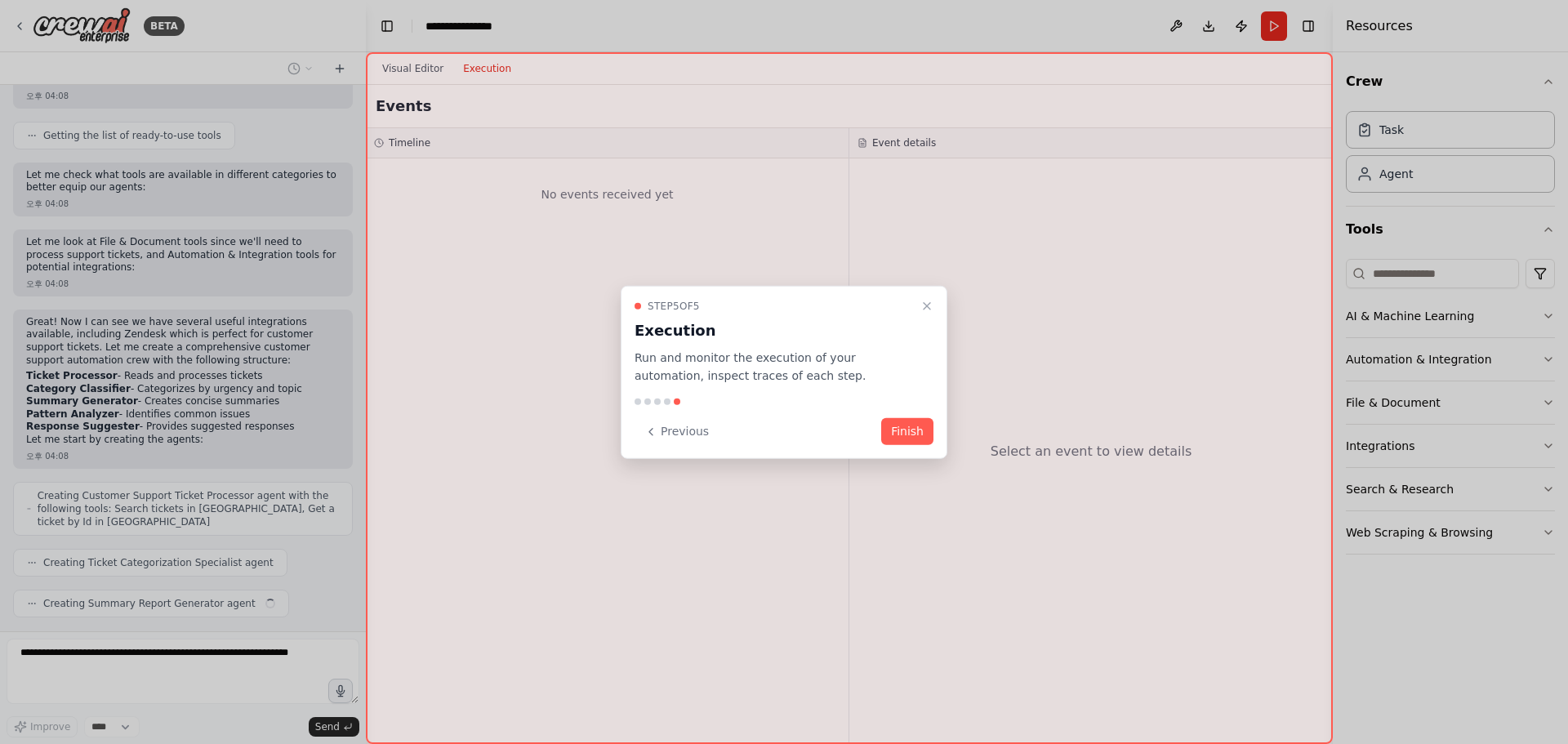
scroll to position [232, 0]
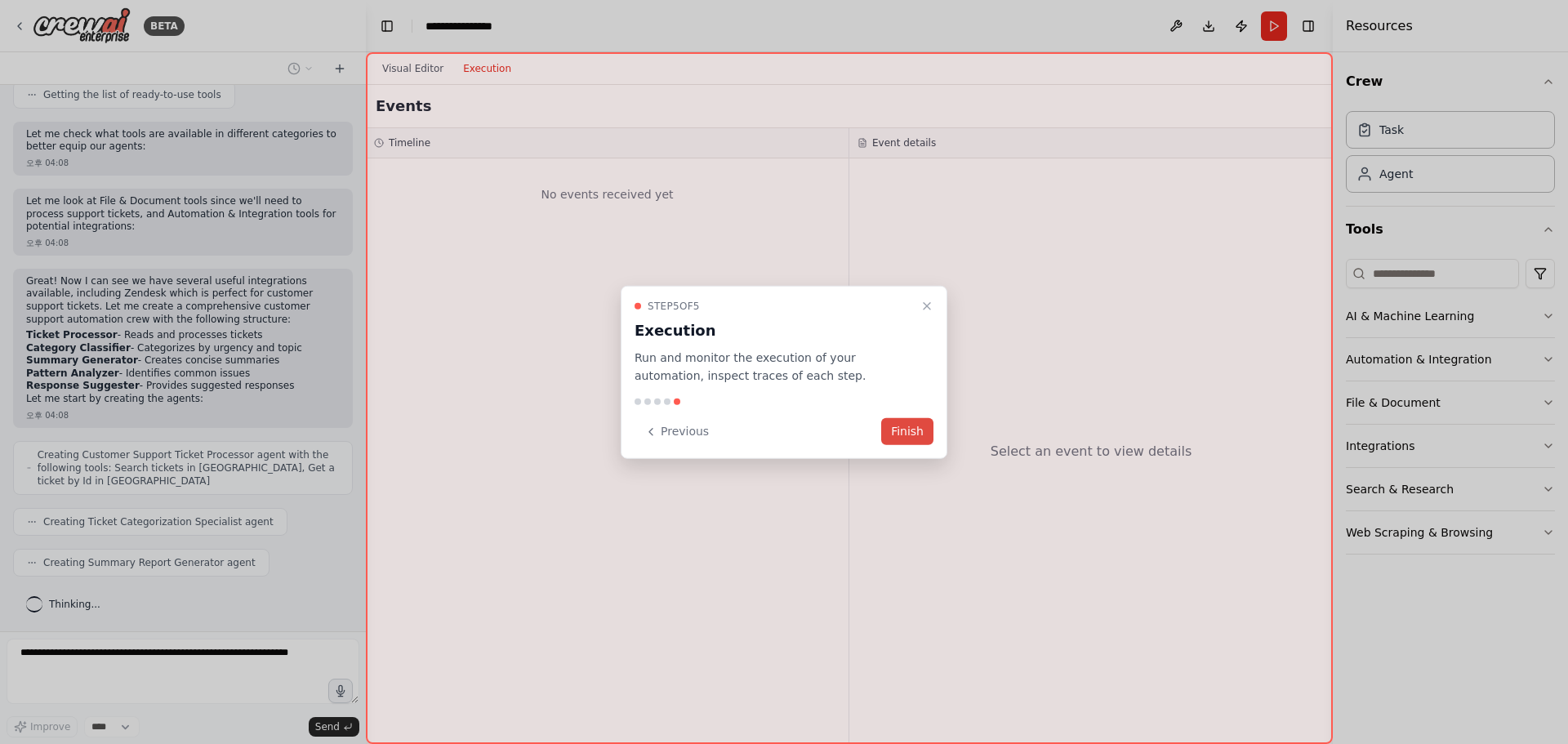
click at [900, 425] on button "Finish" at bounding box center [908, 431] width 52 height 27
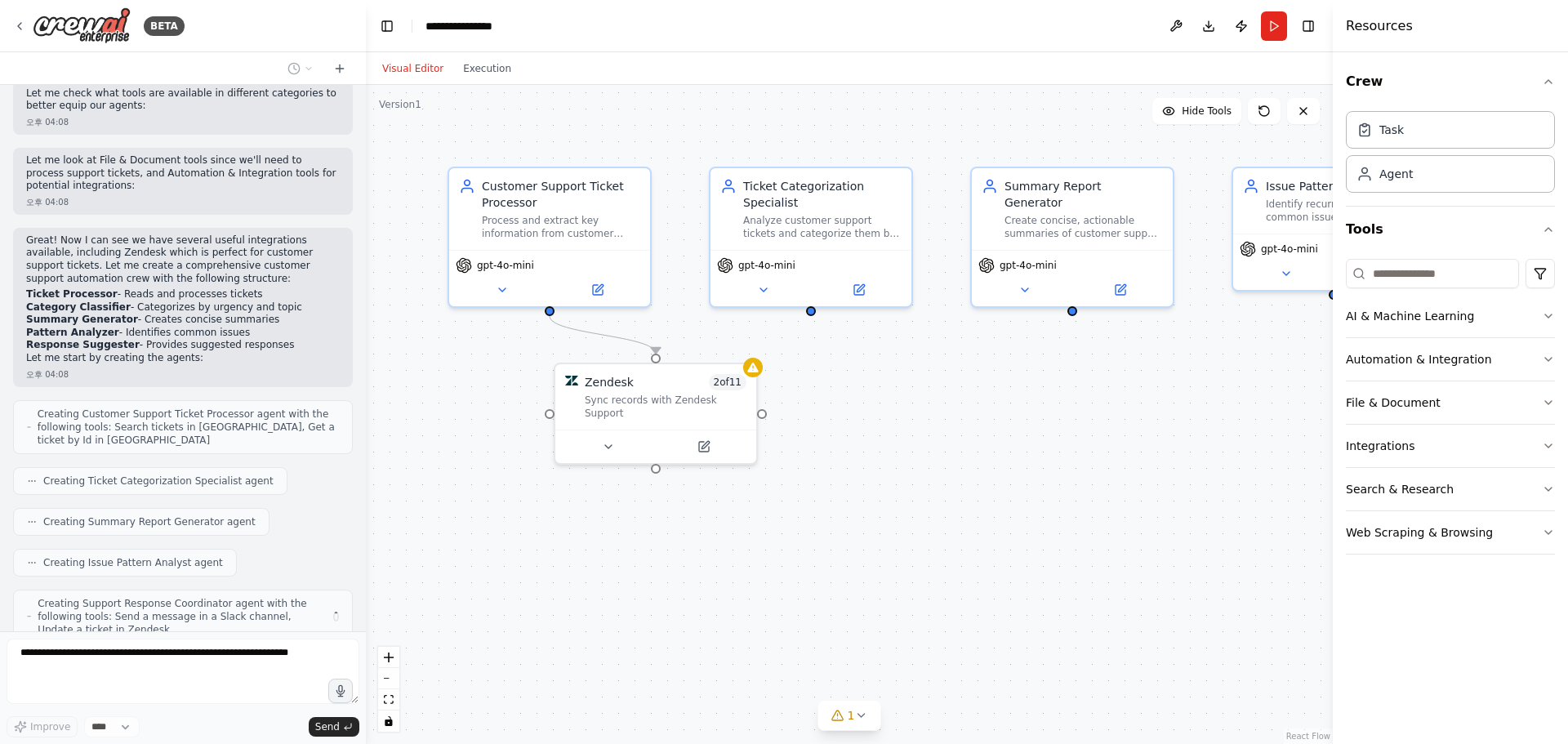
scroll to position [340, 0]
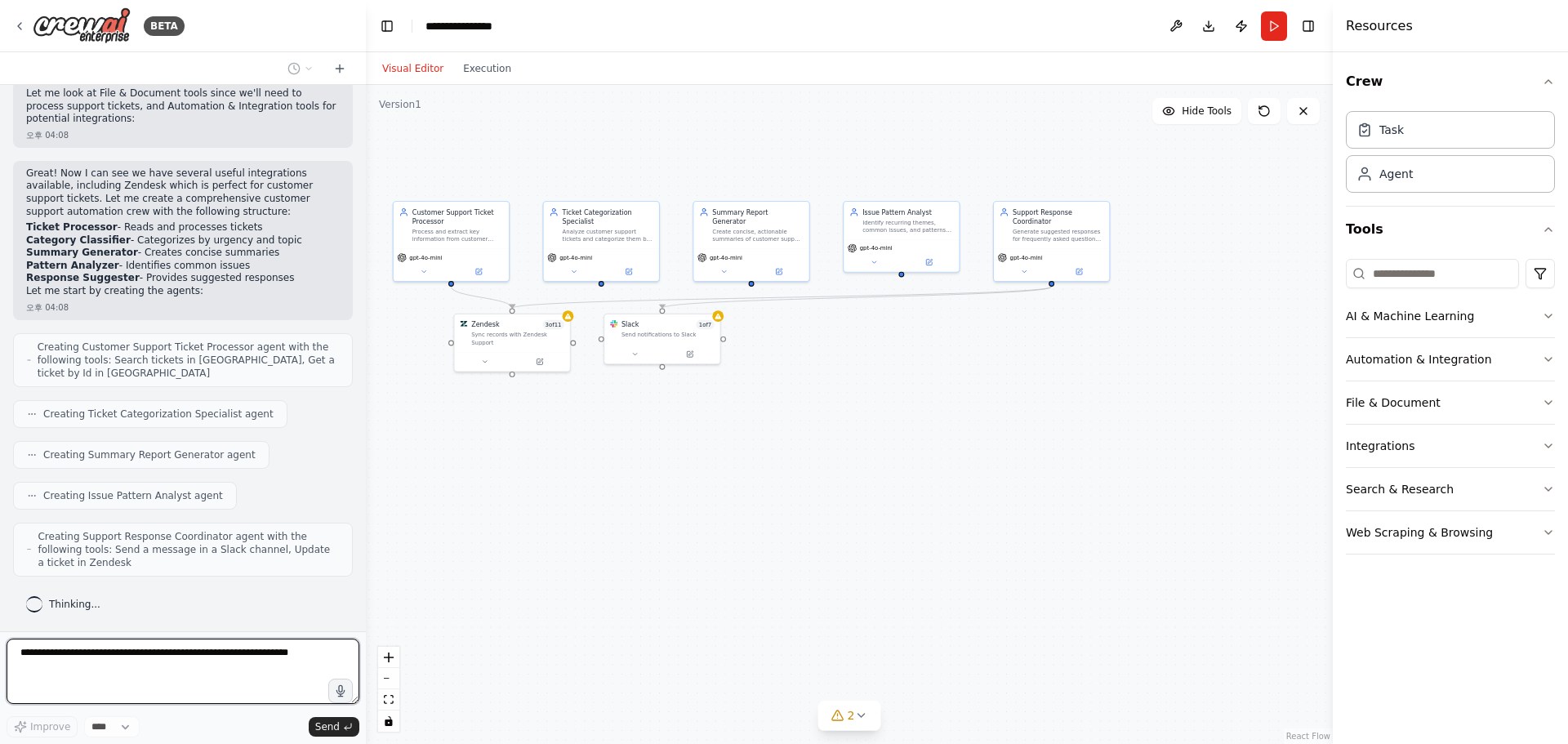
drag, startPoint x: 948, startPoint y: 638, endPoint x: 668, endPoint y: 525, distance: 301.9
click at [668, 525] on div ".deletable-edge-delete-btn { width: 20px; height: 20px; border: 0px solid #ffff…" at bounding box center [850, 415] width 967 height 660
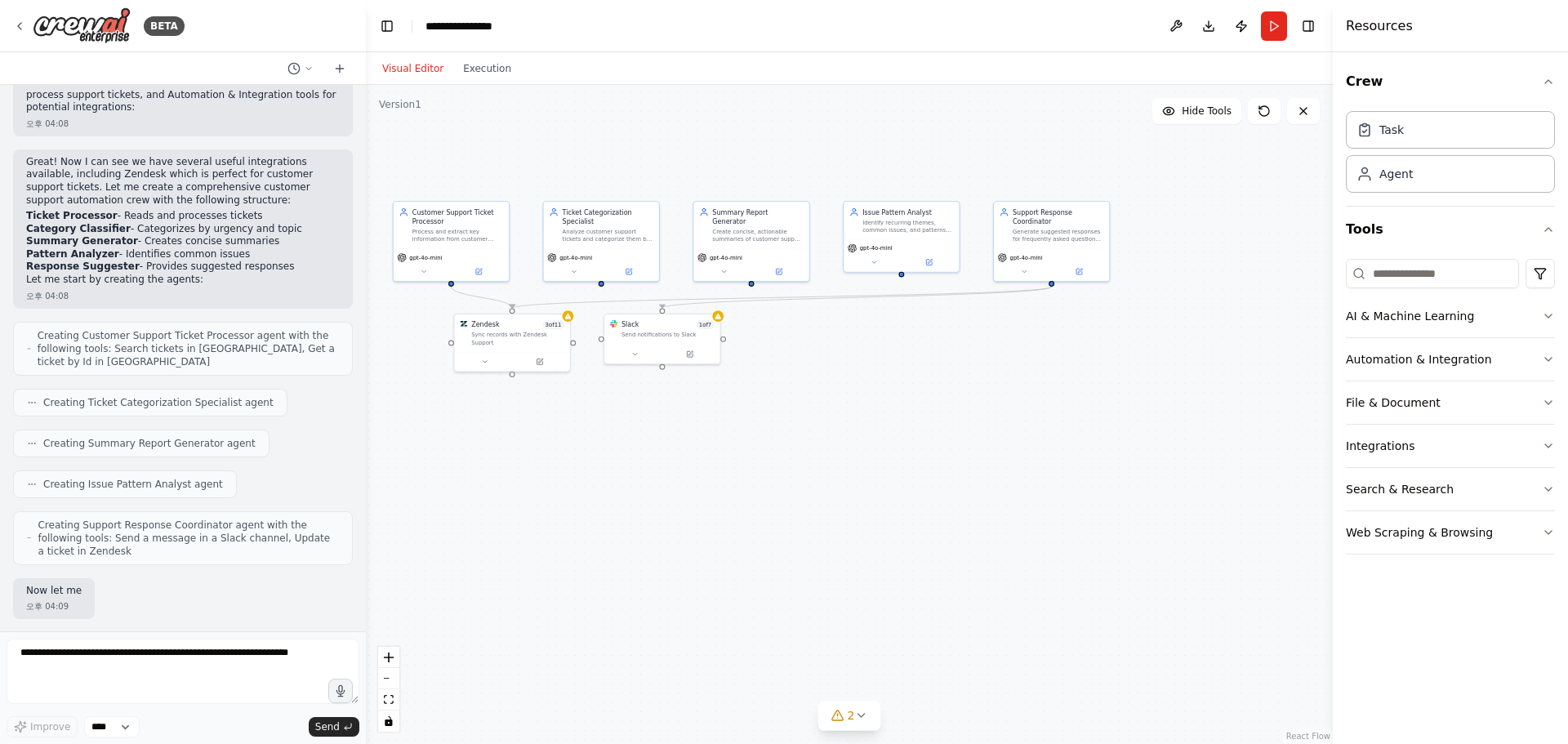
scroll to position [435, 0]
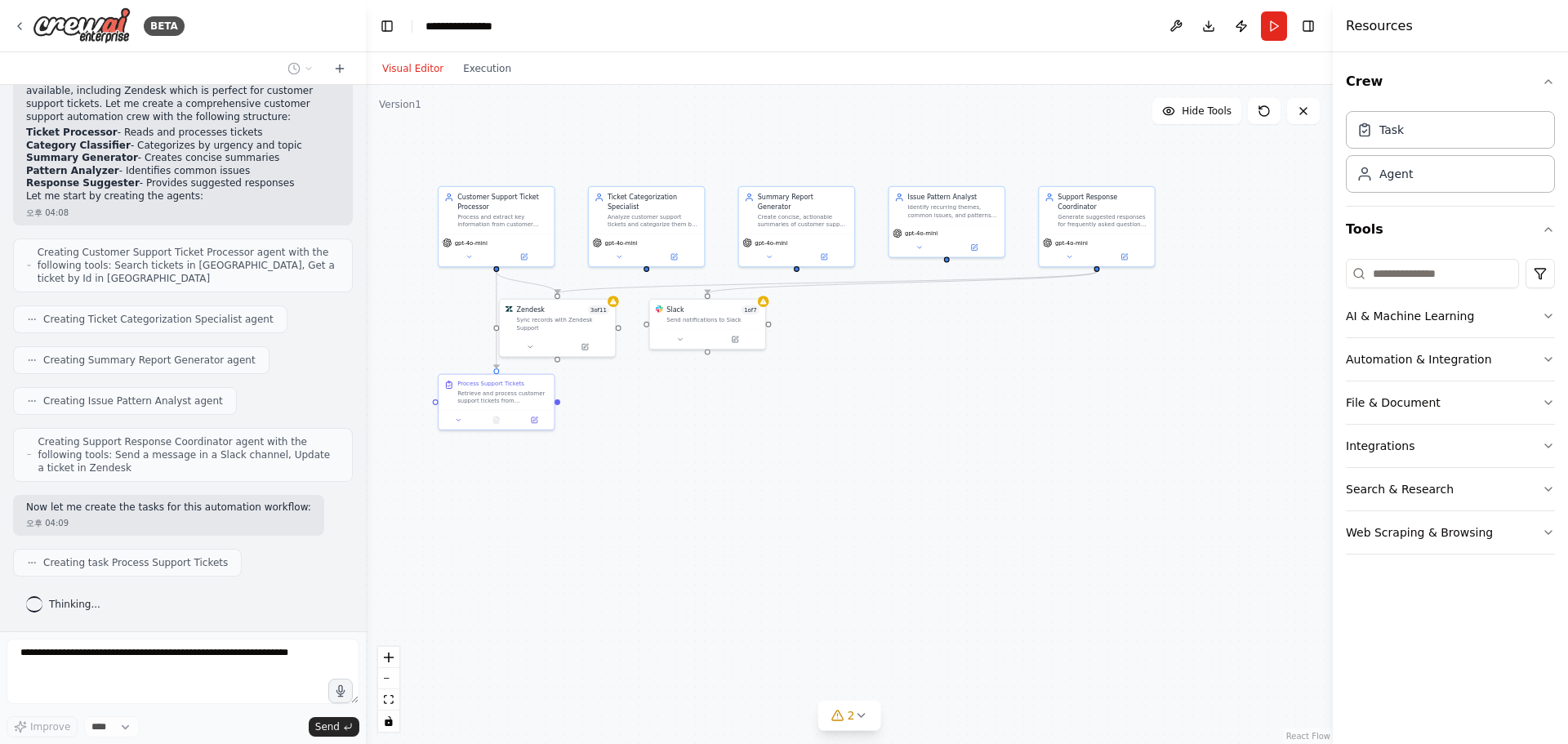
drag, startPoint x: 637, startPoint y: 509, endPoint x: 675, endPoint y: 498, distance: 39.6
click at [675, 498] on div ".deletable-edge-delete-btn { width: 20px; height: 20px; border: 0px solid #ffff…" at bounding box center [850, 415] width 967 height 660
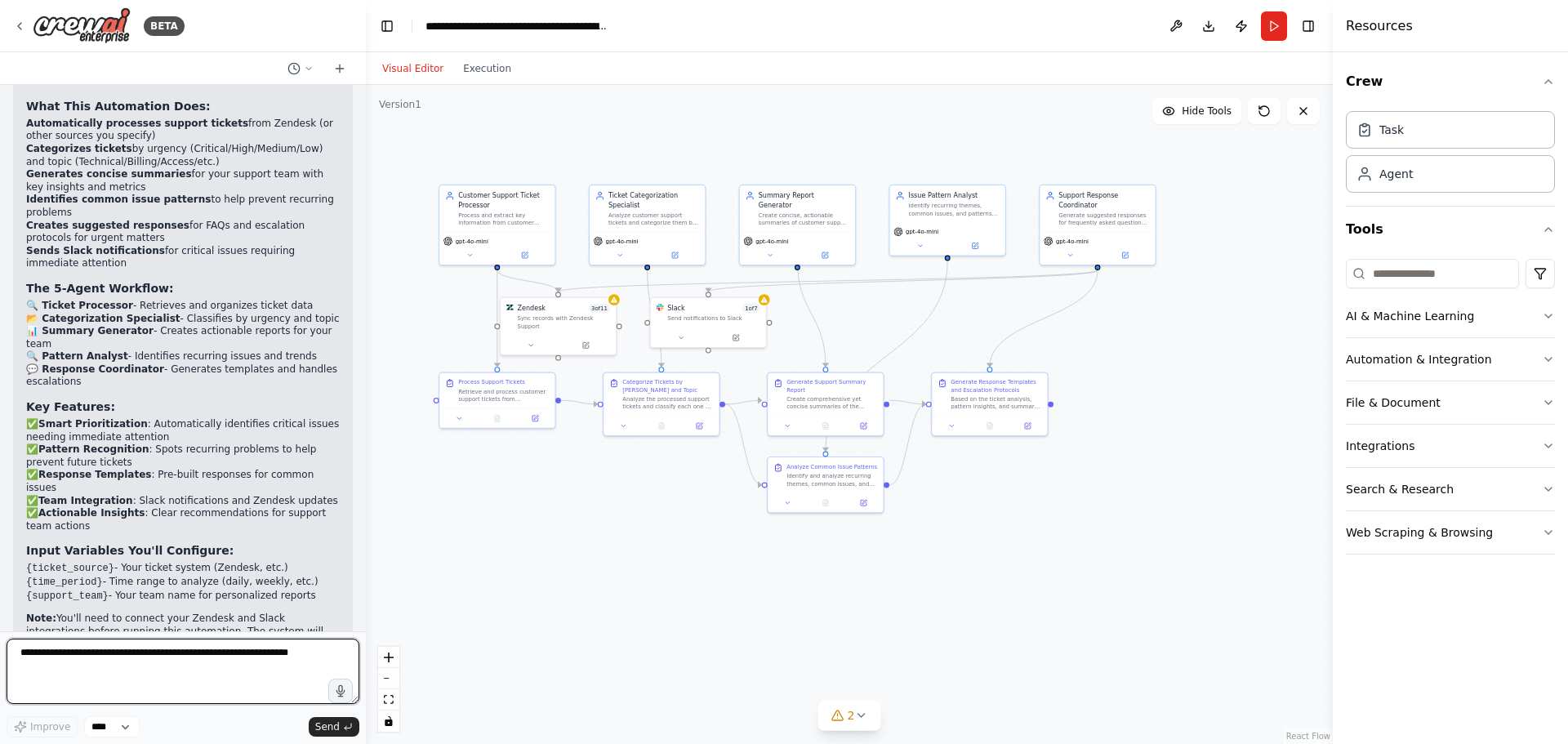
scroll to position [1527, 0]
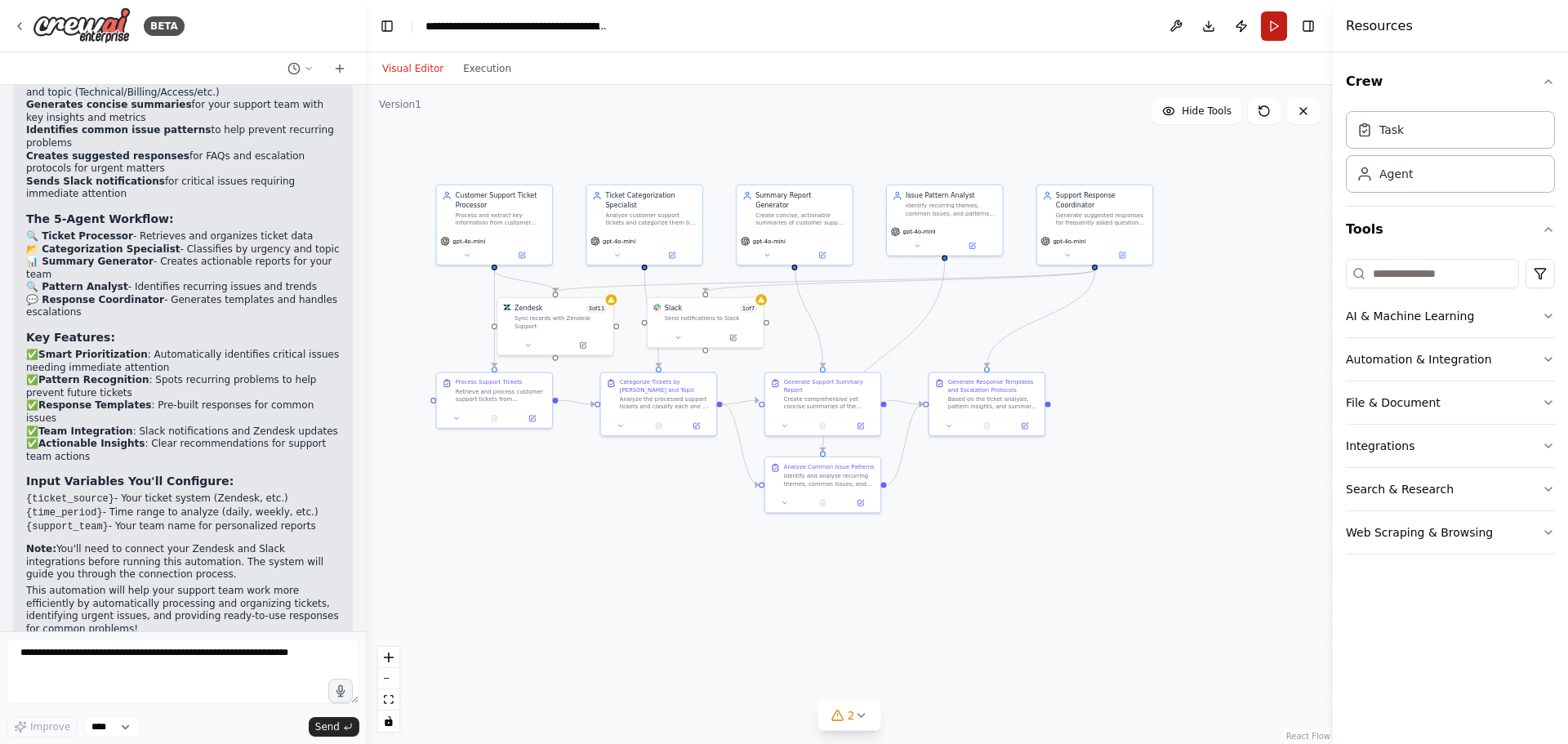
click at [1273, 32] on button "Run" at bounding box center [1274, 25] width 26 height 29
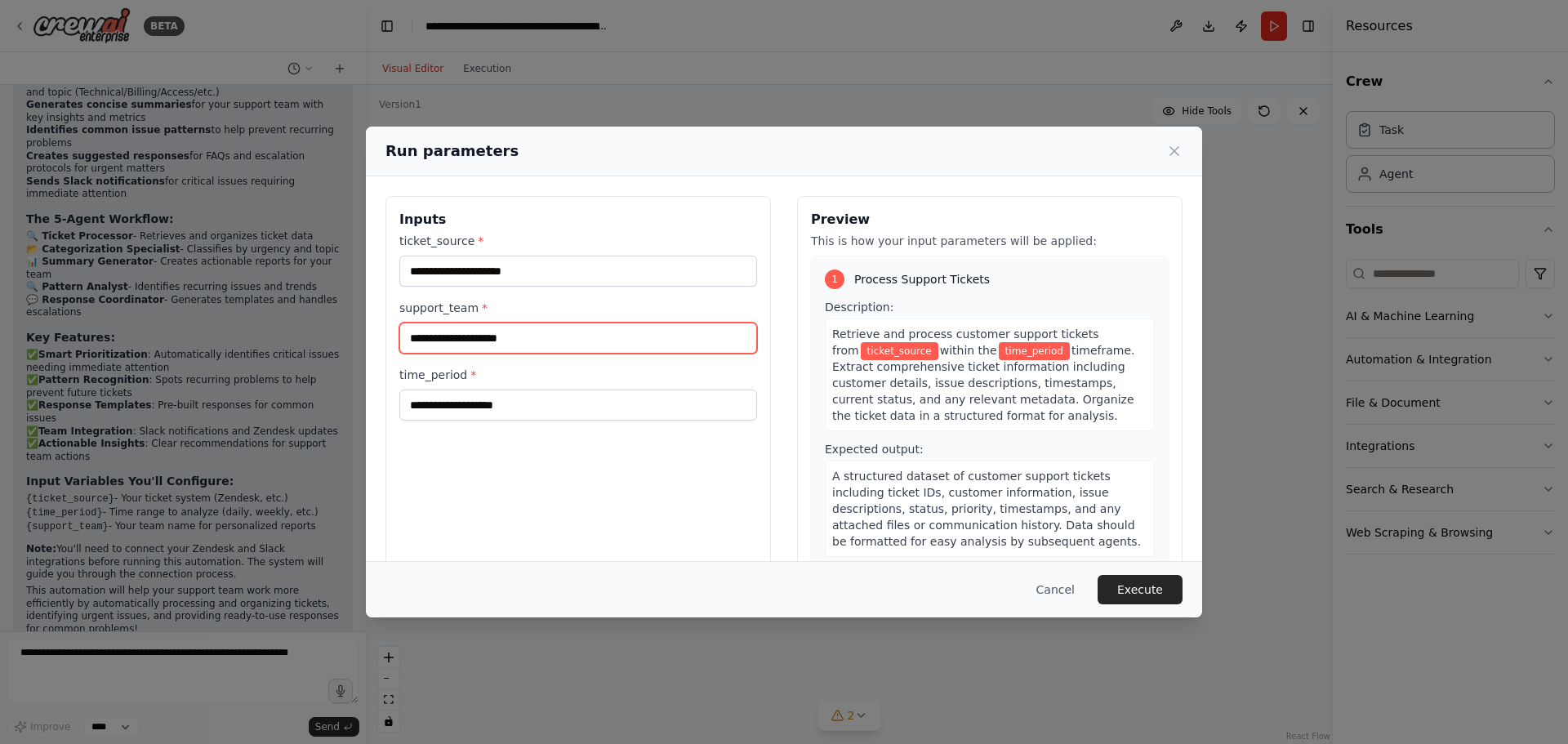
click at [513, 348] on input "support_team *" at bounding box center [578, 337] width 358 height 31
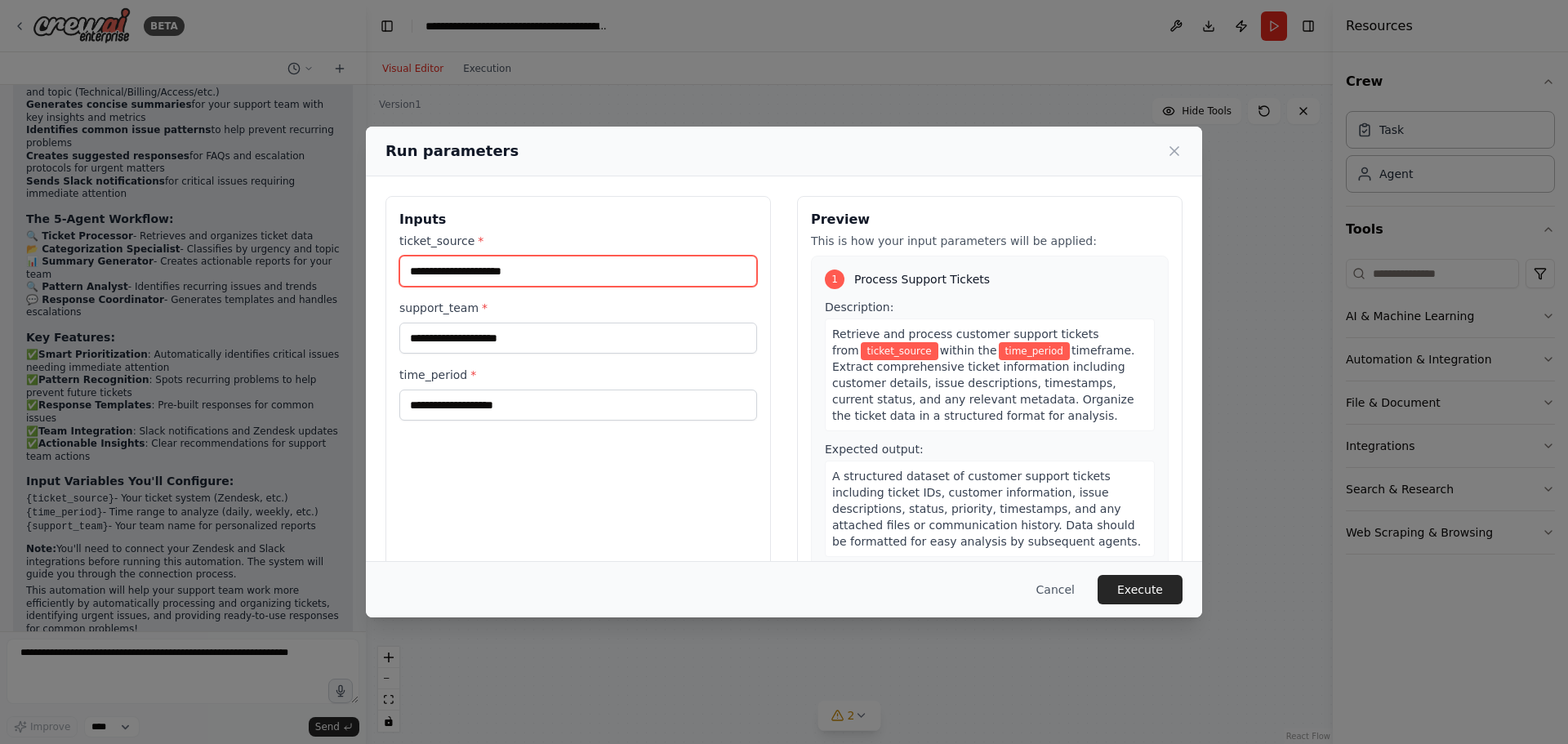
click at [521, 280] on input "ticket_source *" at bounding box center [578, 271] width 358 height 31
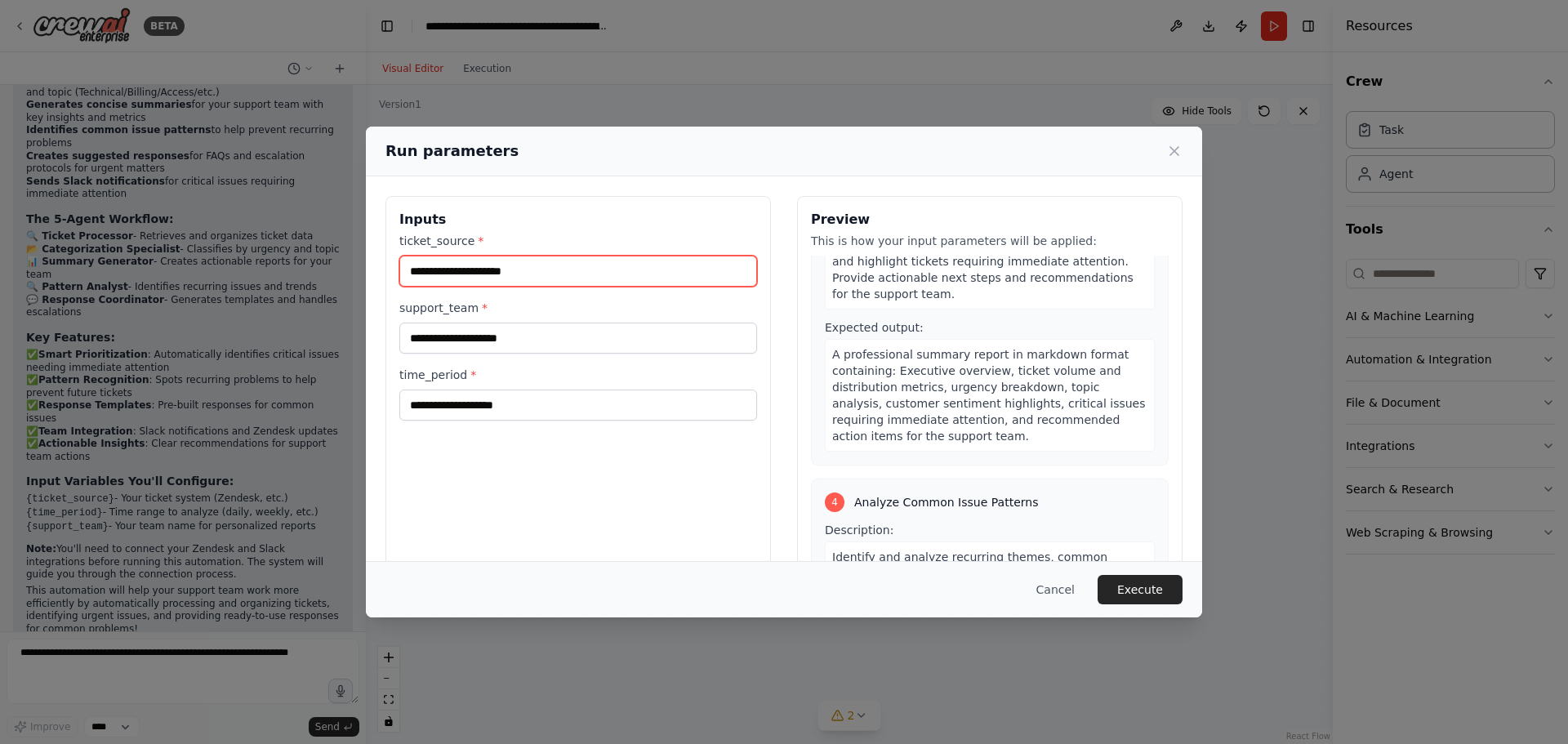
scroll to position [817, 0]
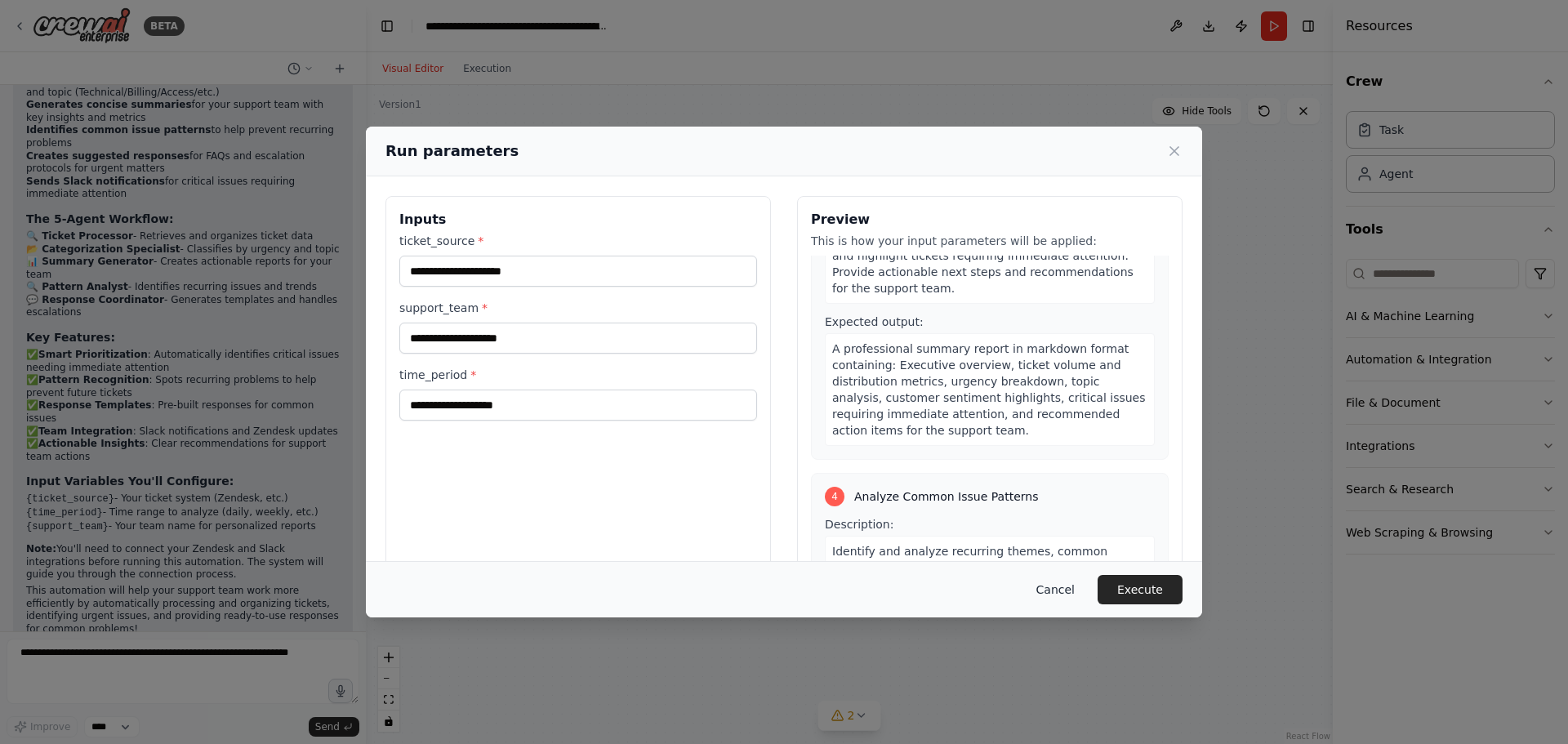
click at [1056, 587] on button "Cancel" at bounding box center [1056, 589] width 65 height 29
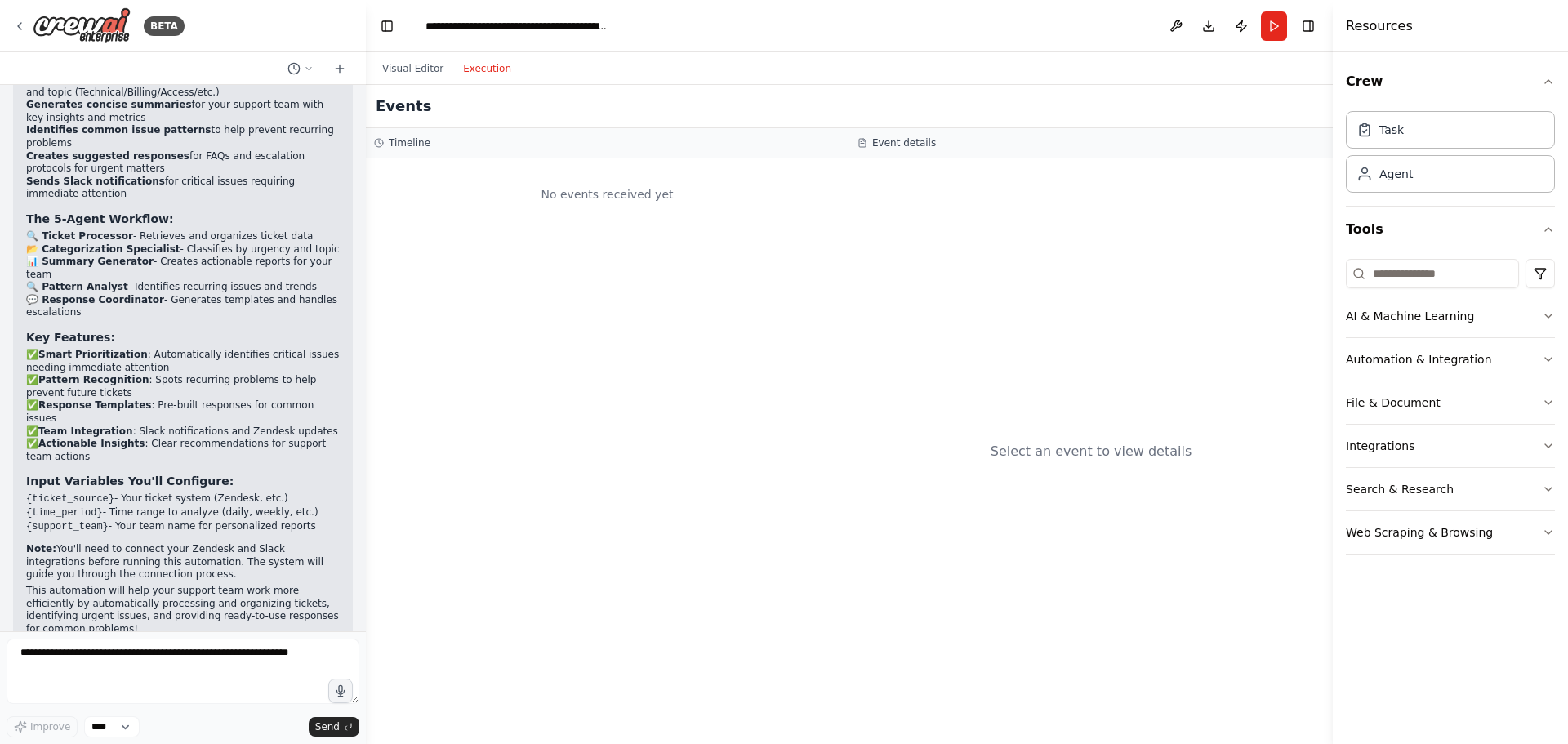
click at [480, 76] on button "Execution" at bounding box center [487, 68] width 67 height 20
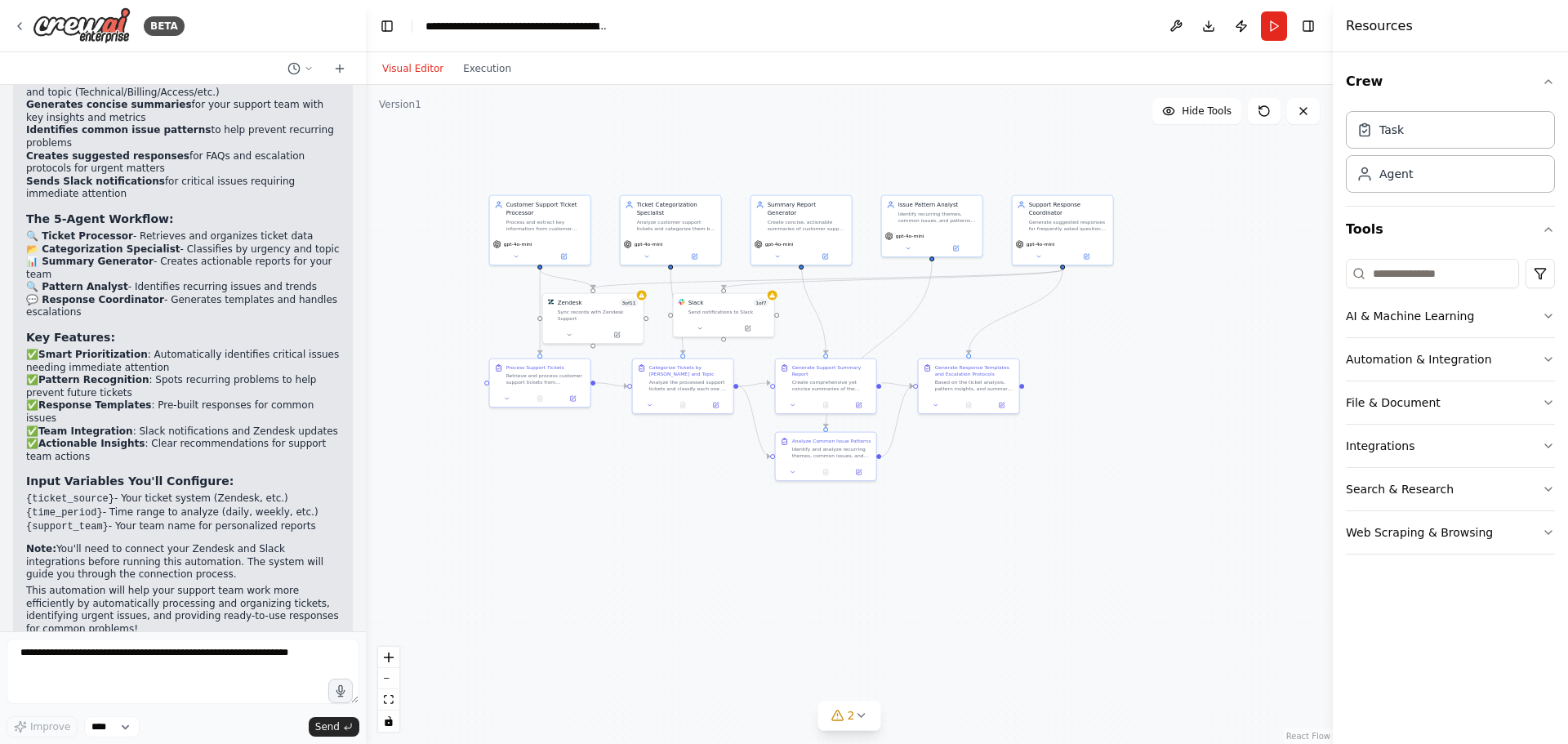
click at [418, 77] on button "Visual Editor" at bounding box center [413, 68] width 81 height 20
click at [1203, 112] on span "Hide Tools" at bounding box center [1206, 112] width 50 height 13
click at [1208, 114] on span "Show Tools" at bounding box center [1205, 112] width 54 height 13
click at [1205, 115] on span "Hide Tools" at bounding box center [1206, 112] width 50 height 13
click at [1203, 117] on span "Show Tools" at bounding box center [1205, 112] width 54 height 13
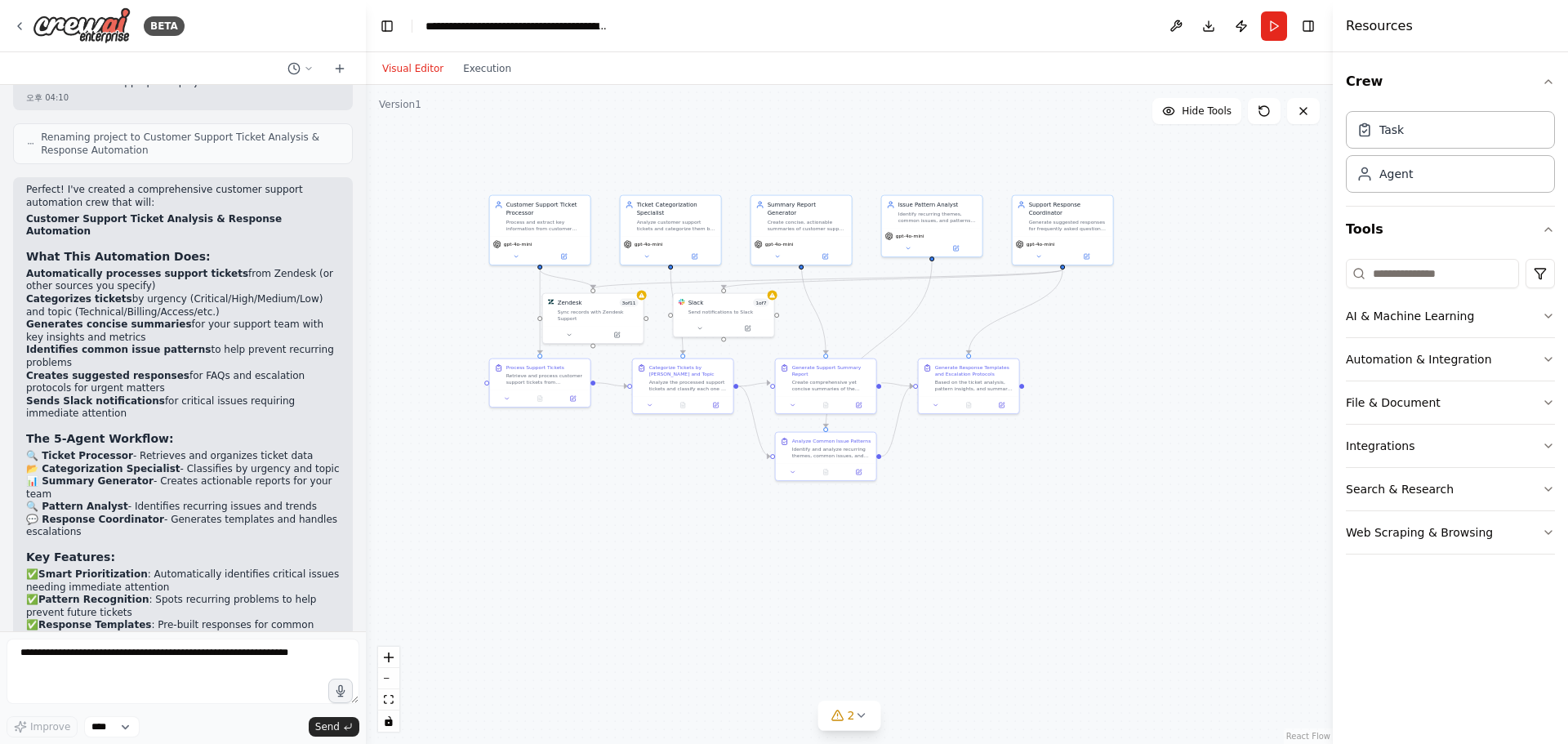
scroll to position [1527, 0]
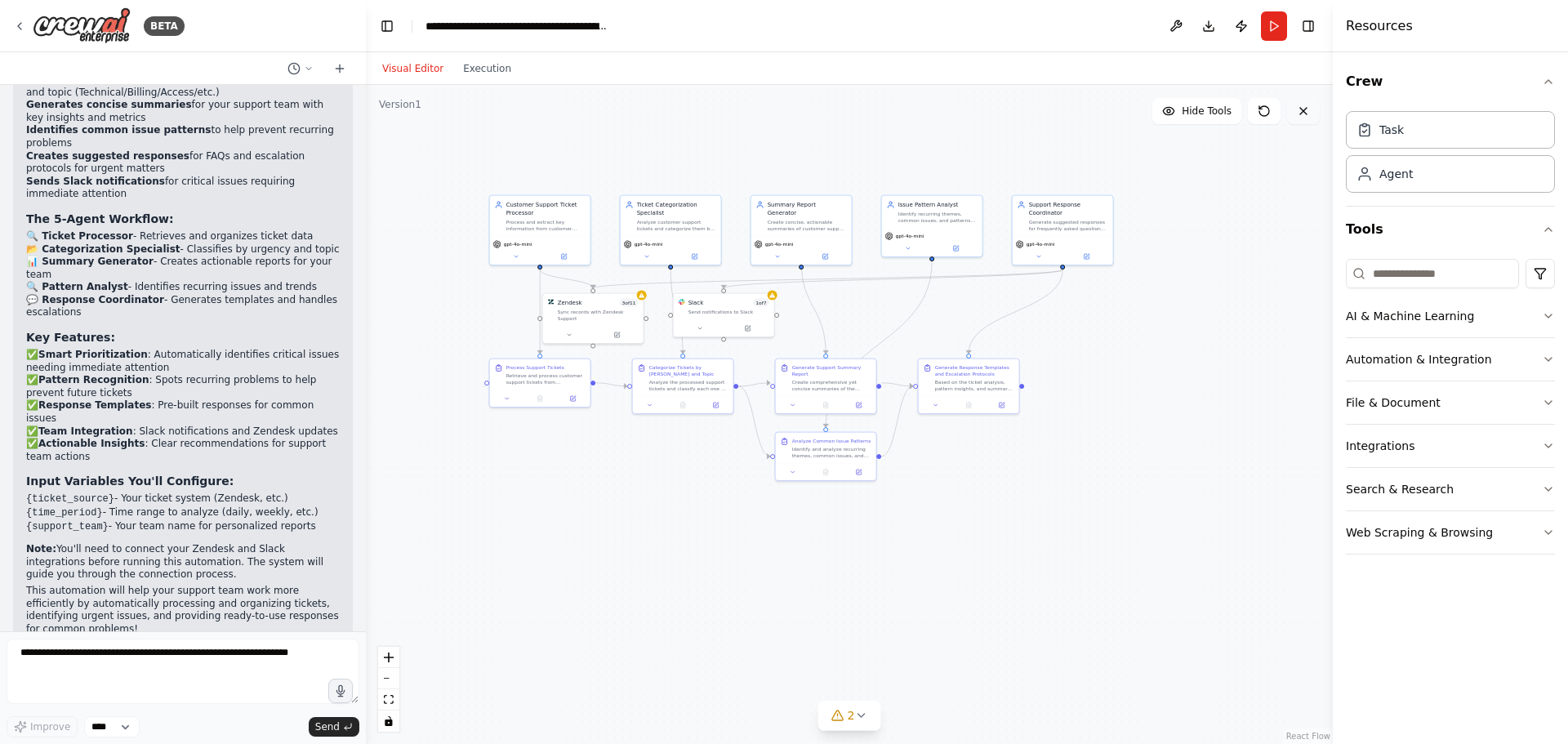
click at [1298, 112] on icon at bounding box center [1304, 112] width 13 height 13
click at [1310, 114] on button at bounding box center [1303, 112] width 33 height 26
click at [1305, 118] on button at bounding box center [1303, 112] width 33 height 26
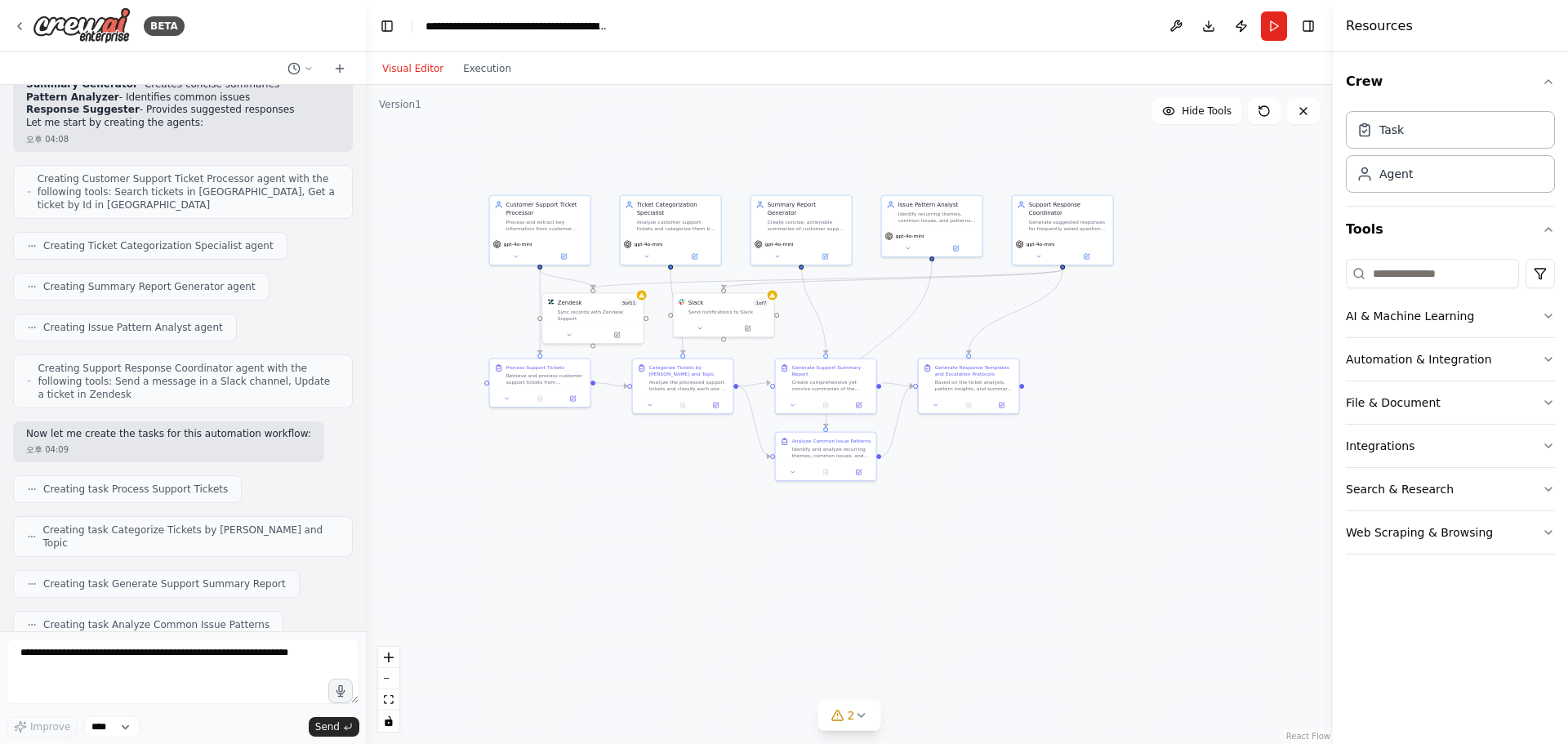
scroll to position [220, 0]
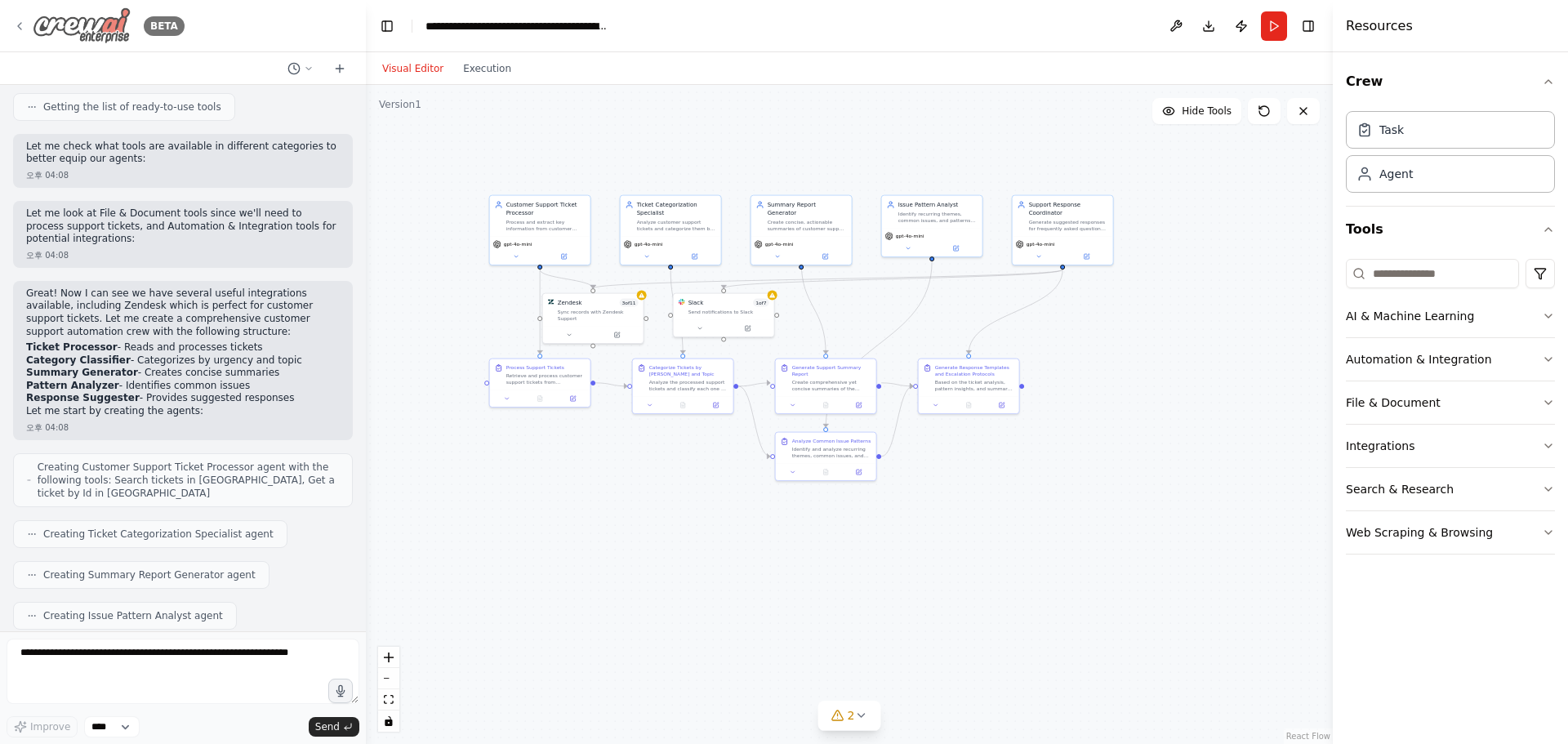
click at [99, 42] on img at bounding box center [81, 25] width 98 height 37
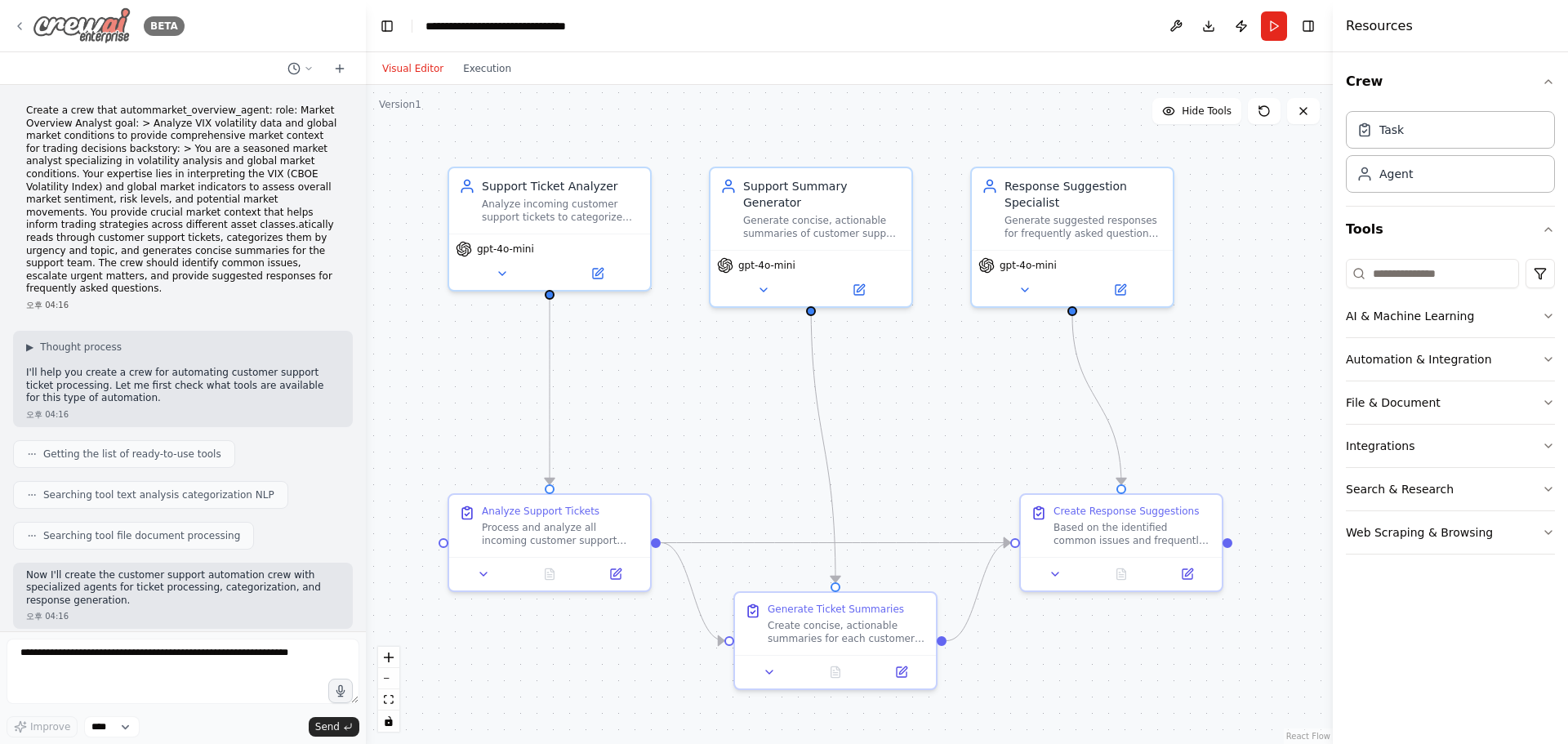
click at [110, 32] on img at bounding box center [81, 25] width 98 height 37
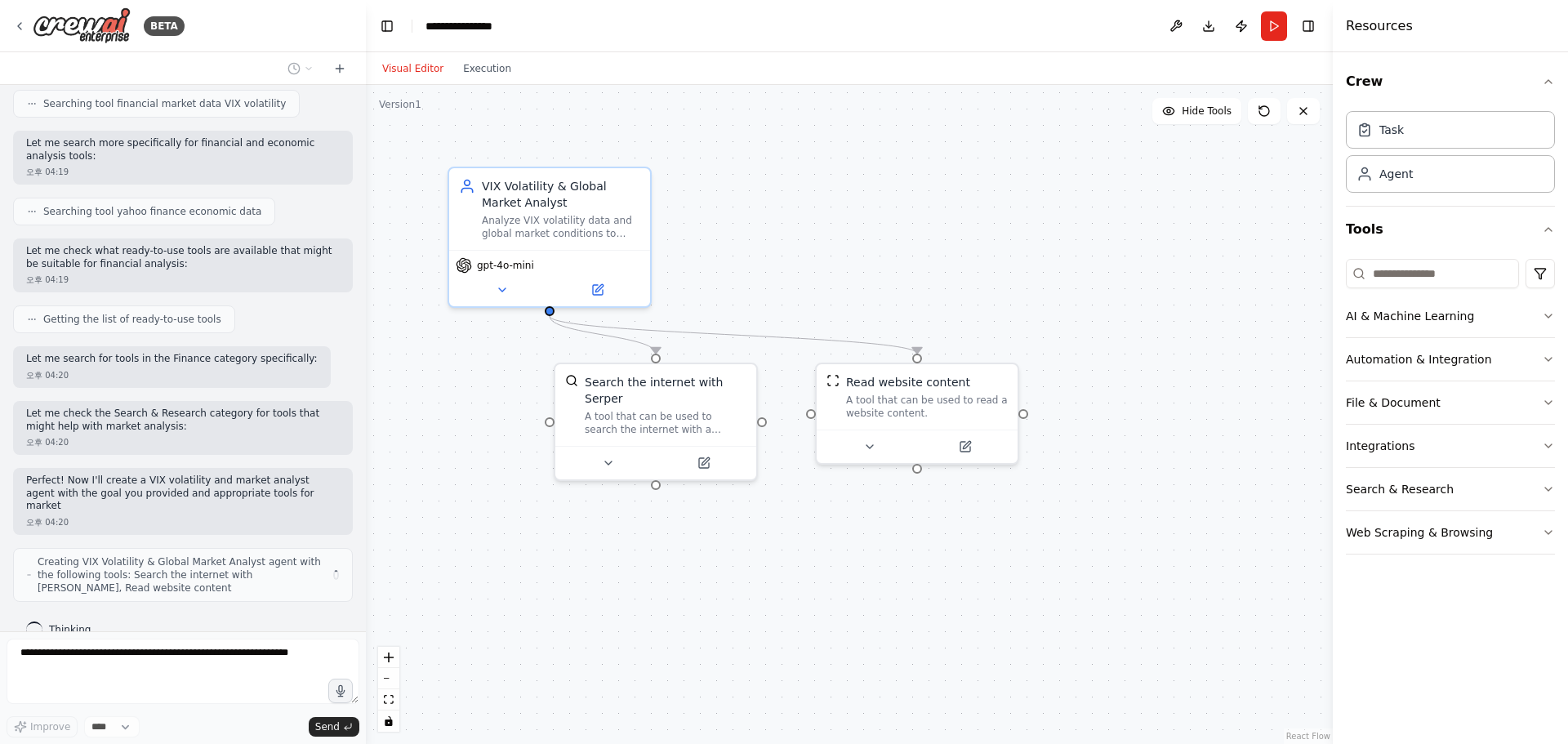
scroll to position [264, 0]
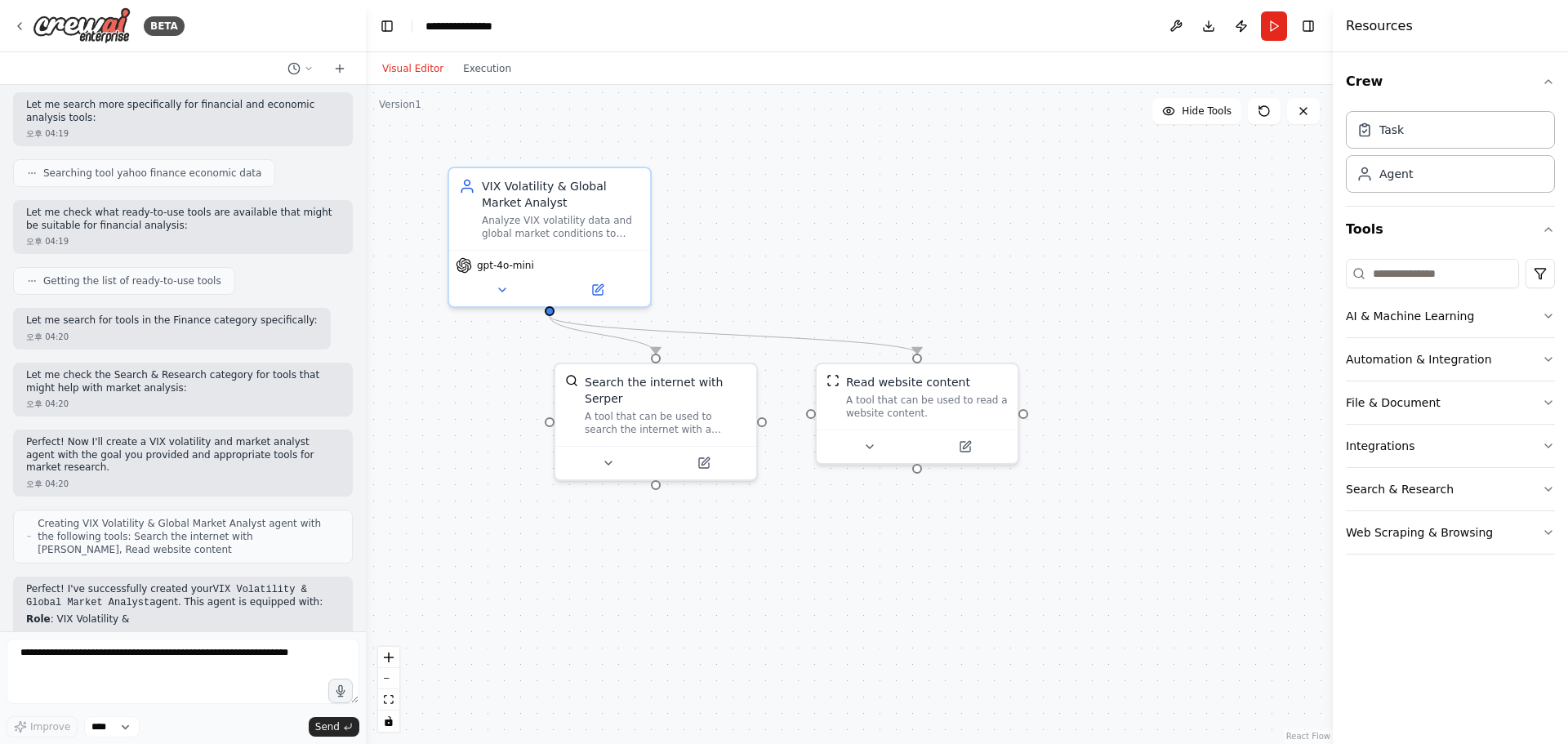
click at [631, 22] on header "**********" at bounding box center [850, 26] width 967 height 52
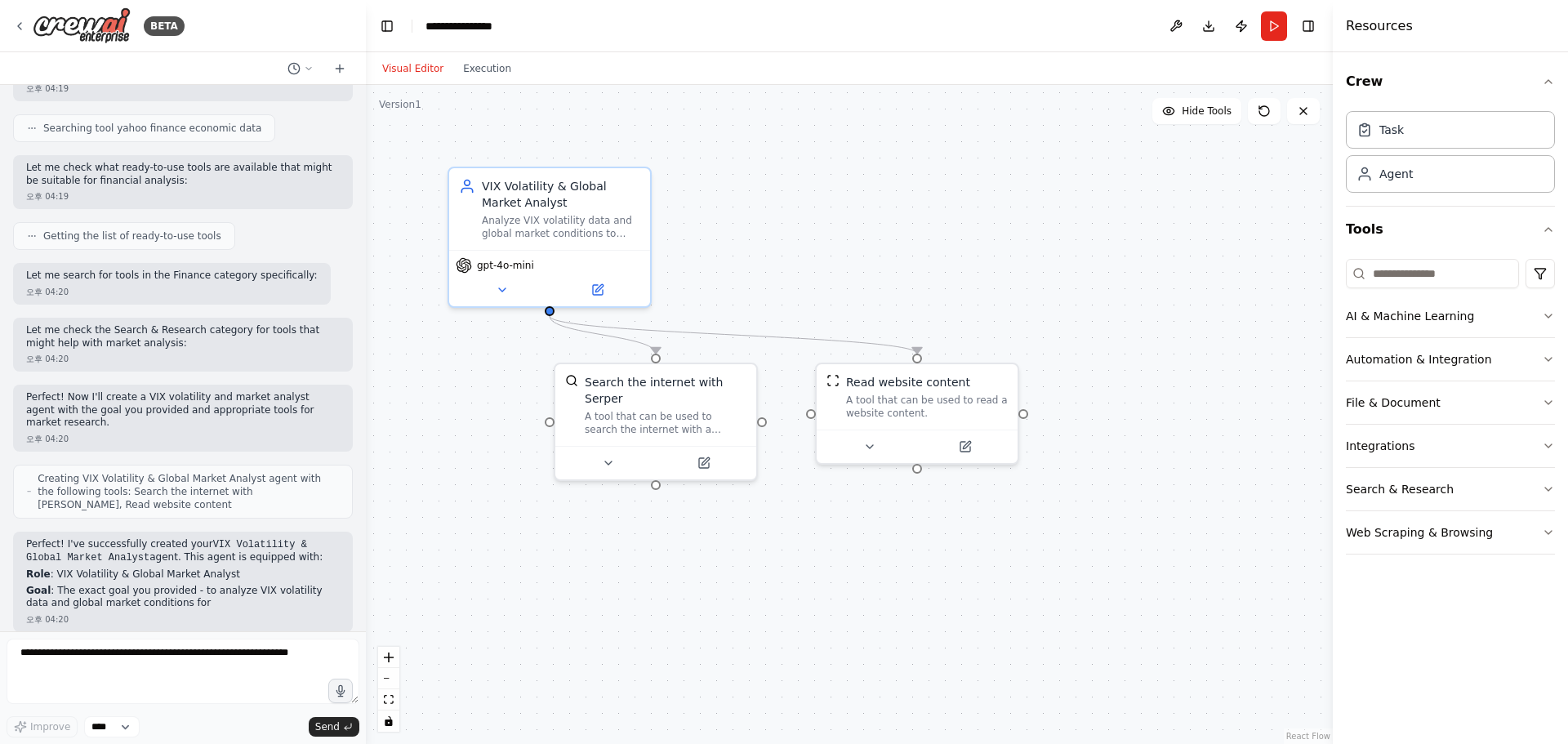
click at [566, 23] on header "**********" at bounding box center [850, 26] width 967 height 52
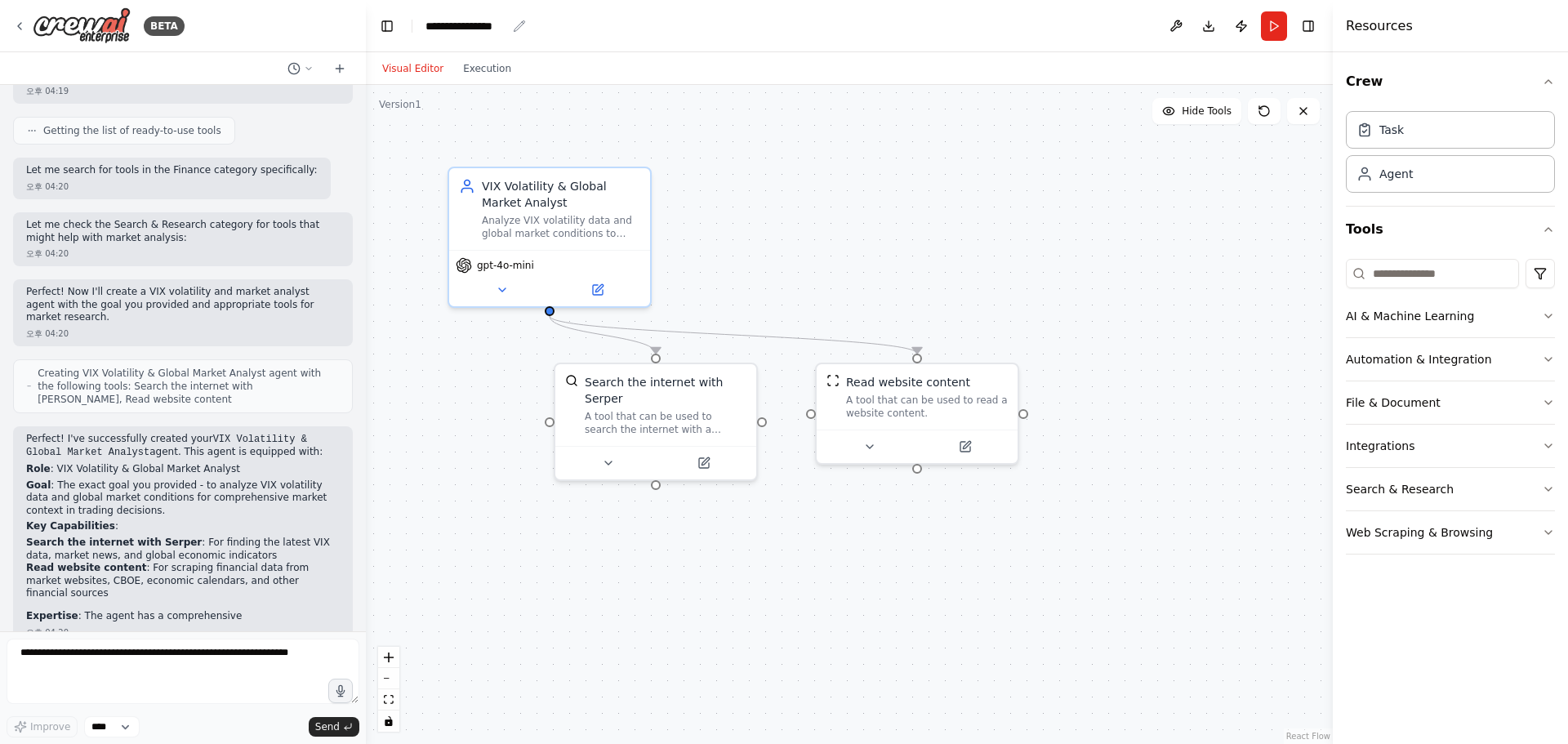
click at [483, 22] on div "**********" at bounding box center [466, 25] width 81 height 16
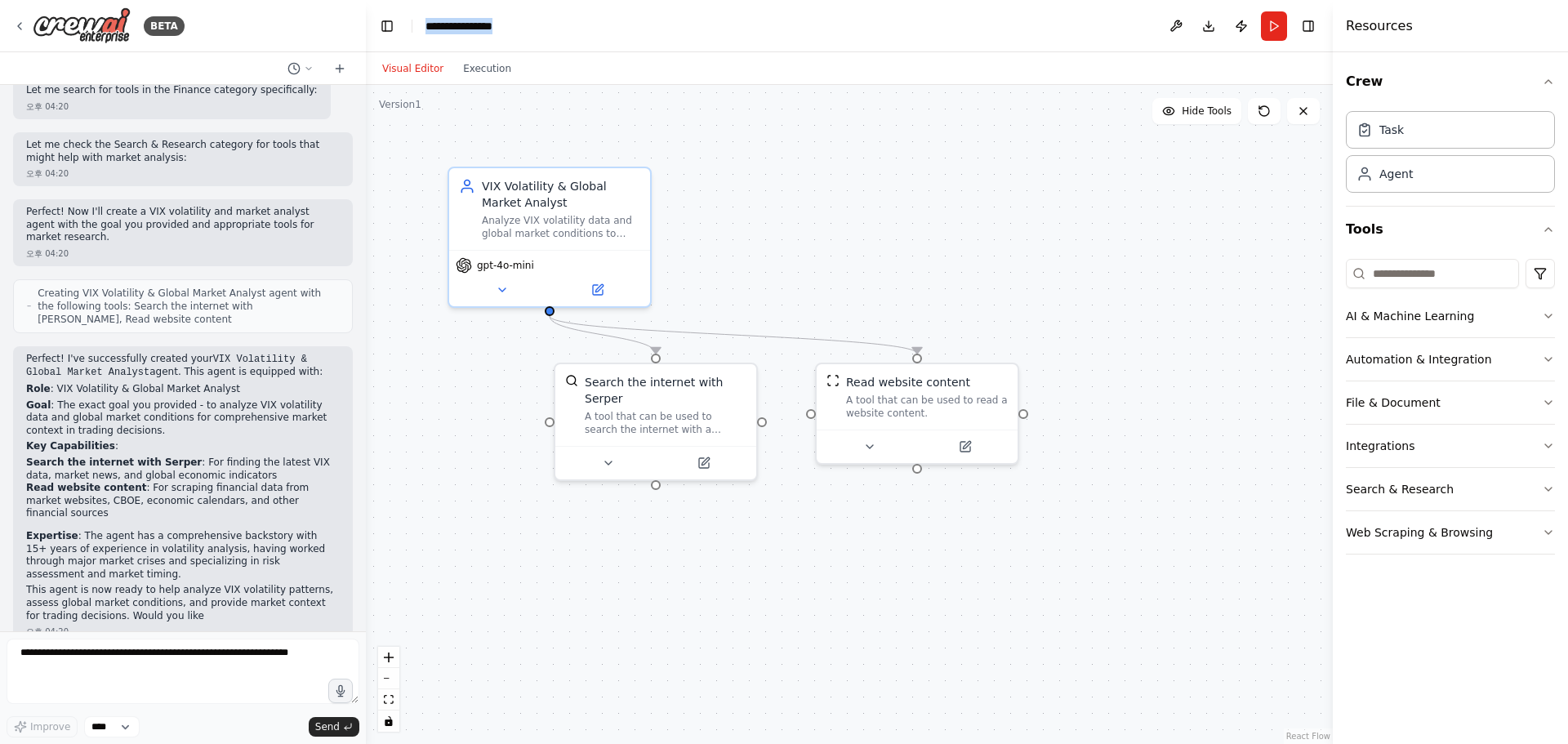
drag, startPoint x: 523, startPoint y: 30, endPoint x: 373, endPoint y: 21, distance: 150.3
click at [372, 21] on header "**********" at bounding box center [850, 26] width 967 height 52
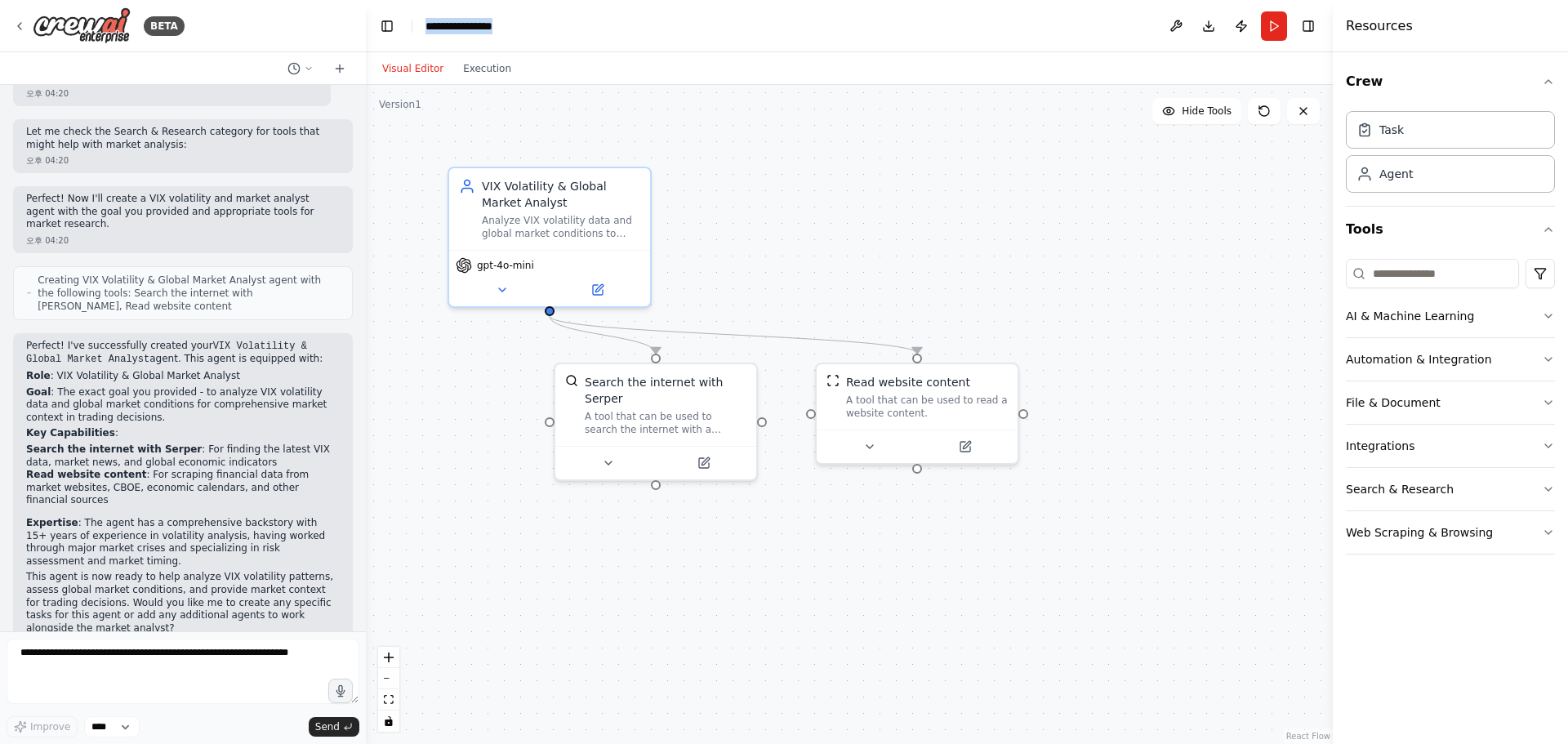
scroll to position [545, 0]
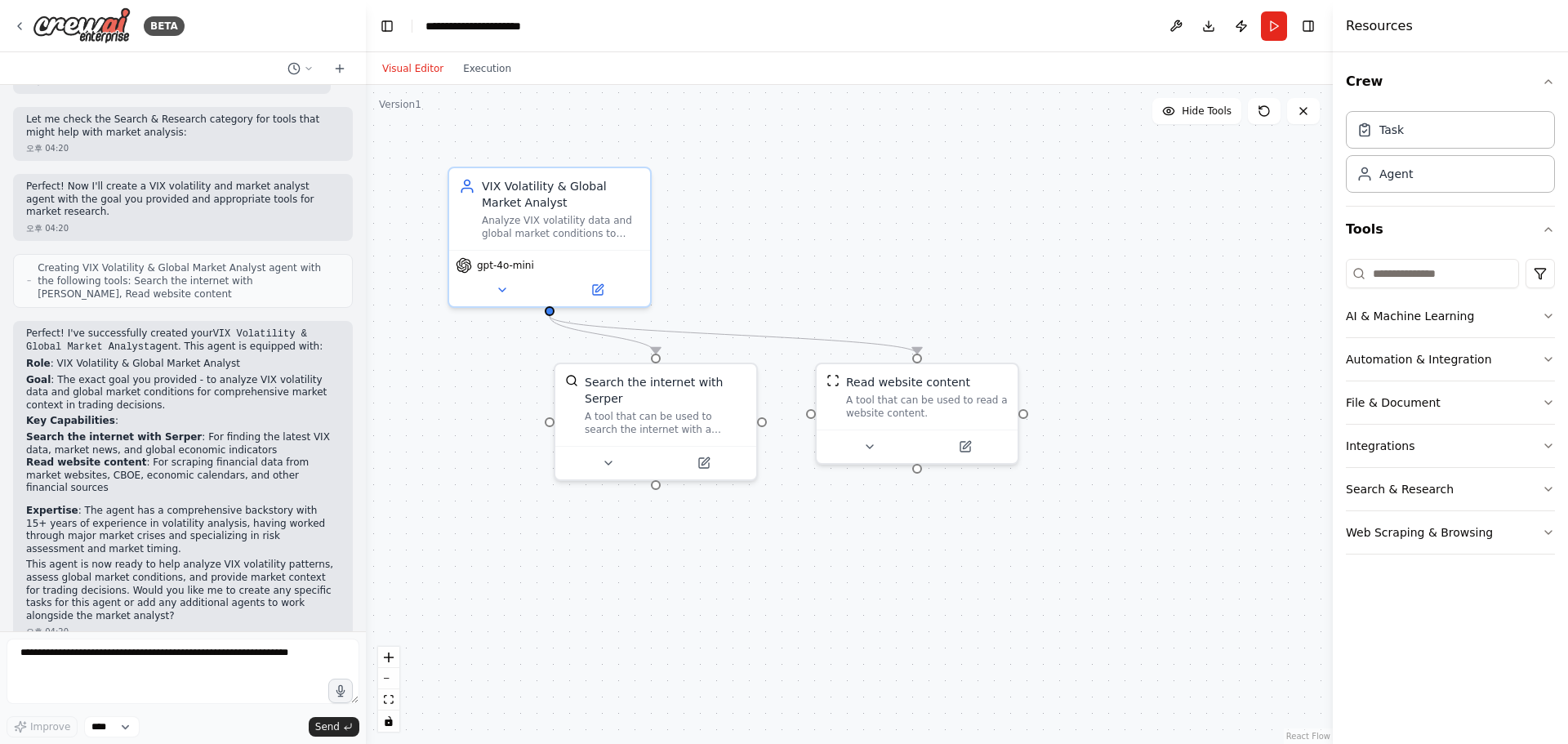
click at [847, 170] on div ".deletable-edge-delete-btn { width: 20px; height: 20px; border: 0px solid #ffff…" at bounding box center [850, 415] width 967 height 660
click at [1269, 31] on button "Run" at bounding box center [1274, 25] width 26 height 29
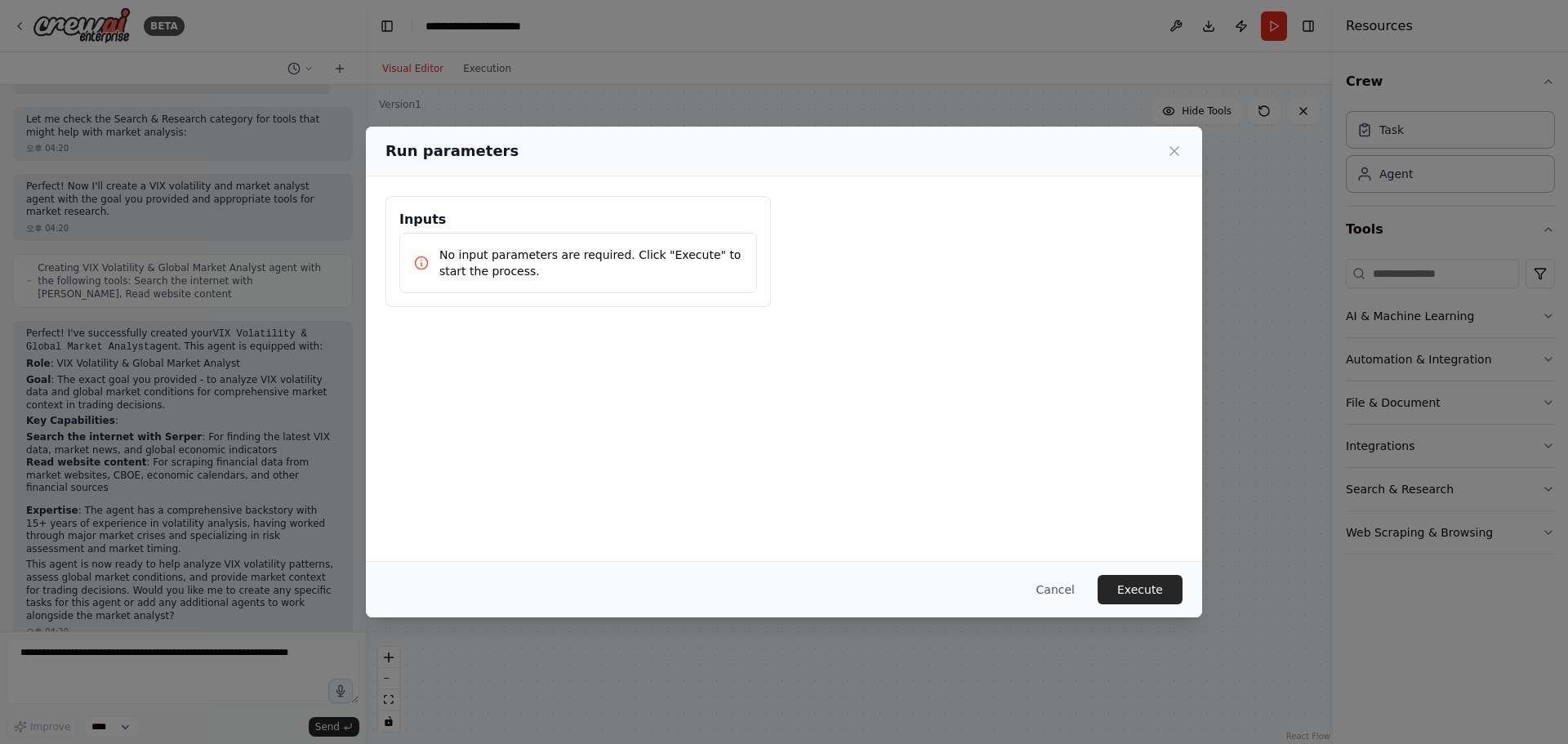
click at [1141, 588] on button "Execute" at bounding box center [1140, 589] width 85 height 29
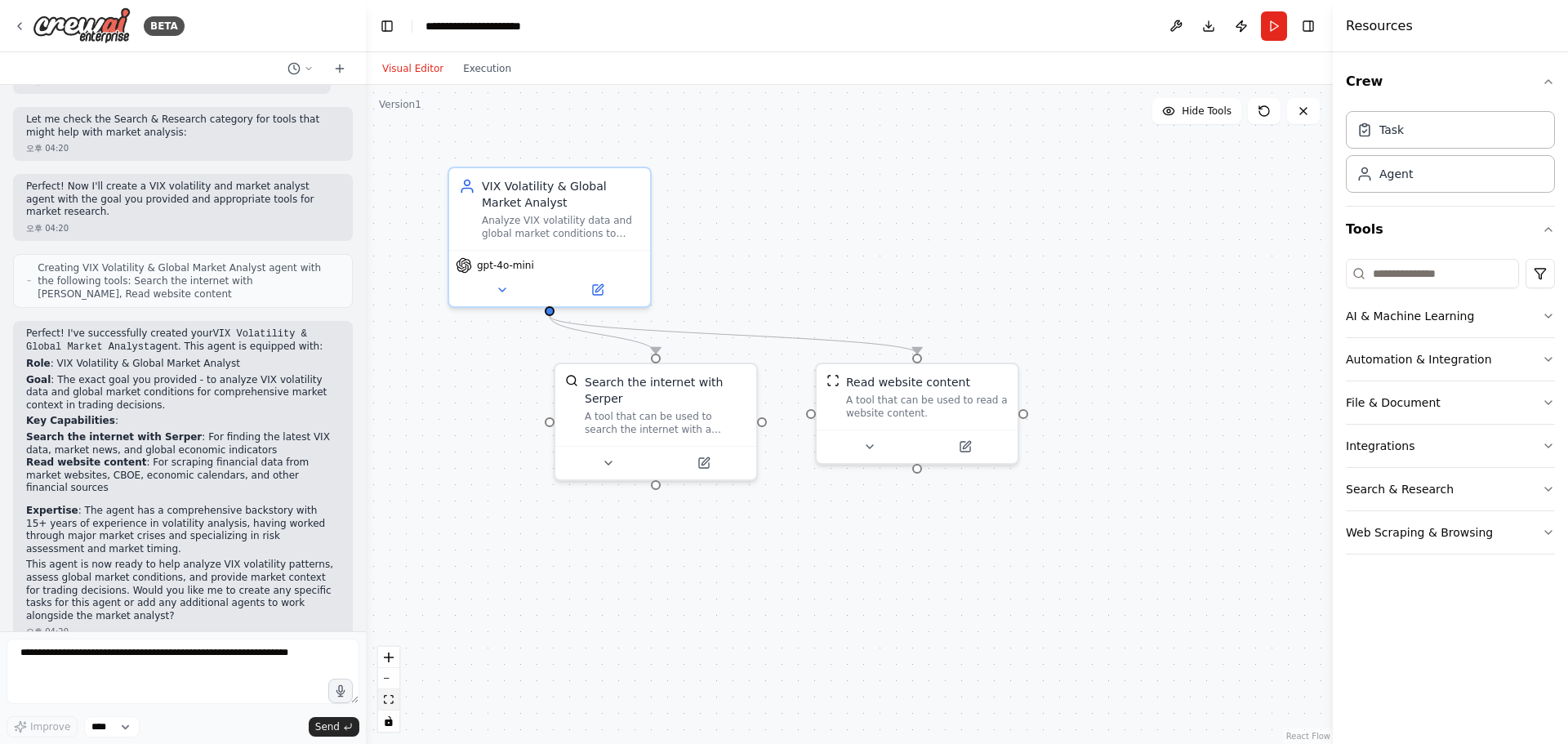
click at [388, 697] on icon "fit view" at bounding box center [389, 700] width 9 height 9
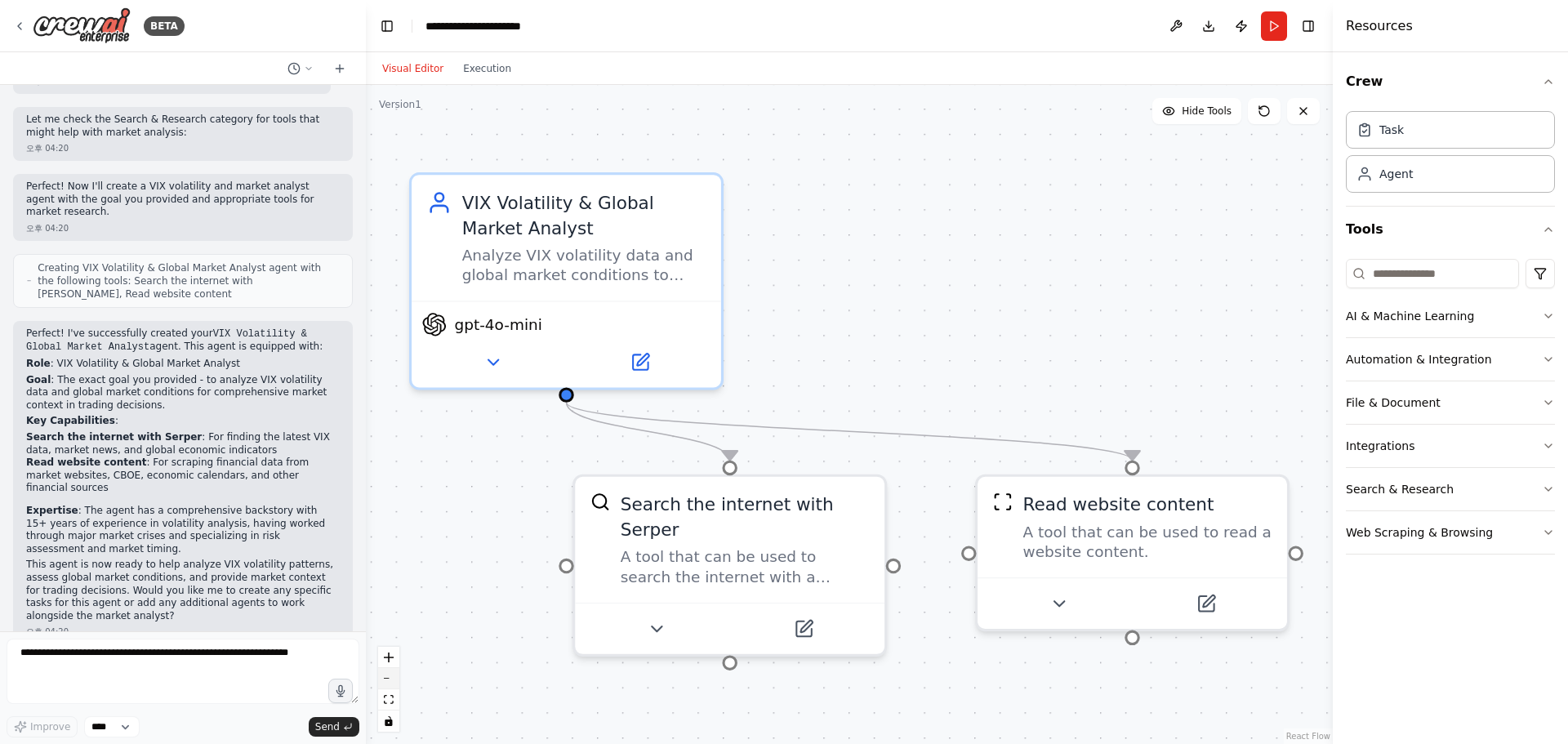
click at [392, 680] on button "zoom out" at bounding box center [389, 678] width 22 height 22
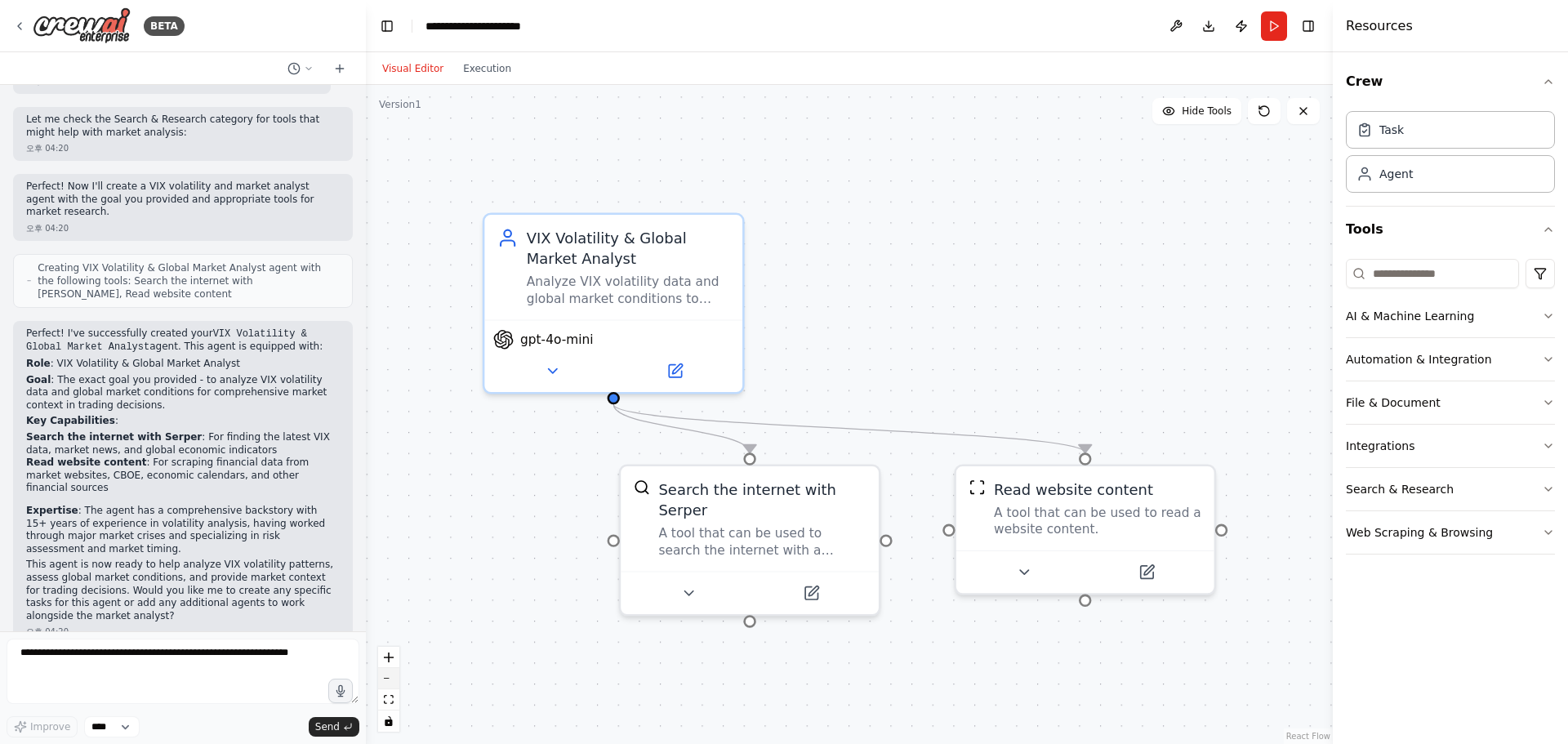
click at [392, 679] on icon "zoom out" at bounding box center [389, 679] width 9 height 2
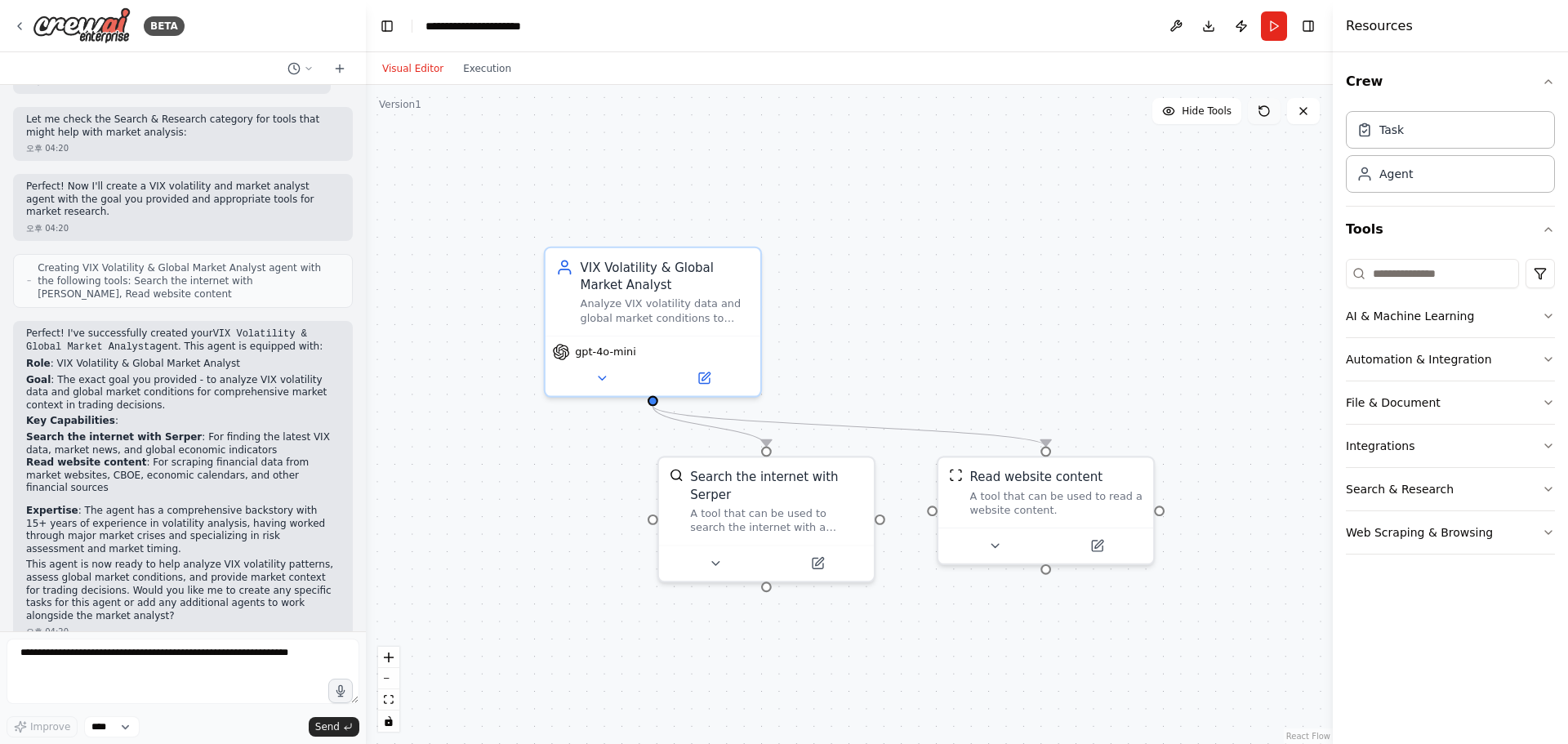
click at [1266, 117] on icon at bounding box center [1265, 112] width 13 height 13
click at [1280, 31] on button "Run" at bounding box center [1274, 25] width 26 height 29
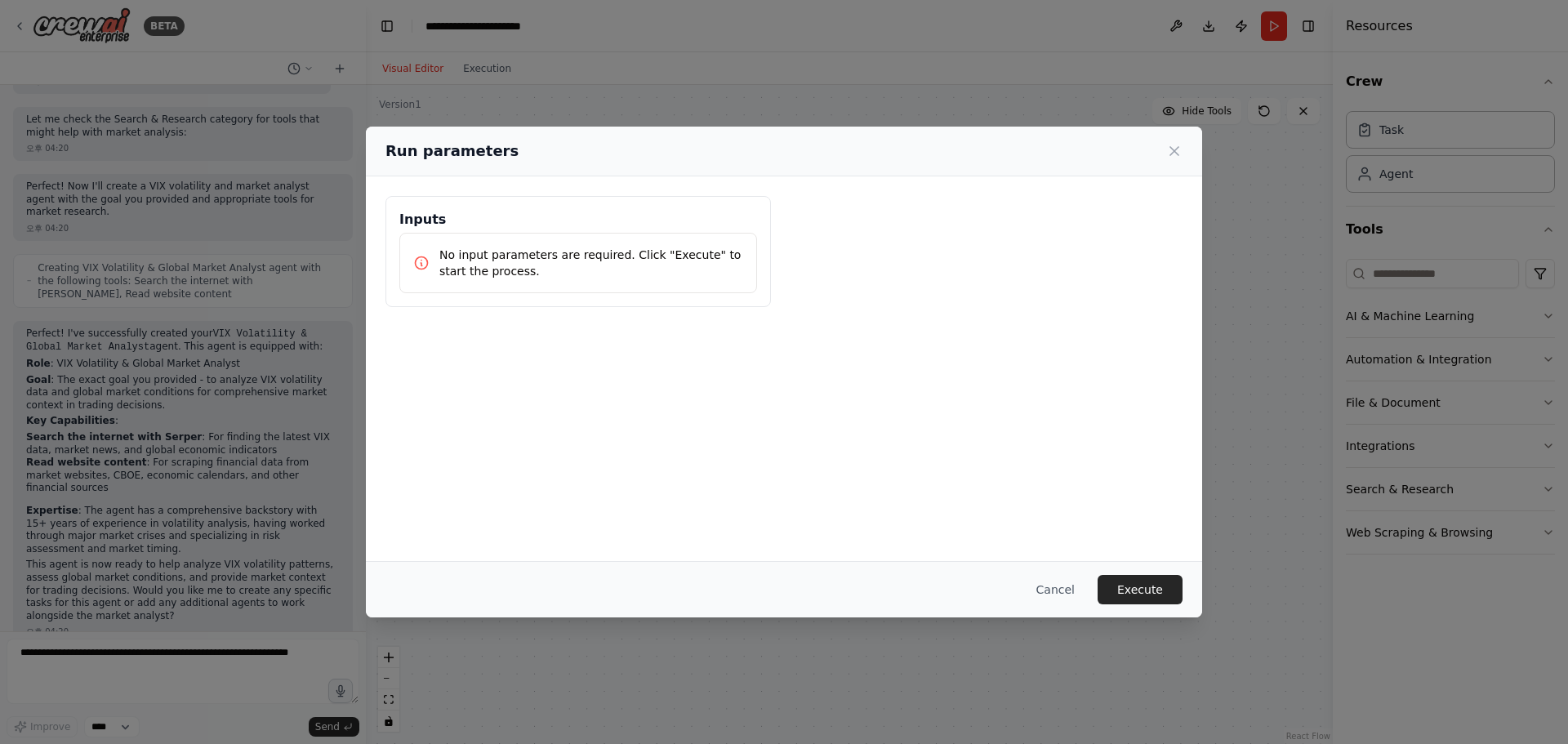
drag, startPoint x: 1137, startPoint y: 590, endPoint x: 1146, endPoint y: 588, distance: 9.2
click at [1138, 590] on button "Execute" at bounding box center [1140, 589] width 85 height 29
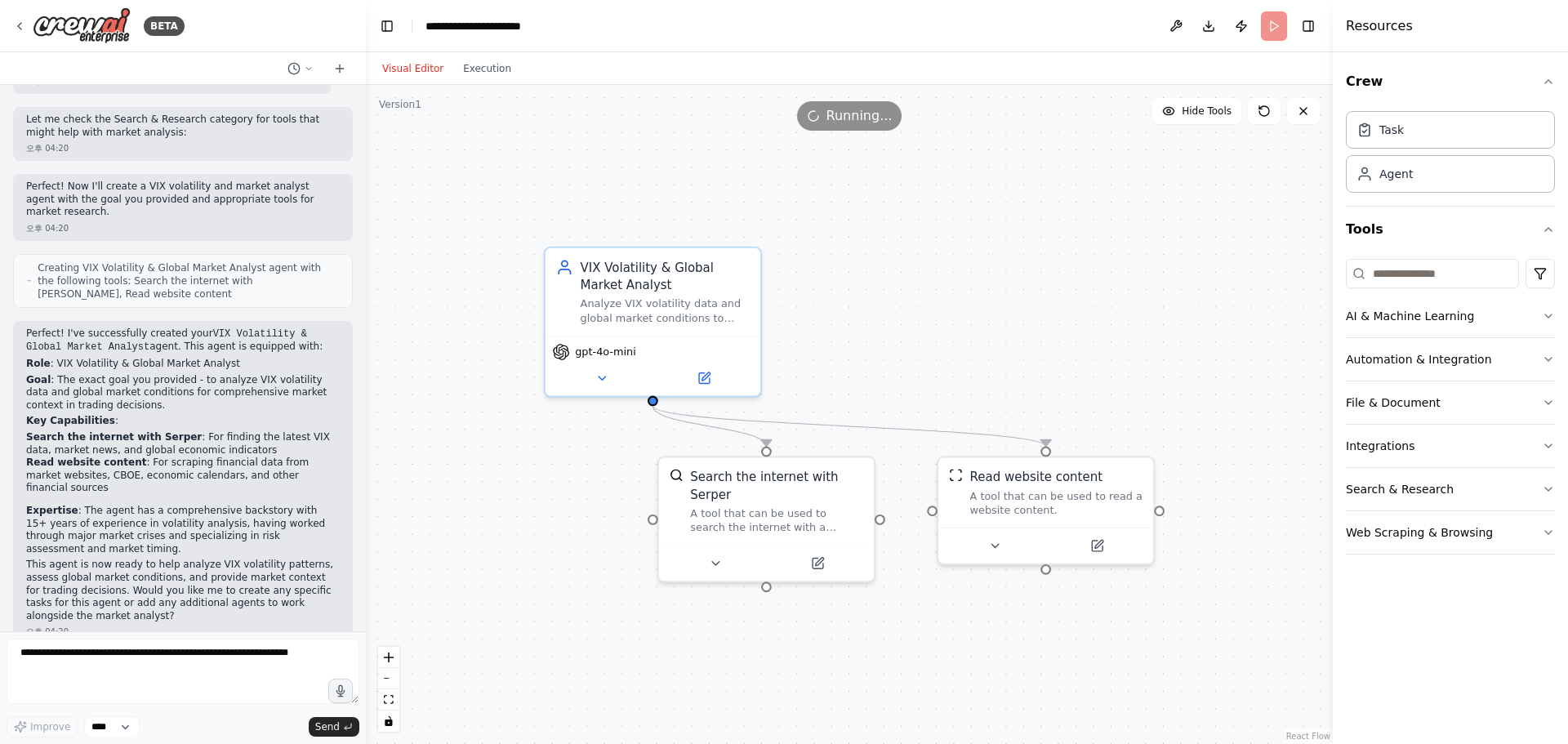
click at [1132, 367] on div ".deletable-edge-delete-btn { width: 20px; height: 20px; border: 0px solid #ffff…" at bounding box center [850, 415] width 967 height 660
click at [1311, 35] on button "Toggle Right Sidebar" at bounding box center [1309, 26] width 22 height 22
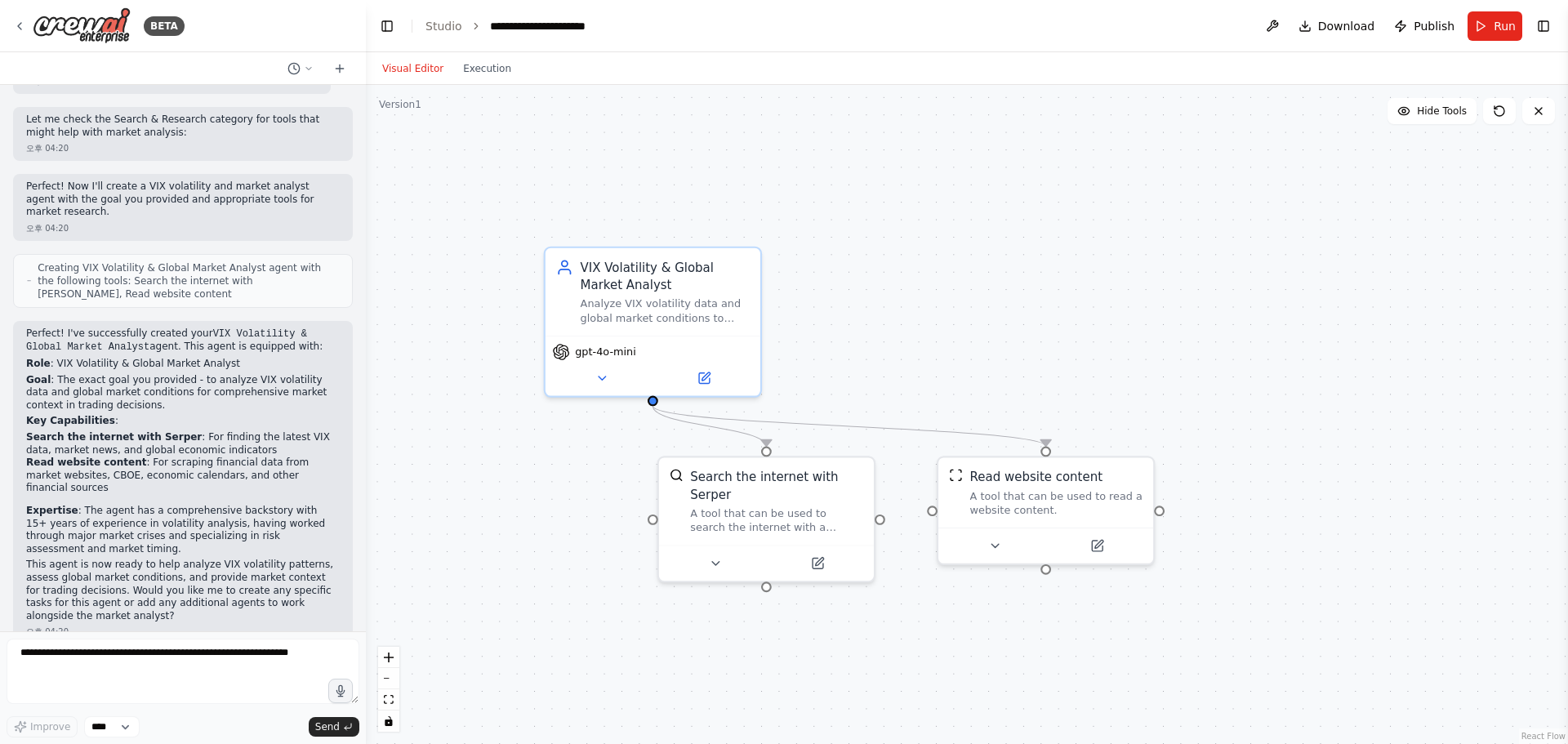
click at [1545, 30] on button "Toggle Right Sidebar" at bounding box center [1544, 26] width 22 height 22
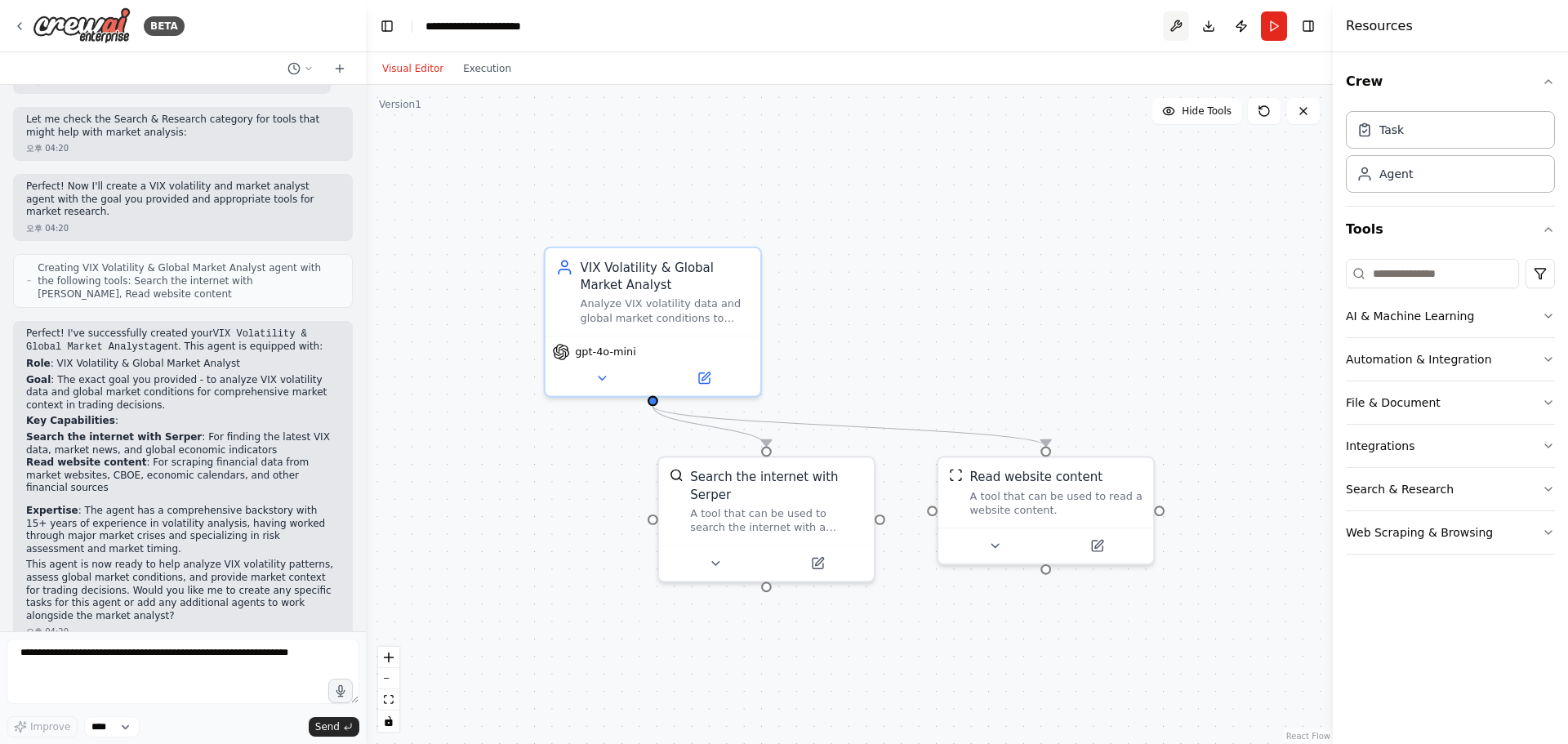
click at [1174, 33] on button at bounding box center [1176, 25] width 26 height 29
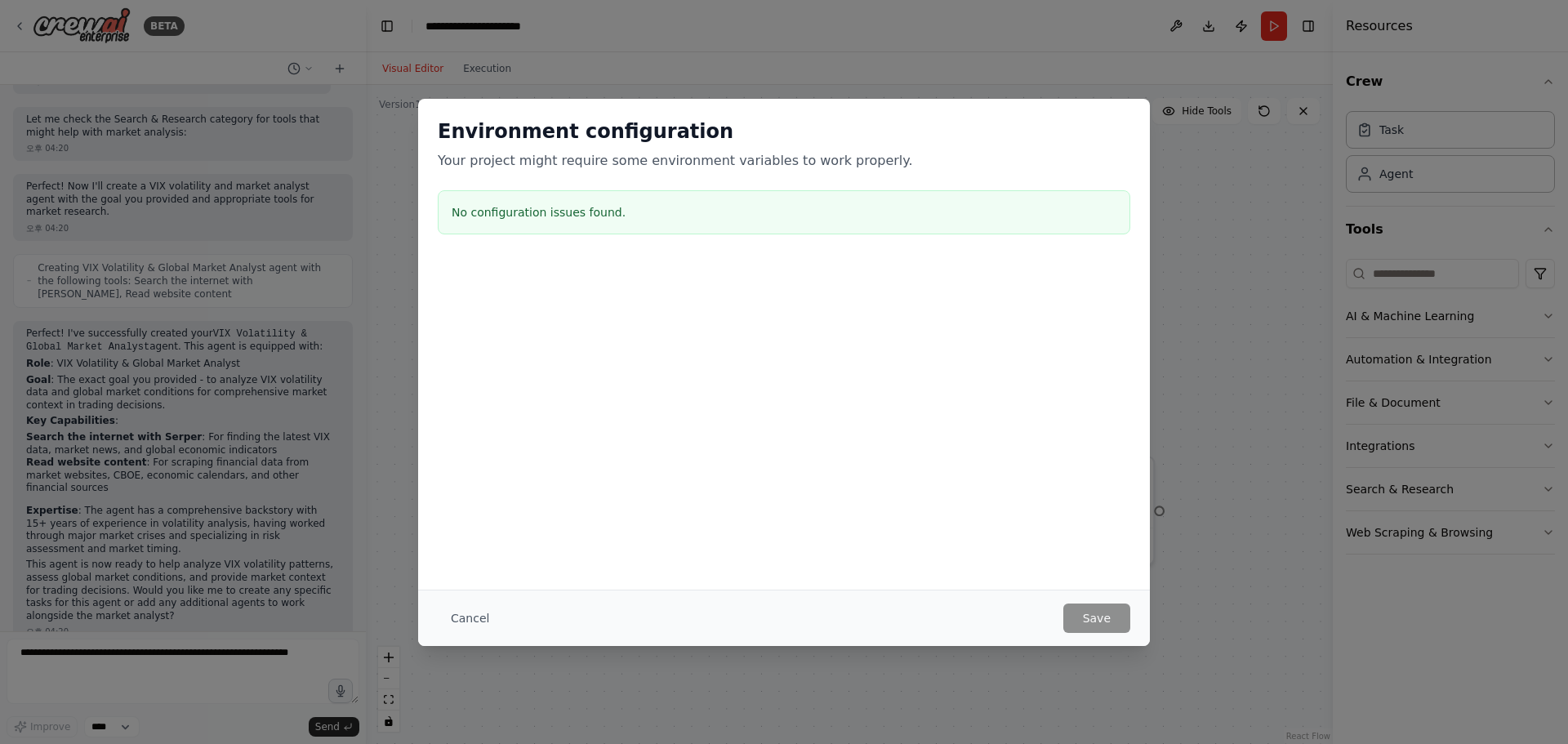
click at [1247, 562] on div "Environment configuration Your project might require some environment variables…" at bounding box center [784, 372] width 1568 height 744
click at [1119, 114] on div "Environment configuration Your project might require some environment variables…" at bounding box center [783, 180] width 732 height 162
click at [598, 202] on div "No configuration issues found." at bounding box center [783, 212] width 692 height 44
click at [587, 207] on h3 "No configuration issues found." at bounding box center [784, 212] width 665 height 16
click at [475, 627] on button "Cancel" at bounding box center [469, 618] width 65 height 29
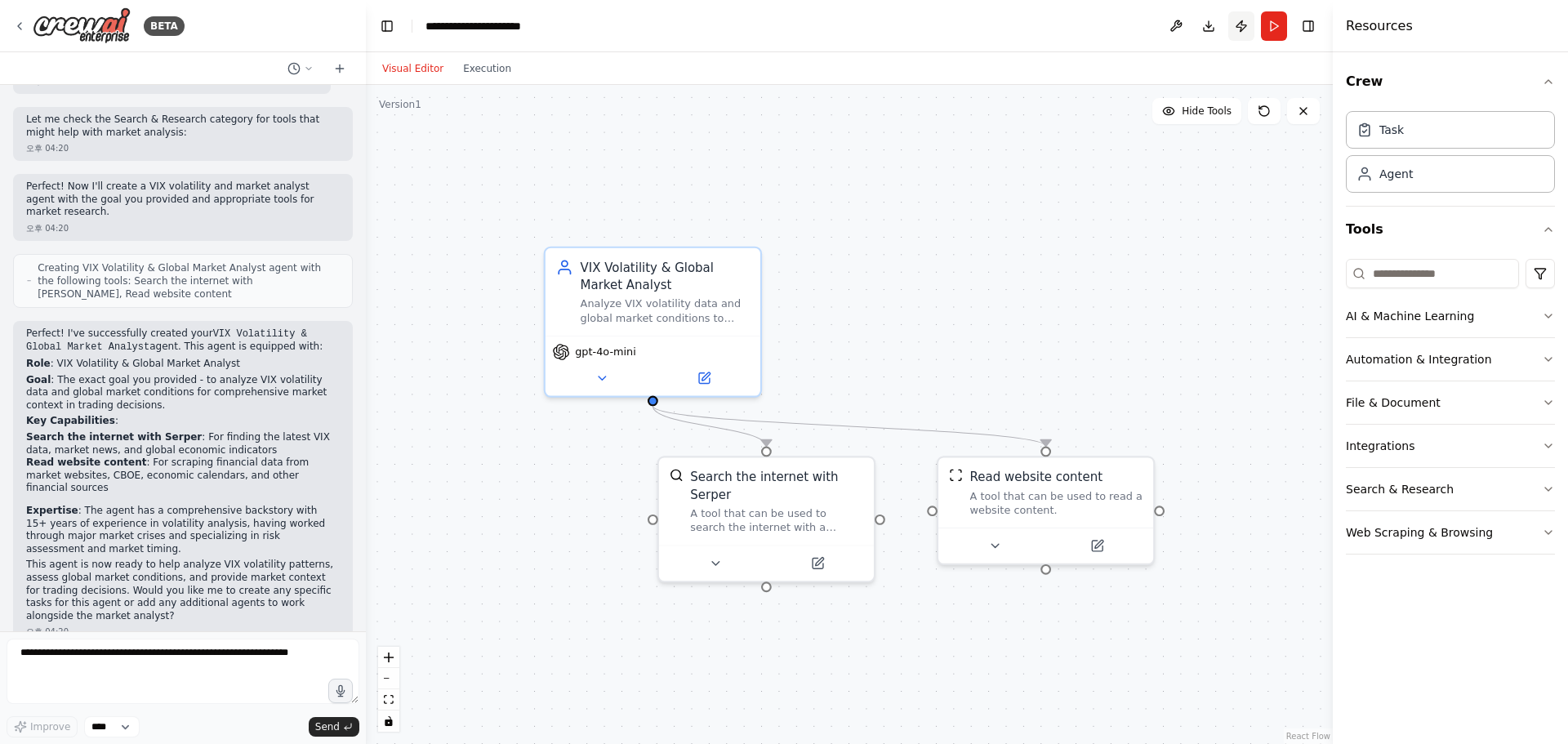
click at [1240, 29] on button "Publish" at bounding box center [1241, 25] width 26 height 29
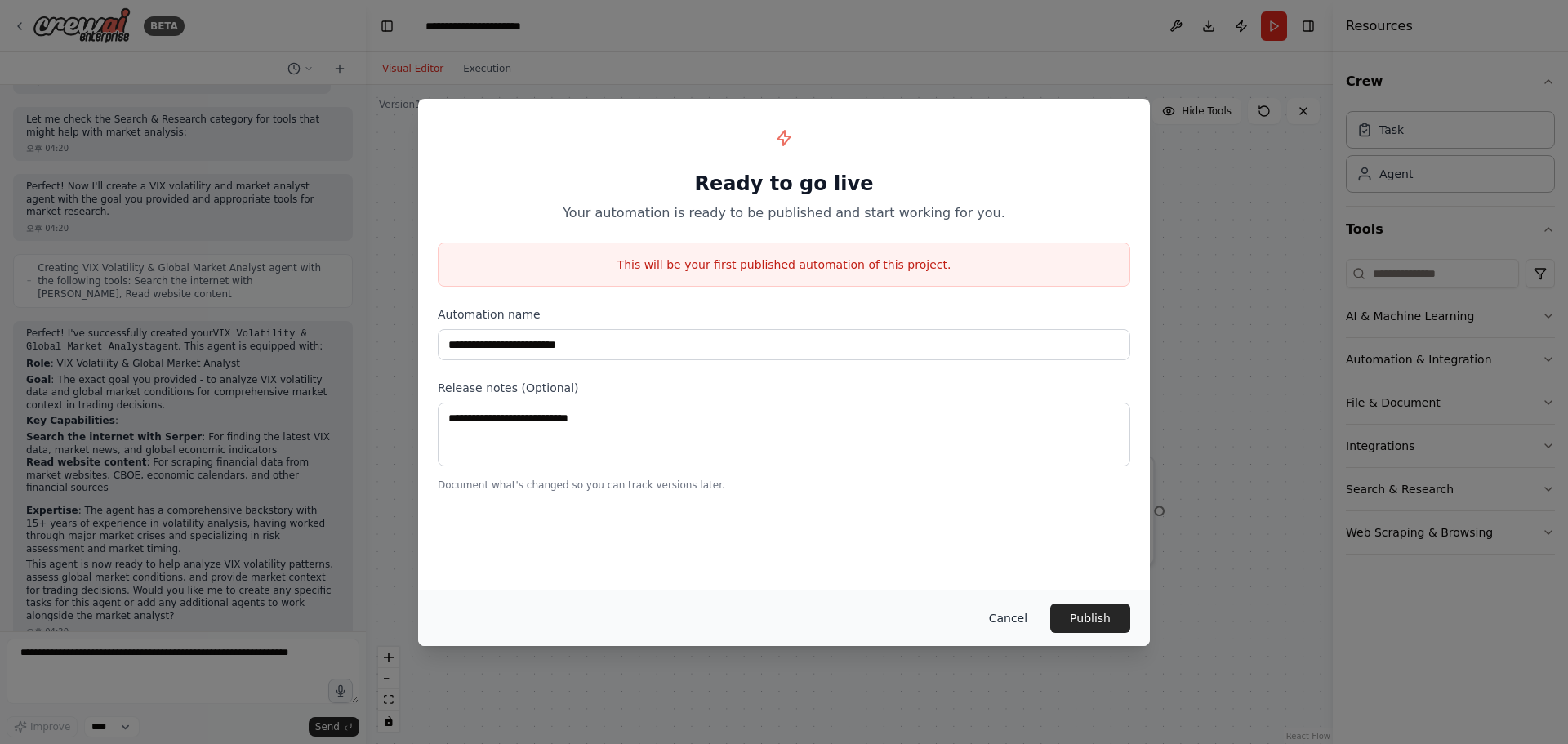
click at [1007, 621] on button "Cancel" at bounding box center [1008, 618] width 65 height 29
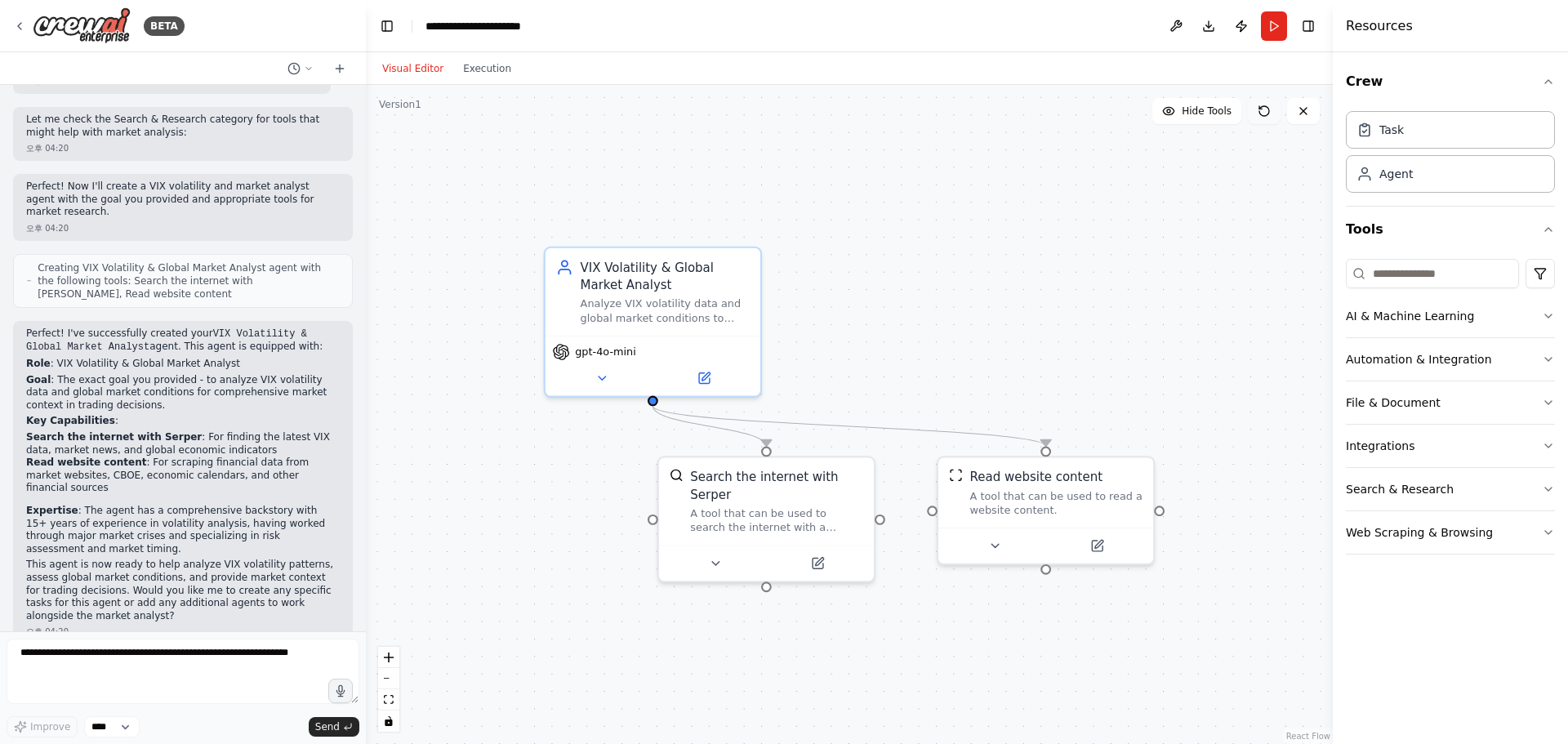
click at [1266, 115] on icon at bounding box center [1265, 111] width 9 height 9
click at [1158, 186] on div ".deletable-edge-delete-btn { width: 20px; height: 20px; border: 0px solid #ffff…" at bounding box center [850, 415] width 967 height 660
click at [130, 724] on select "****" at bounding box center [111, 727] width 55 height 22
click at [184, 723] on div "Improve **** Send" at bounding box center [183, 727] width 353 height 22
